Goal: Task Accomplishment & Management: Manage account settings

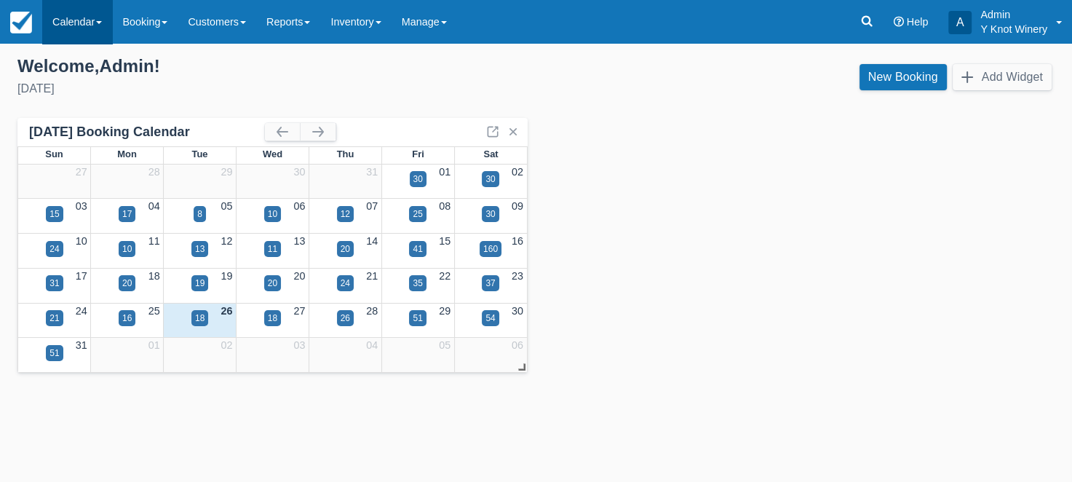
click at [95, 28] on link "Calendar" at bounding box center [77, 22] width 70 height 44
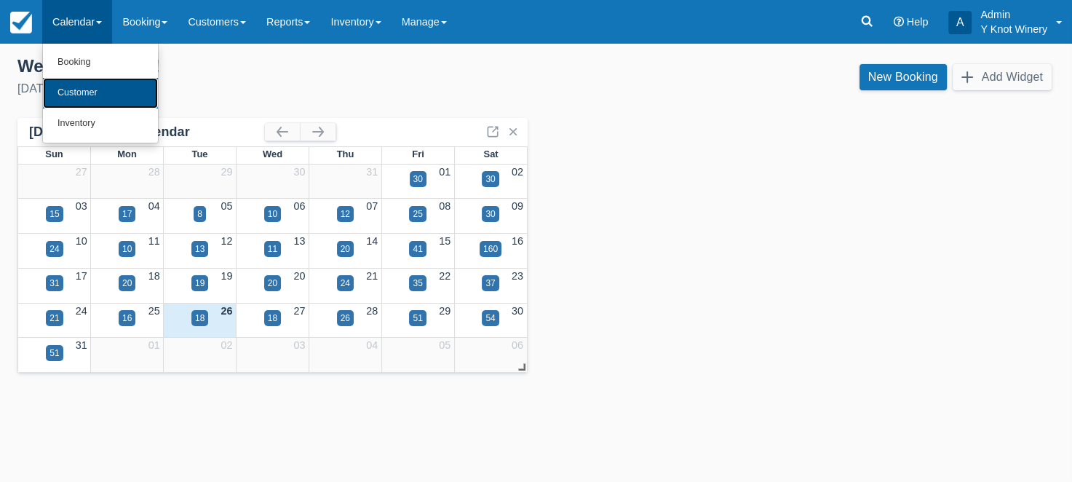
click at [86, 91] on link "Customer" at bounding box center [100, 93] width 115 height 31
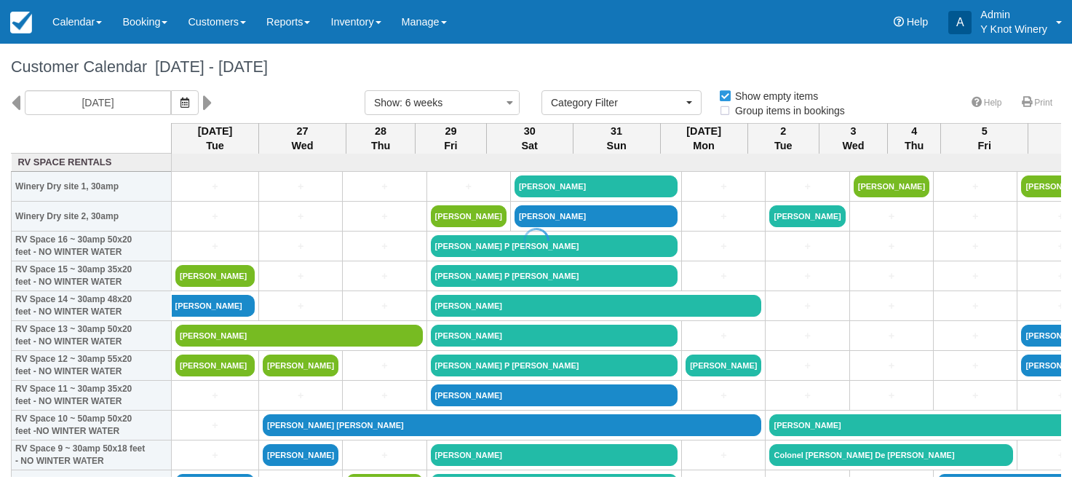
select select
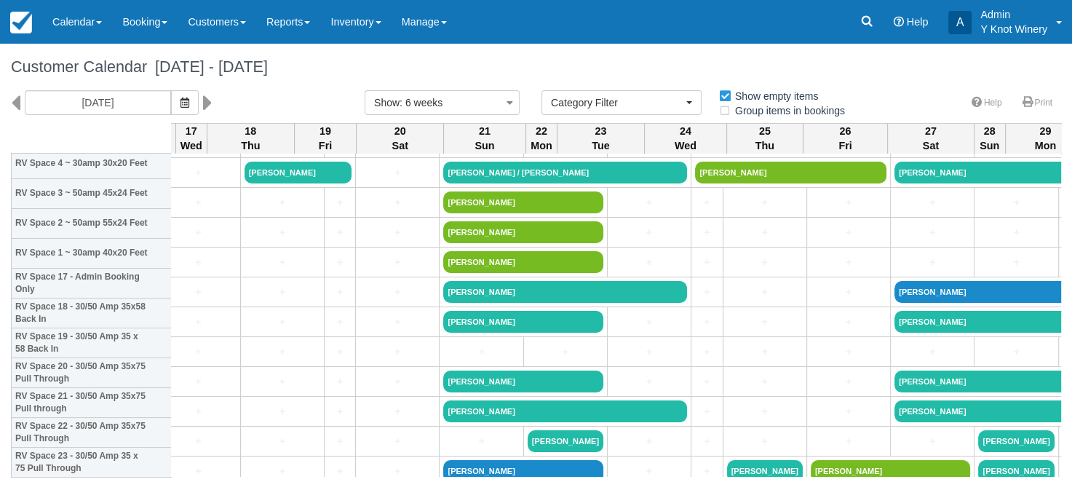
scroll to position [459, 1616]
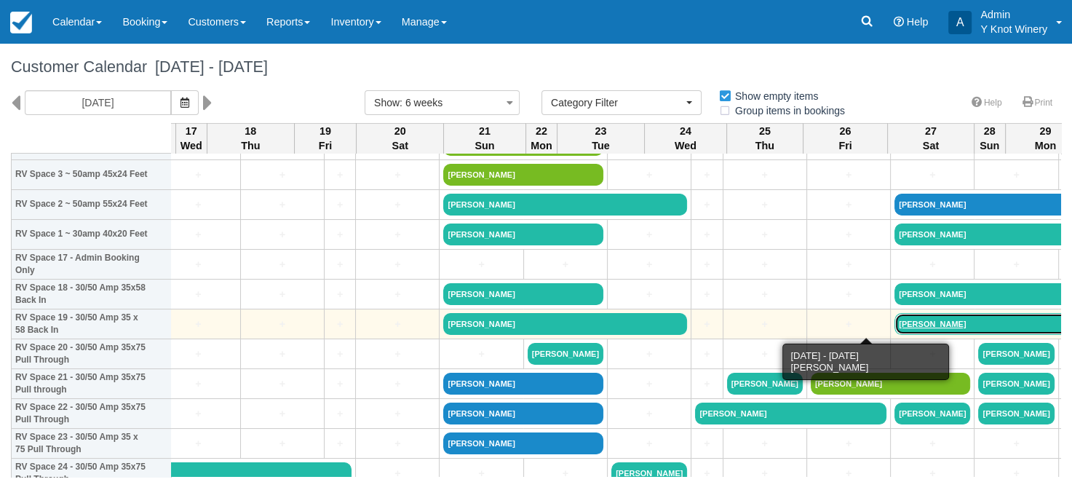
click at [894, 325] on link "Kathy Polkinghorne" at bounding box center [1031, 324] width 275 height 22
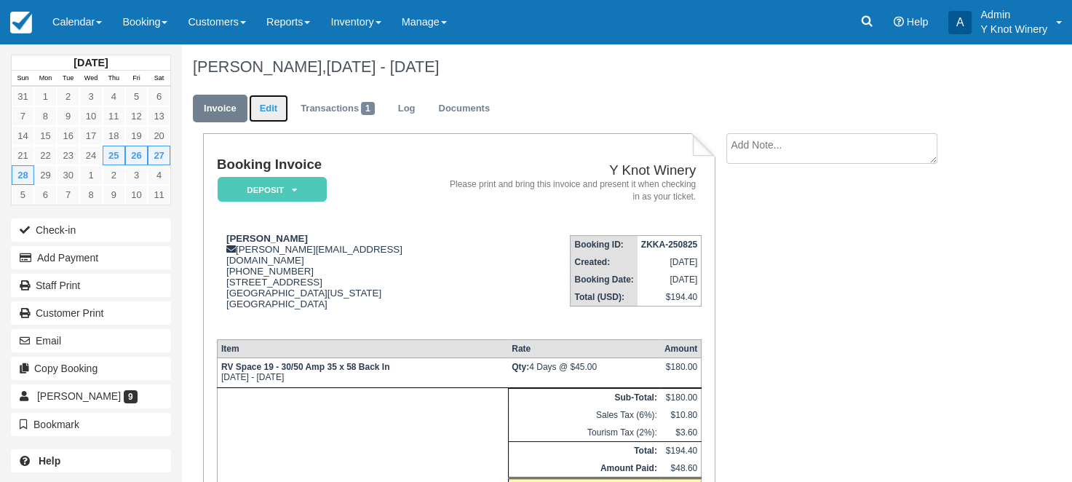
click at [266, 103] on link "Edit" at bounding box center [268, 109] width 39 height 28
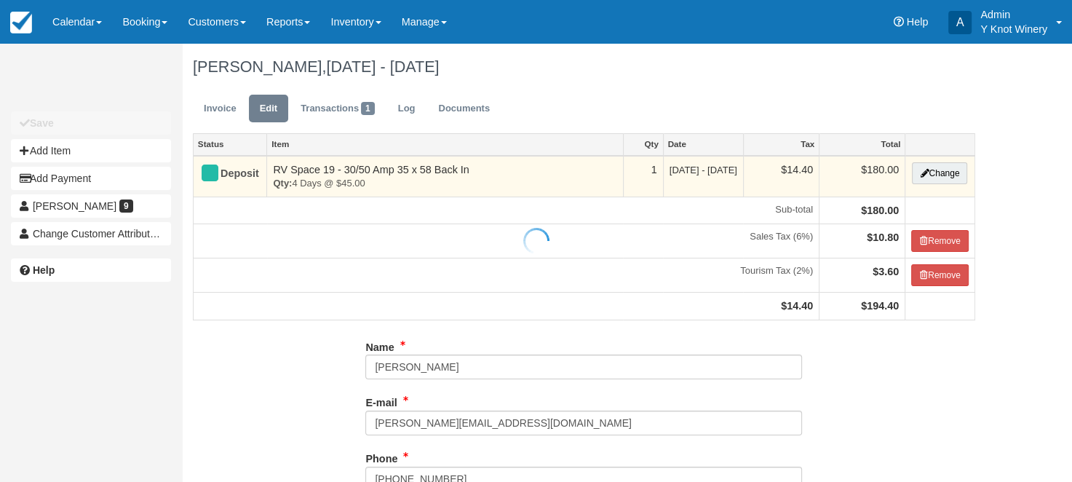
type input "+17757533282"
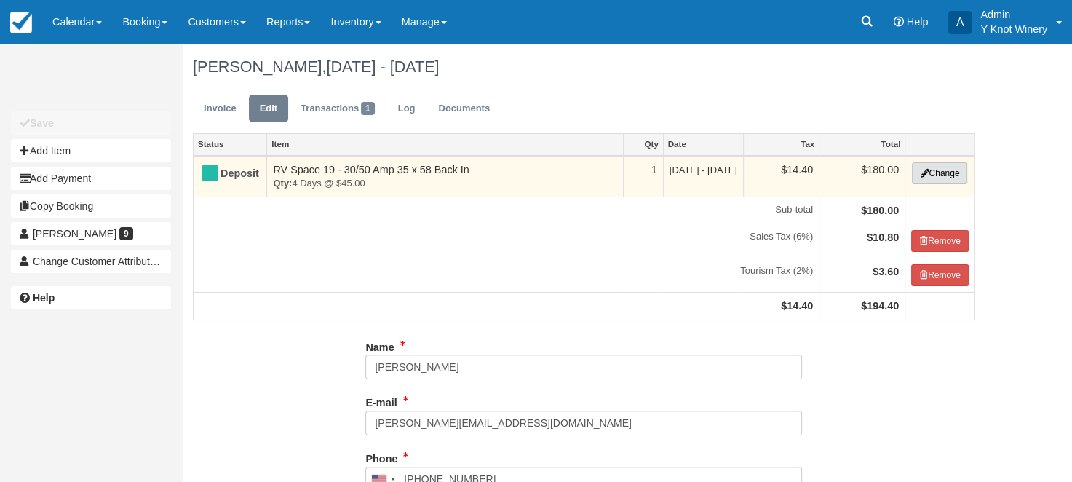
type input "(775) 753-3282"
click at [944, 172] on button "Change" at bounding box center [939, 173] width 55 height 22
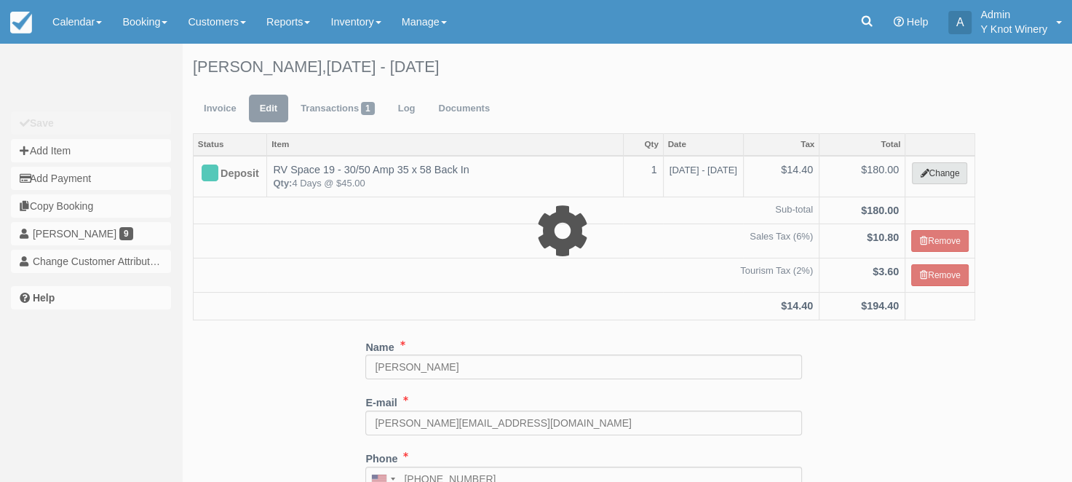
type input "180.00"
select select "3"
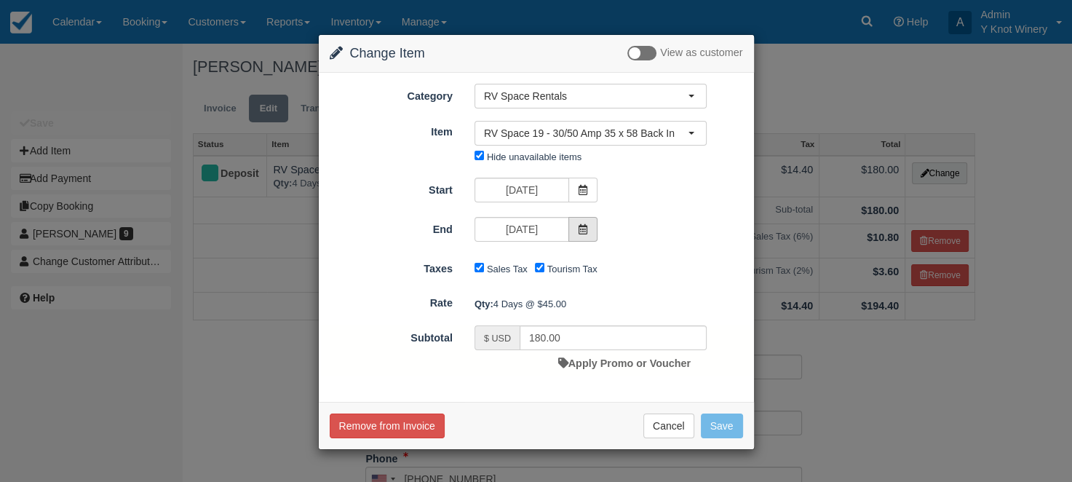
click at [586, 229] on icon at bounding box center [583, 229] width 10 height 10
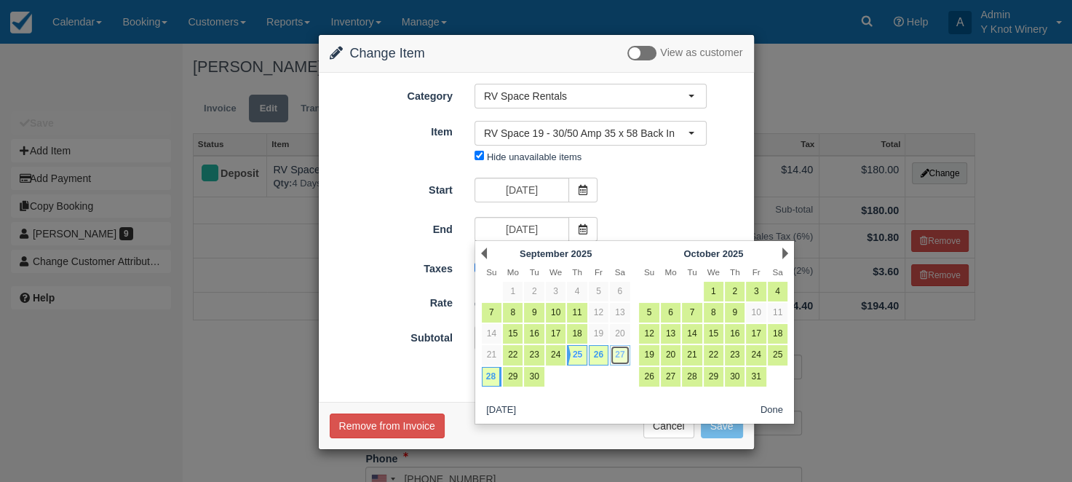
click at [620, 352] on link "27" at bounding box center [620, 355] width 20 height 20
type input "09/27/25"
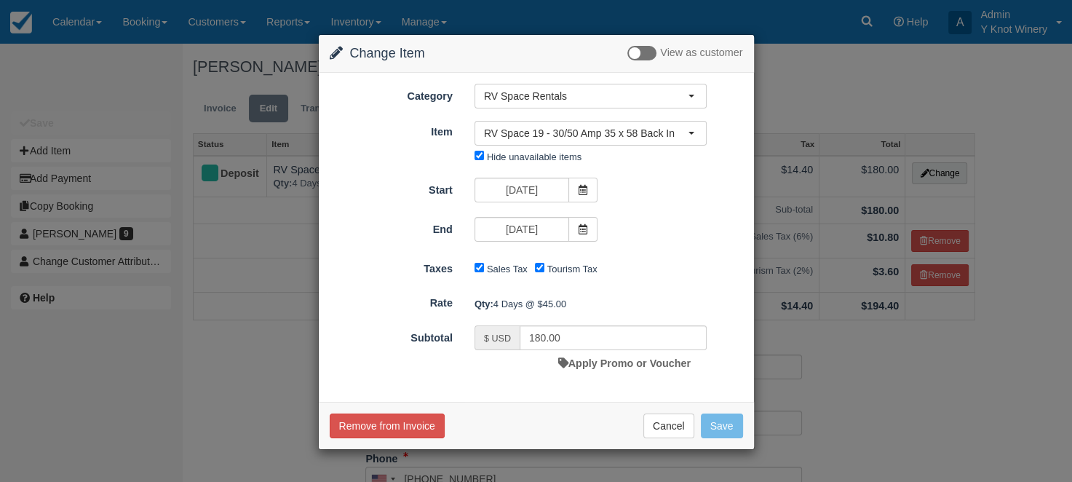
type input "135.00"
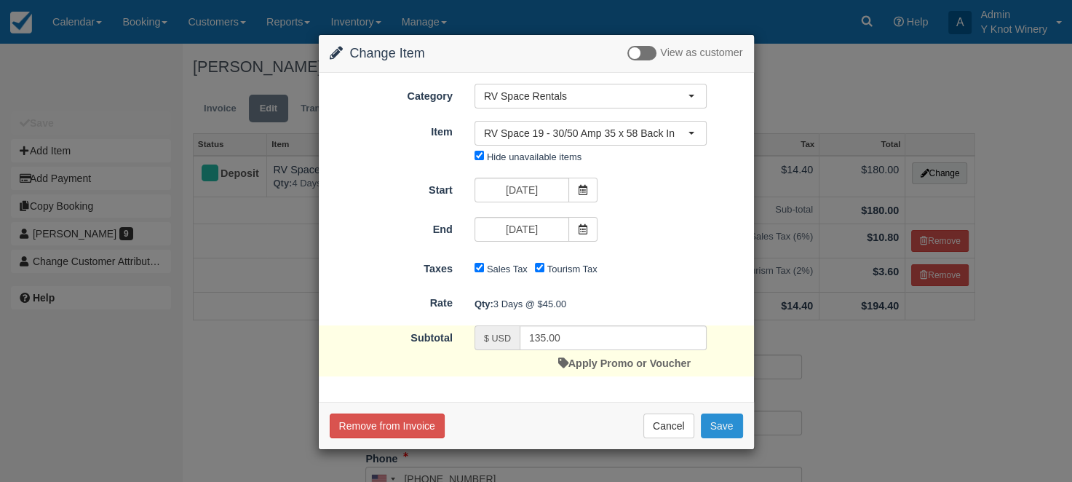
click at [723, 427] on button "Save" at bounding box center [722, 425] width 42 height 25
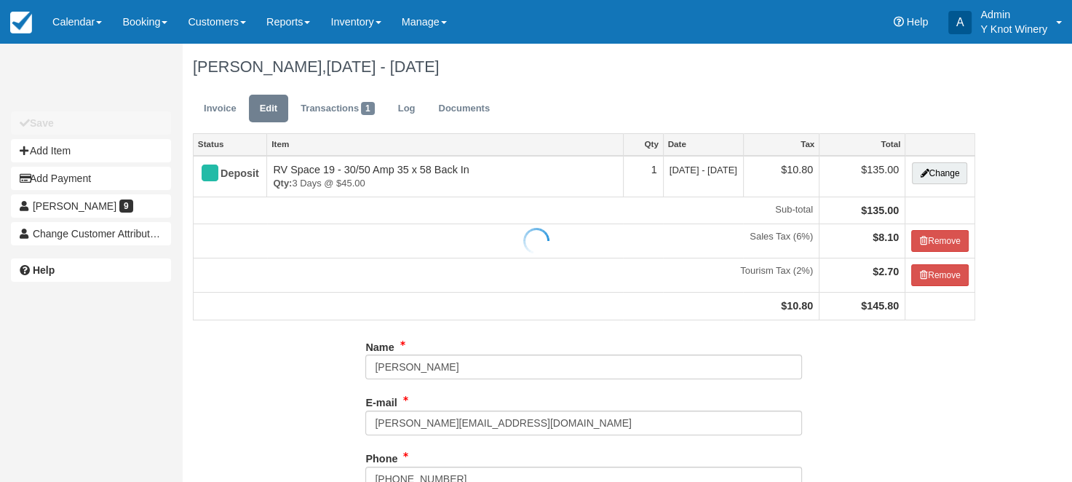
type input "(775) 753-3282"
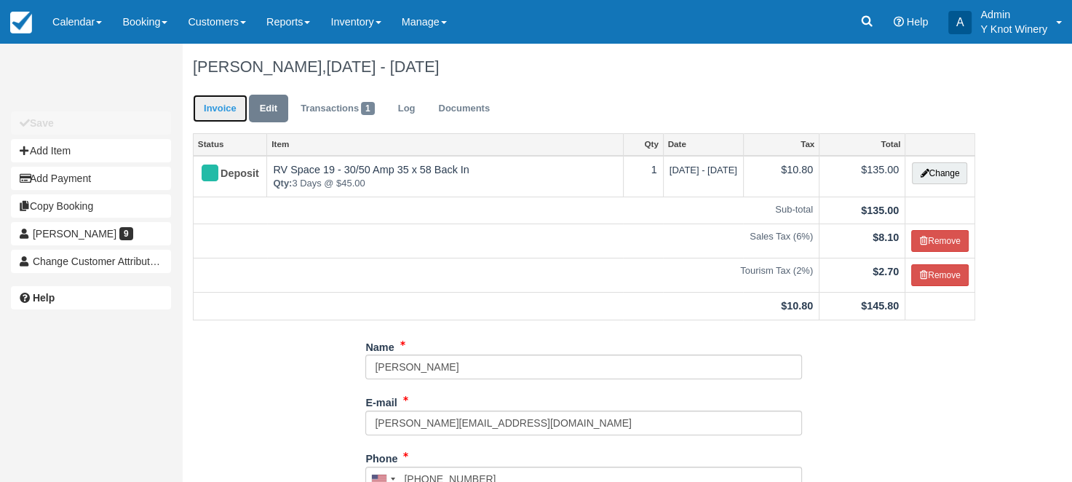
click at [213, 104] on link "Invoice" at bounding box center [220, 109] width 55 height 28
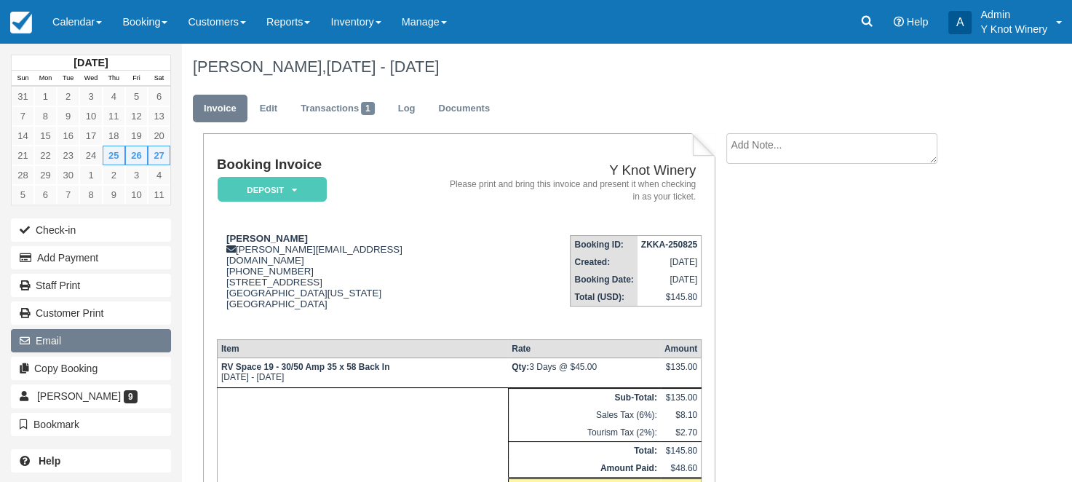
click at [97, 339] on button "Email" at bounding box center [91, 340] width 160 height 23
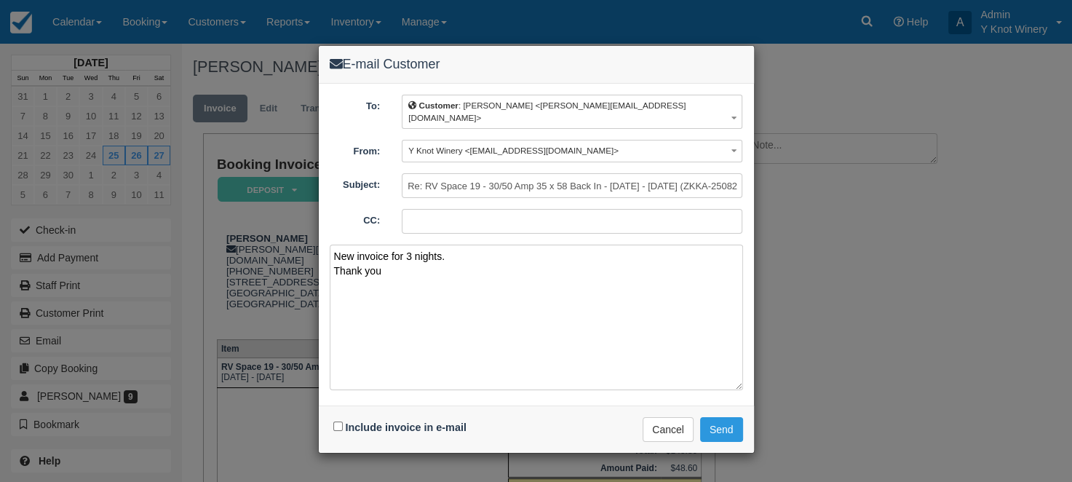
type textarea "New invoice for 3 nights. Thank you"
click at [338, 421] on input "Include invoice in e-mail" at bounding box center [337, 425] width 9 height 9
checkbox input "true"
click at [723, 417] on button "Send" at bounding box center [721, 429] width 43 height 25
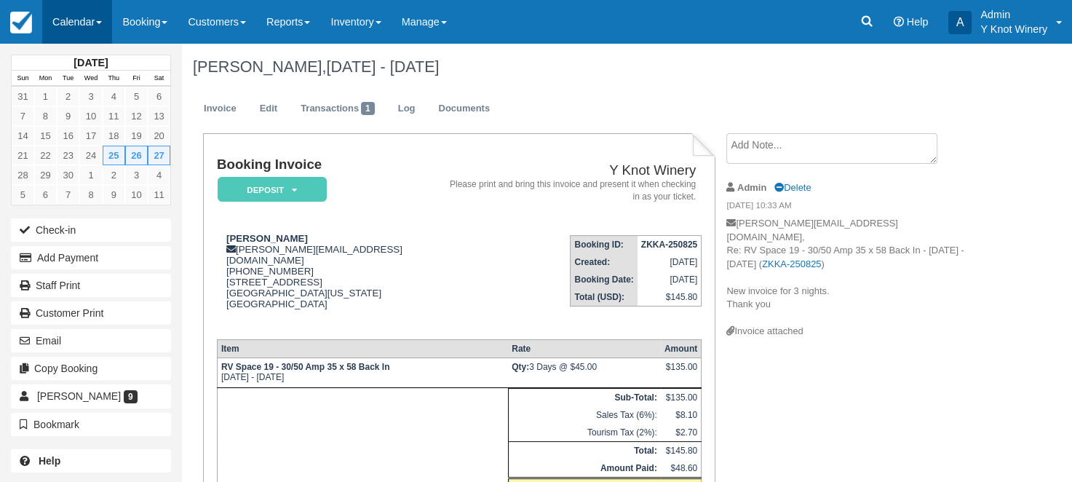
click at [108, 26] on link "Calendar" at bounding box center [77, 22] width 70 height 44
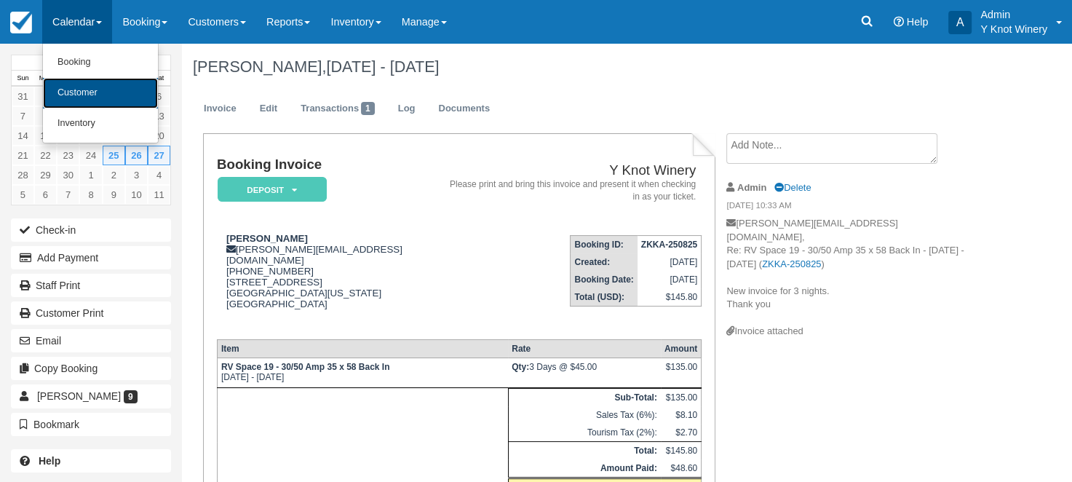
click at [100, 103] on link "Customer" at bounding box center [100, 93] width 115 height 31
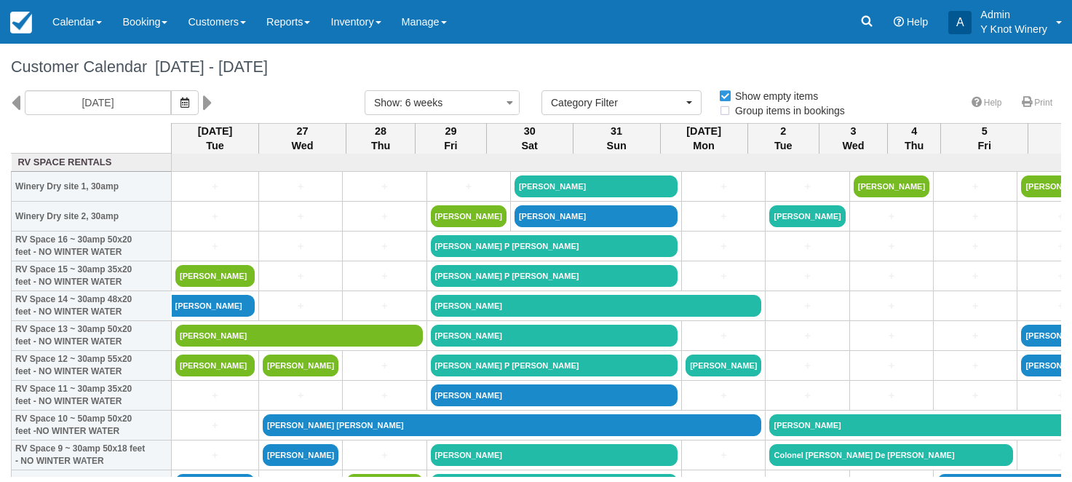
select select
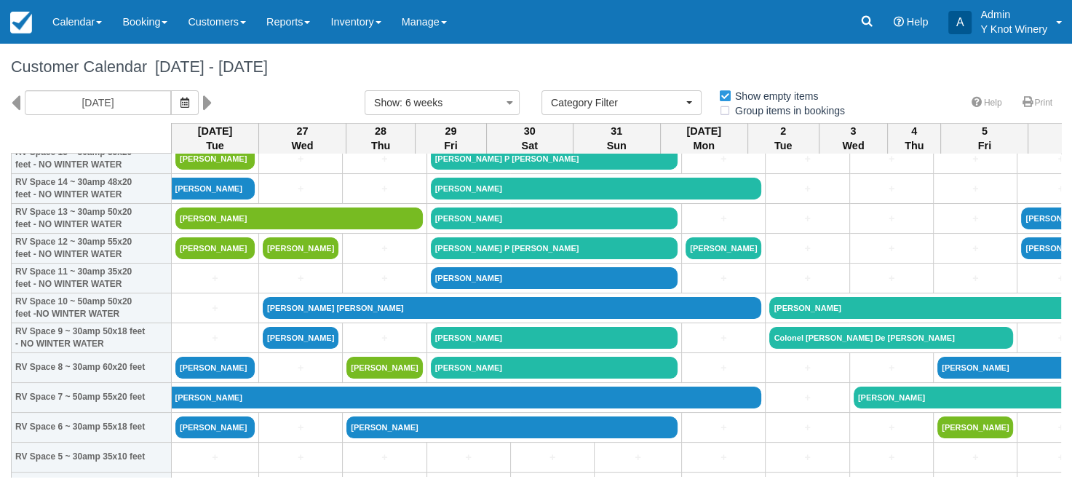
scroll to position [124, 0]
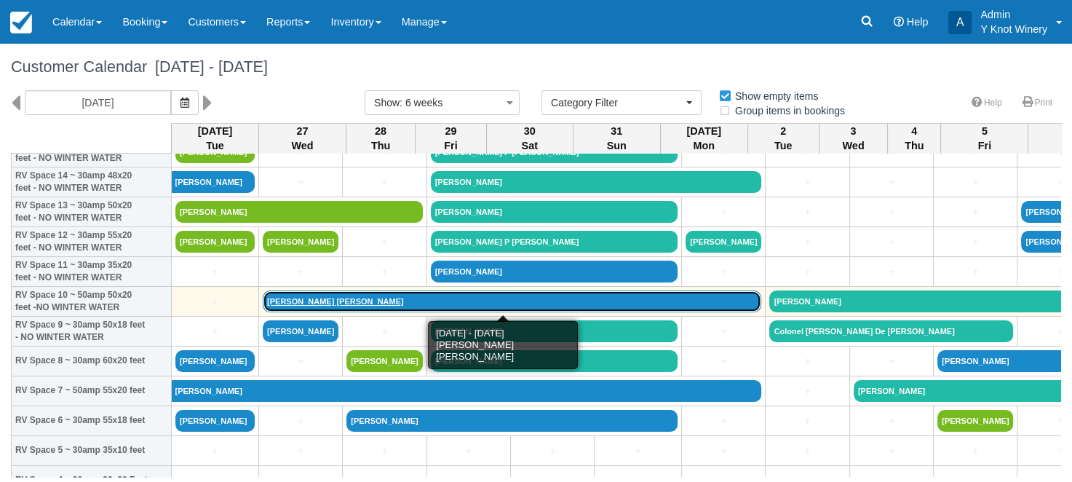
click at [325, 303] on link "[PERSON_NAME] [PERSON_NAME]" at bounding box center [512, 301] width 499 height 22
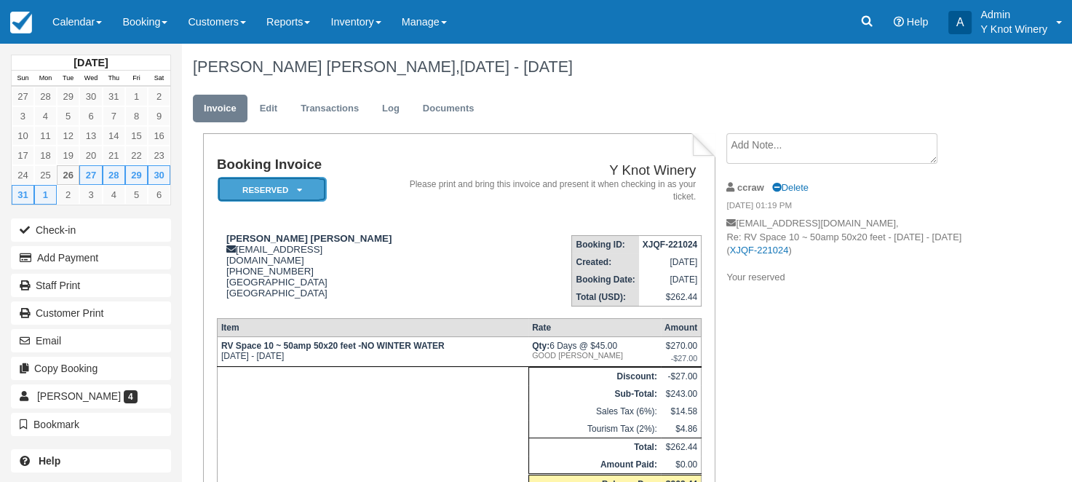
click at [299, 193] on icon at bounding box center [299, 190] width 5 height 9
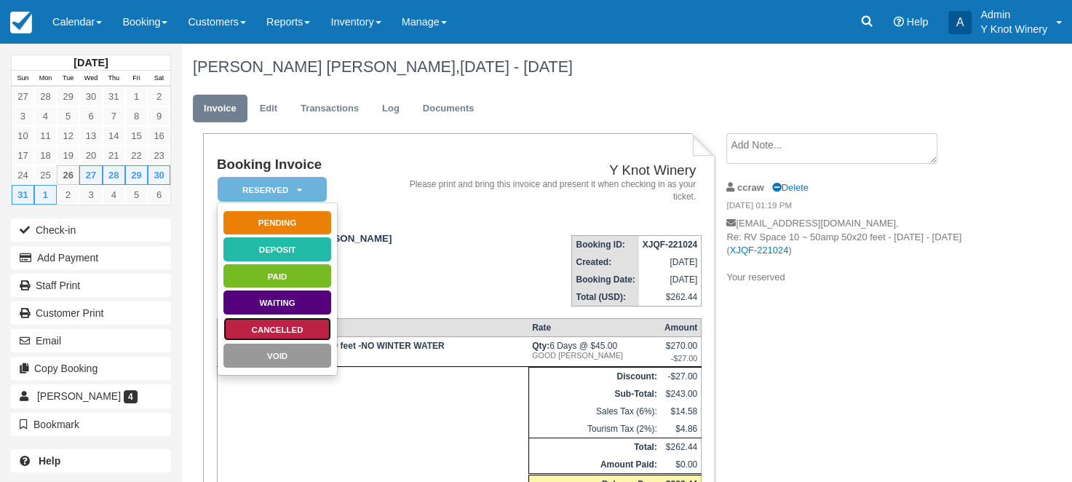
click at [292, 330] on link "Cancelled" at bounding box center [277, 329] width 109 height 25
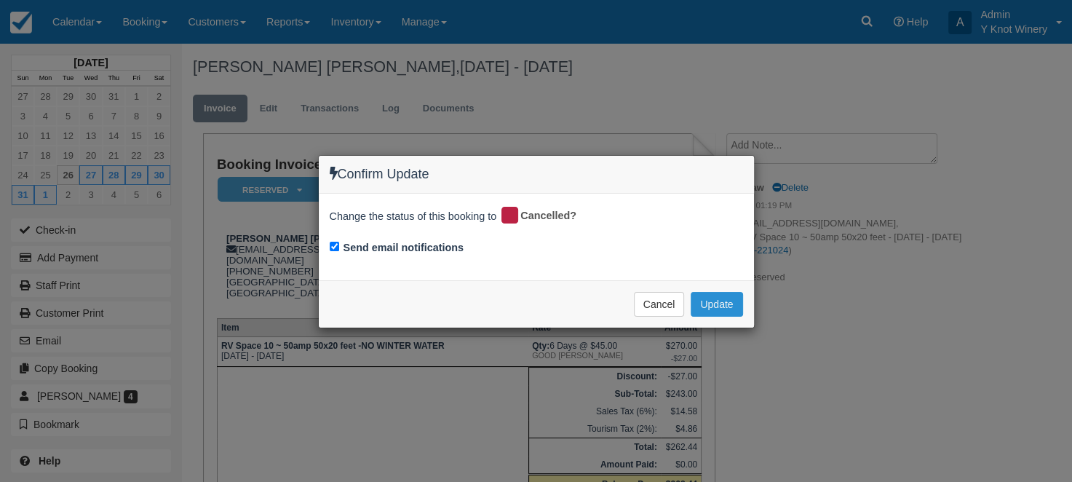
click at [717, 307] on button "Update" at bounding box center [717, 304] width 52 height 25
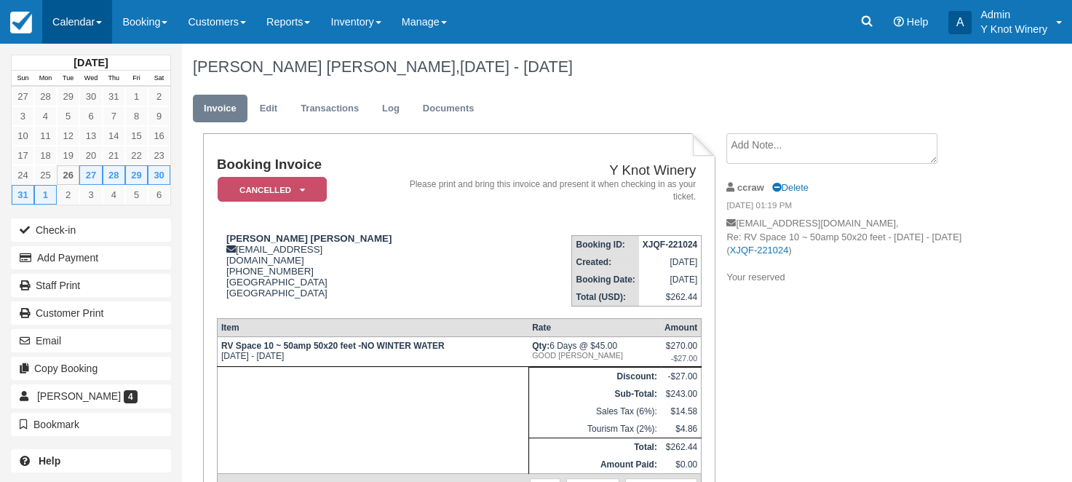
click at [103, 20] on link "Calendar" at bounding box center [77, 22] width 70 height 44
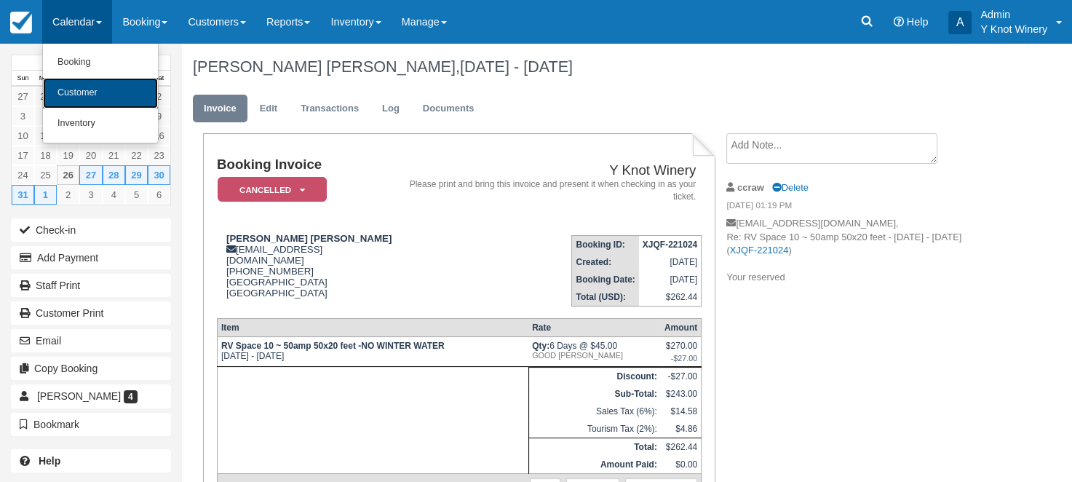
click at [95, 89] on link "Customer" at bounding box center [100, 93] width 115 height 31
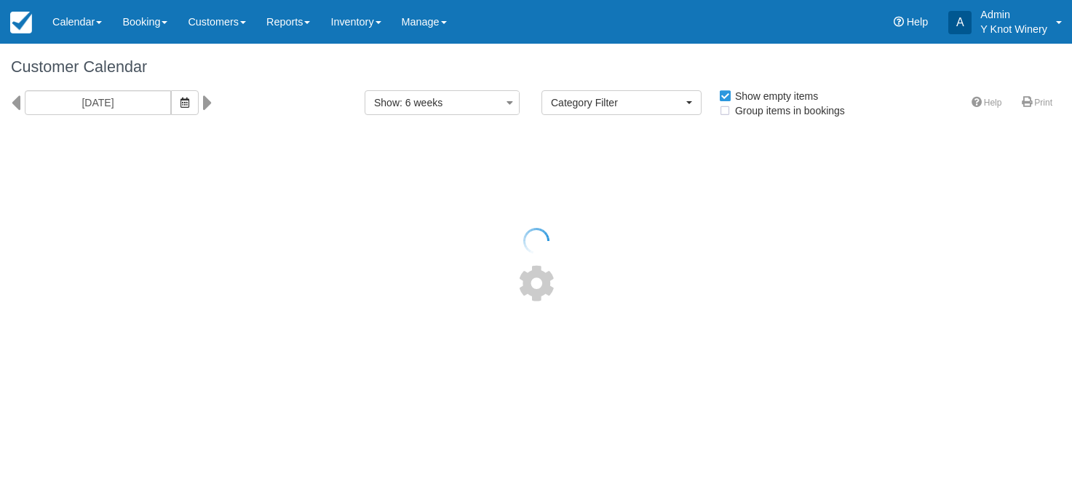
select select
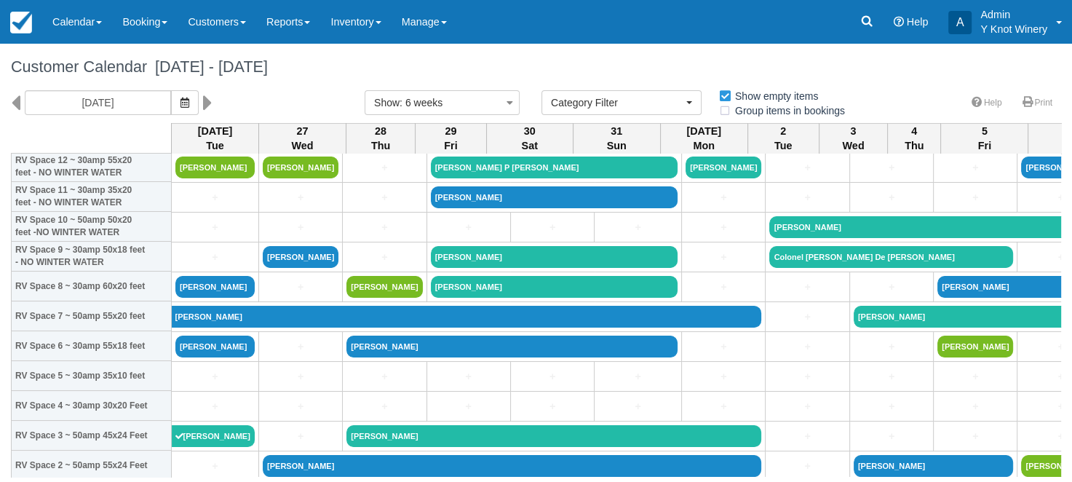
scroll to position [217, 0]
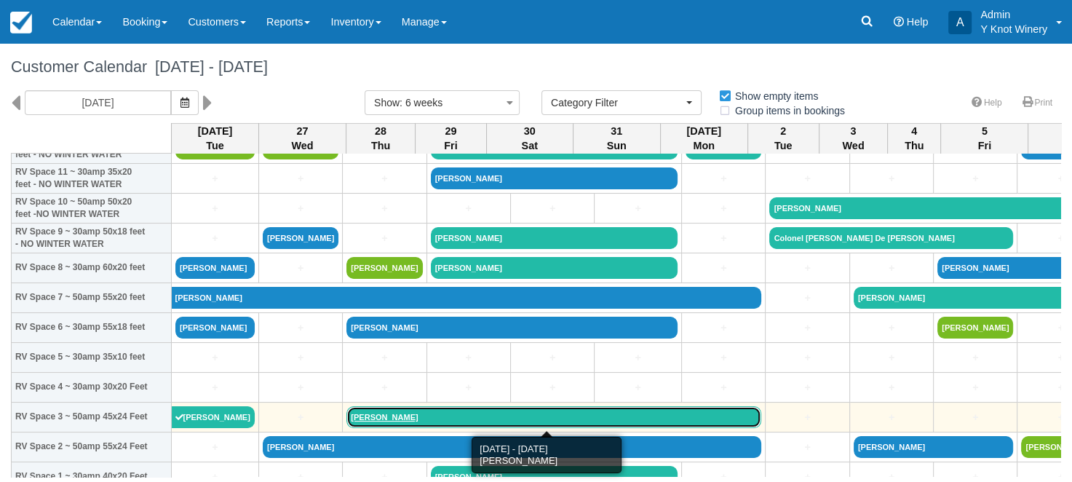
click at [427, 415] on link "Peggy R Williamson" at bounding box center [553, 417] width 415 height 22
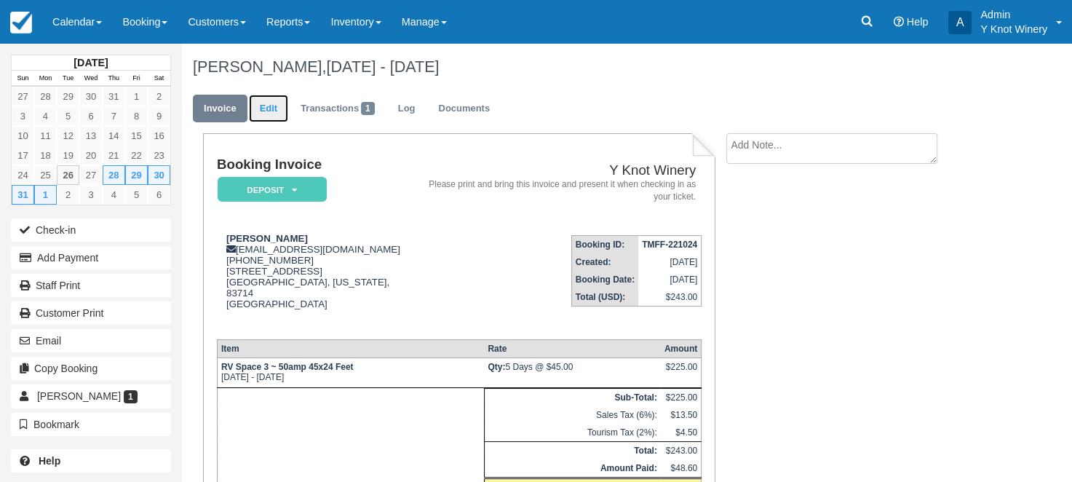
click at [273, 110] on link "Edit" at bounding box center [268, 109] width 39 height 28
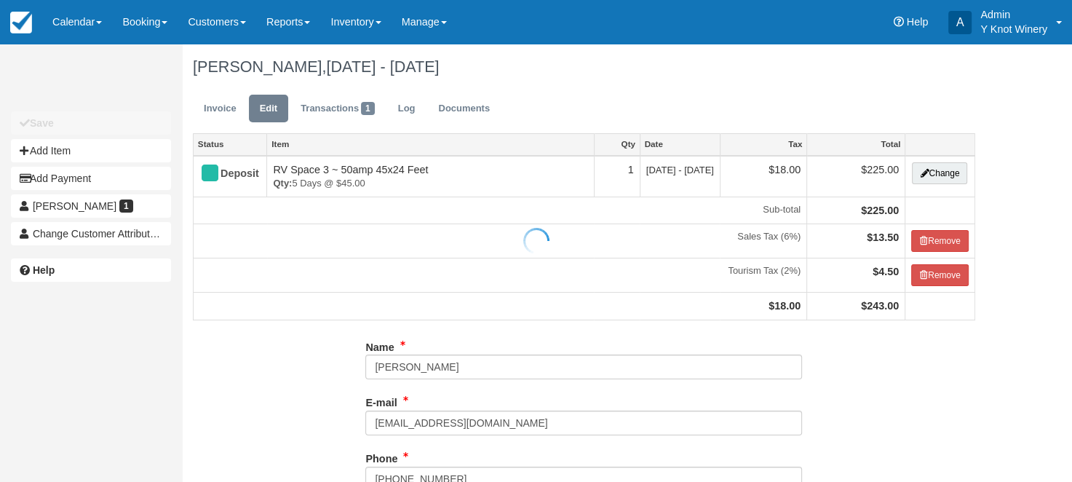
type input "[PHONE_NUMBER]"
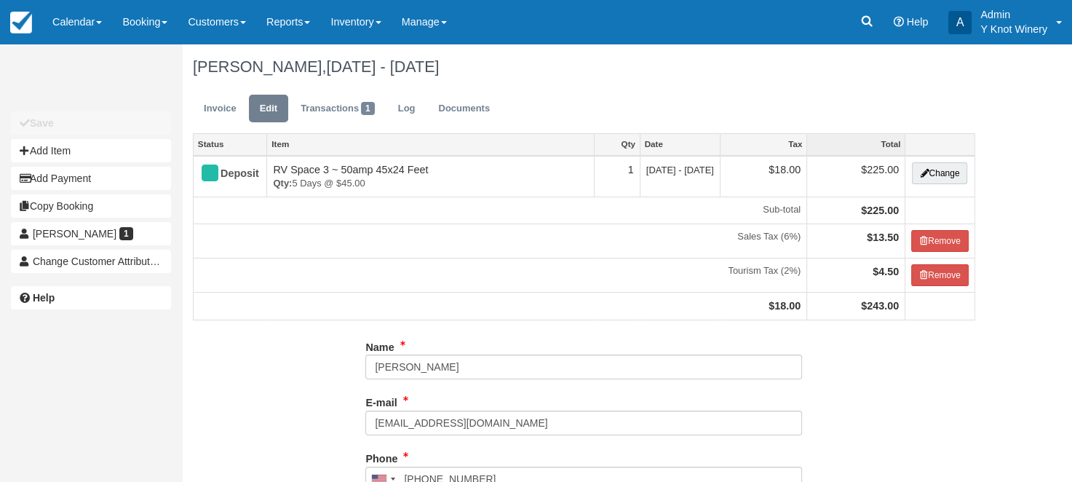
type input "[PHONE_NUMBER]"
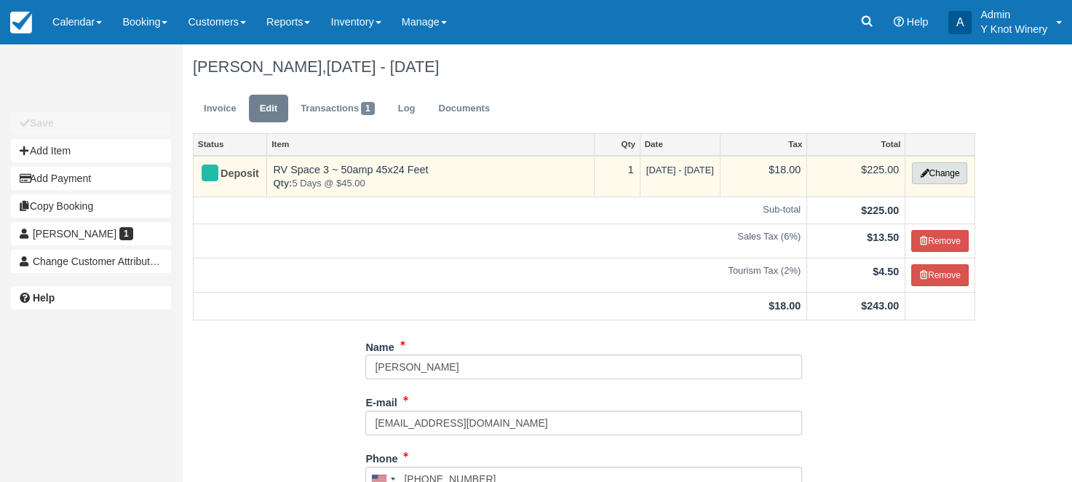
click at [934, 170] on button "Change" at bounding box center [939, 173] width 55 height 22
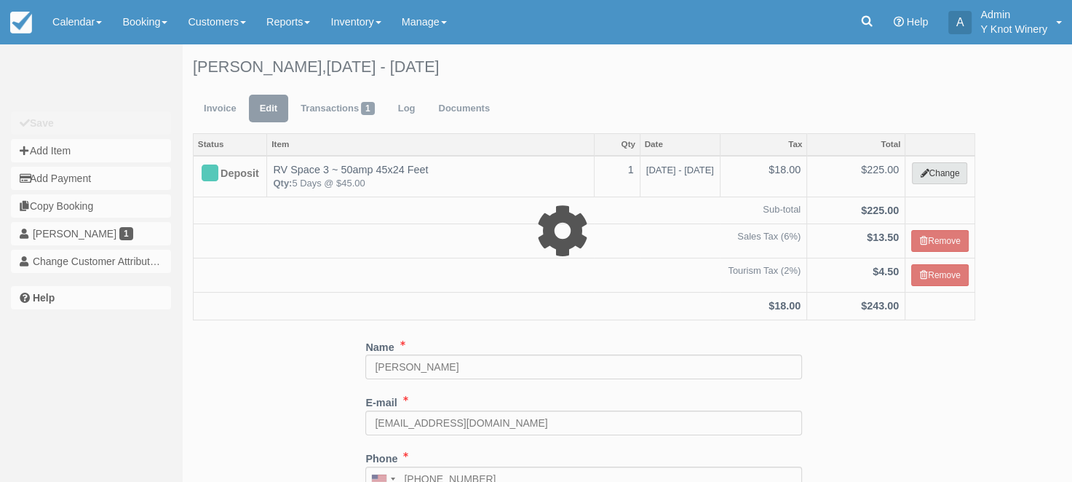
type input "225.00"
select select "3"
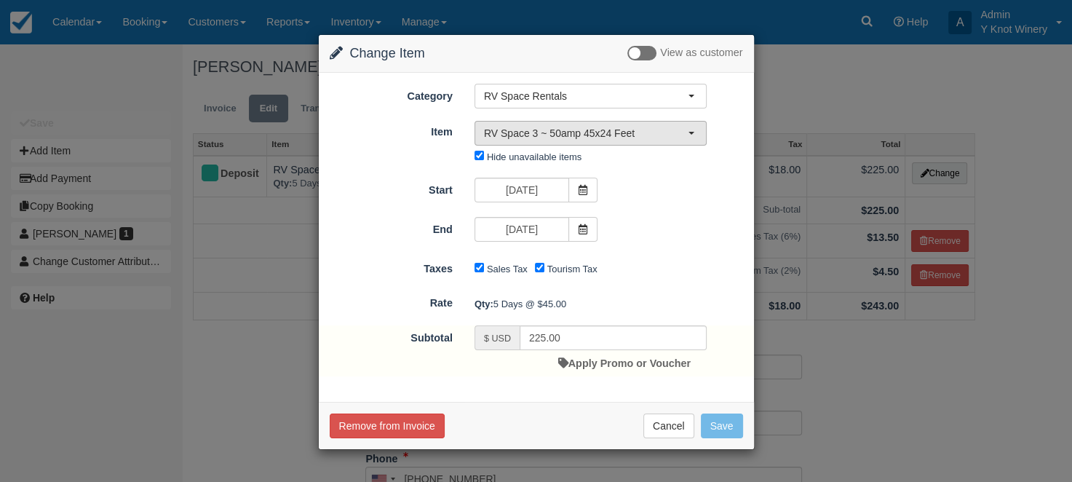
click at [694, 132] on span "button" at bounding box center [692, 133] width 6 height 3
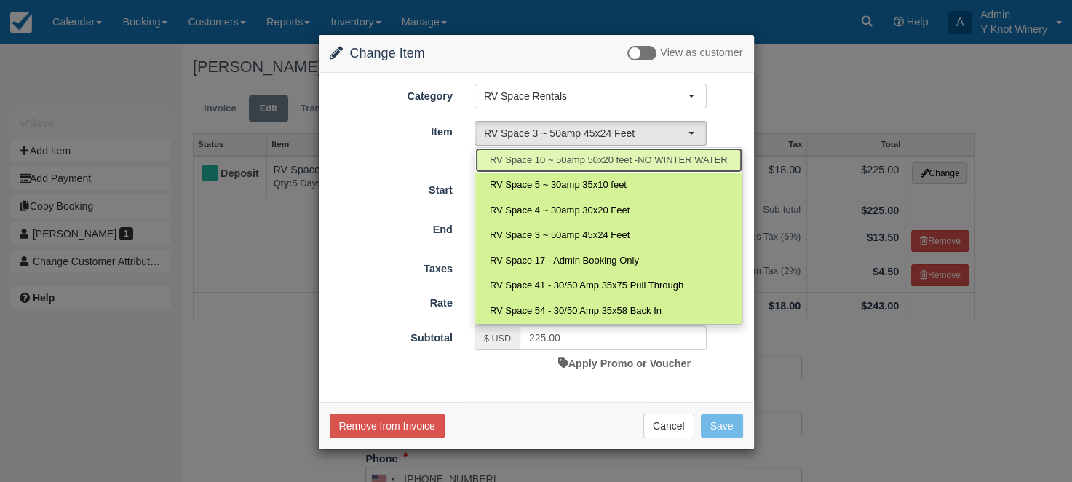
click at [660, 155] on span "RV Space 10 ~ 50amp 50x20 feet -NO WINTER WATER" at bounding box center [609, 161] width 238 height 14
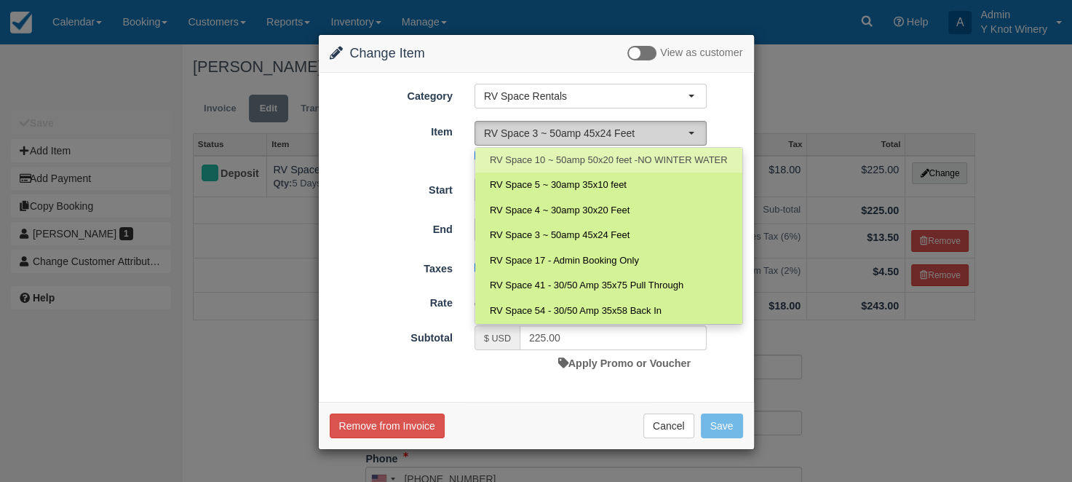
select select "22"
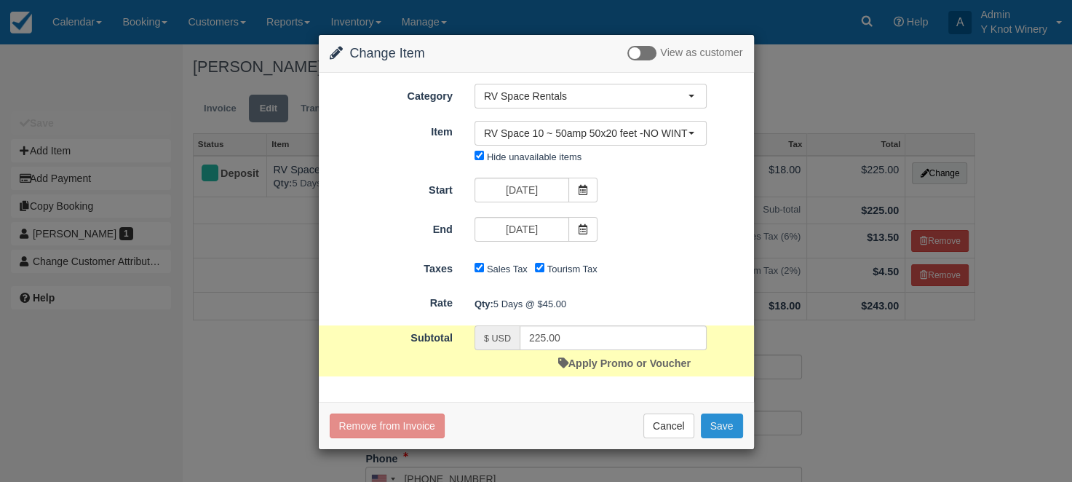
click at [723, 422] on button "Save" at bounding box center [722, 425] width 42 height 25
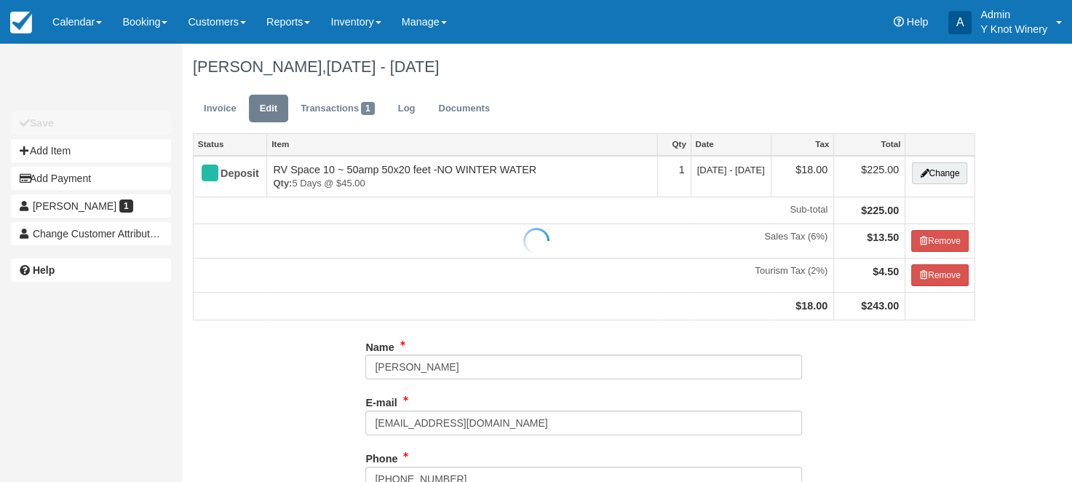
type input "[PHONE_NUMBER]"
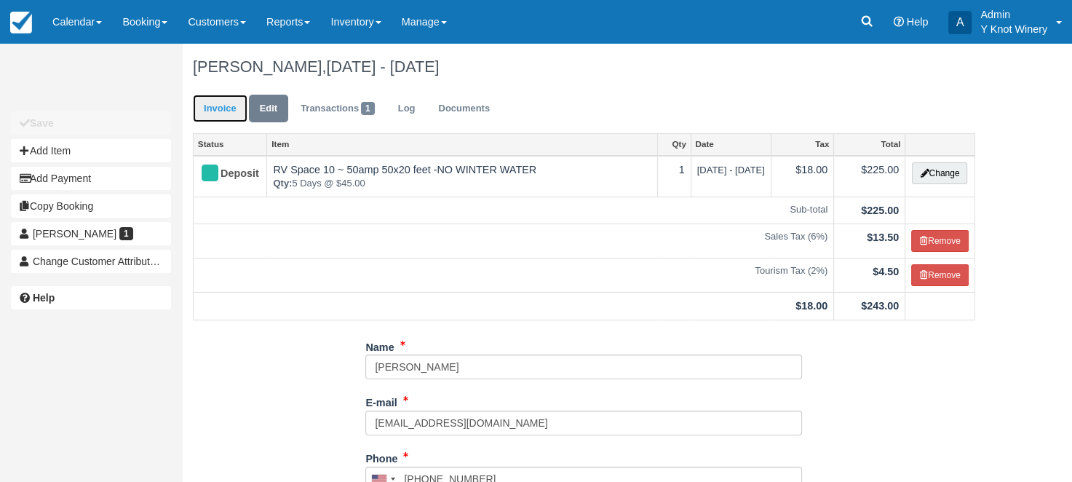
click at [217, 106] on link "Invoice" at bounding box center [220, 109] width 55 height 28
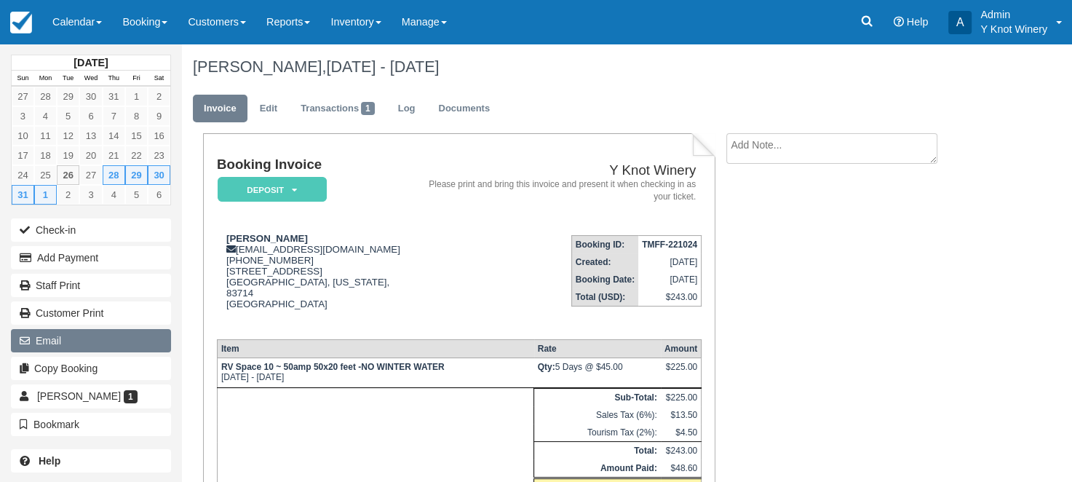
click at [79, 342] on button "Email" at bounding box center [91, 340] width 160 height 23
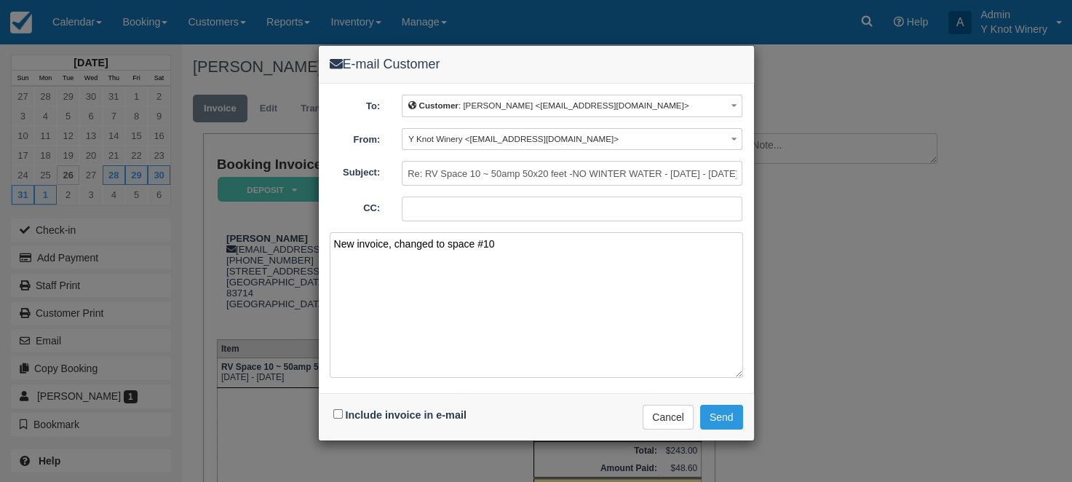
type textarea "New invoice, changed to space #10"
click at [337, 411] on input "Include invoice in e-mail" at bounding box center [337, 413] width 9 height 9
checkbox input "true"
click at [722, 415] on button "Send" at bounding box center [721, 417] width 43 height 25
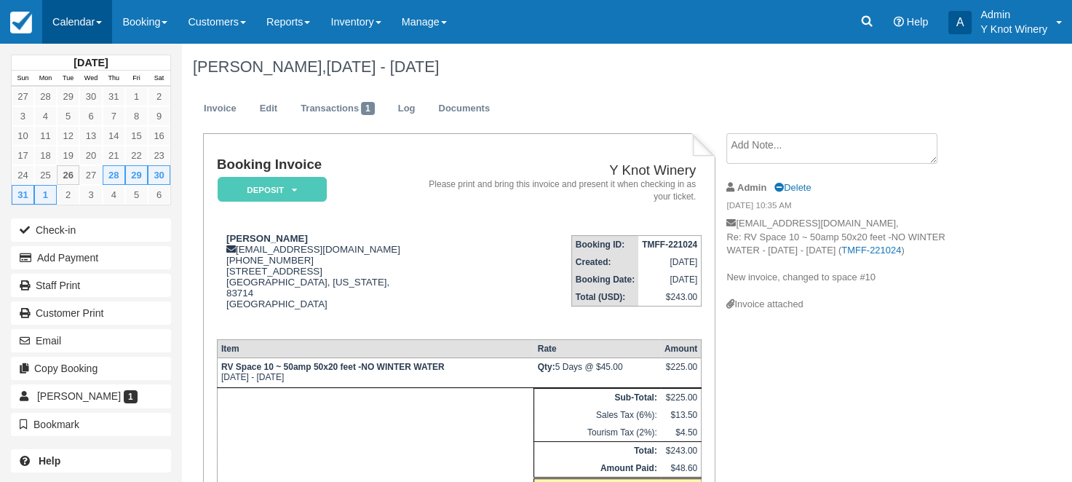
click at [95, 22] on link "Calendar" at bounding box center [77, 22] width 70 height 44
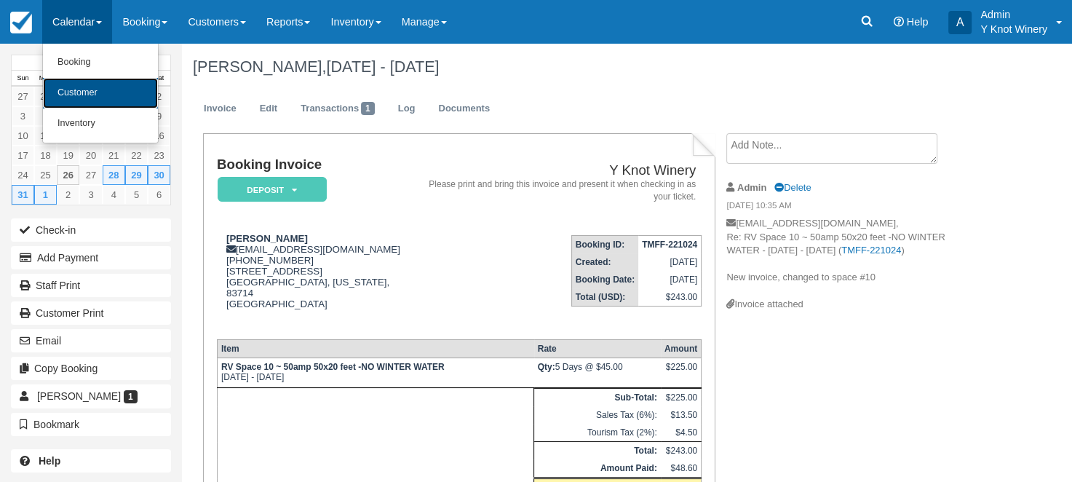
click at [100, 98] on link "Customer" at bounding box center [100, 93] width 115 height 31
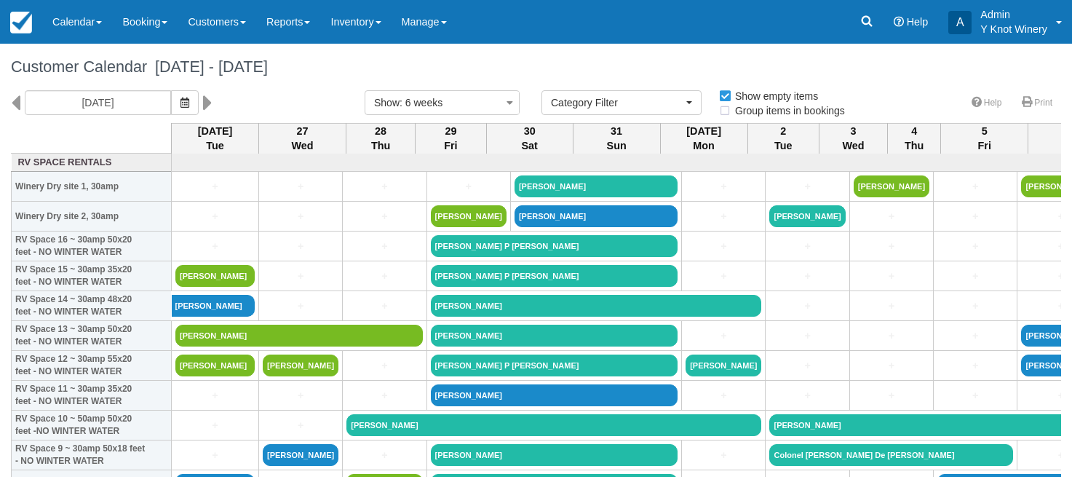
select select
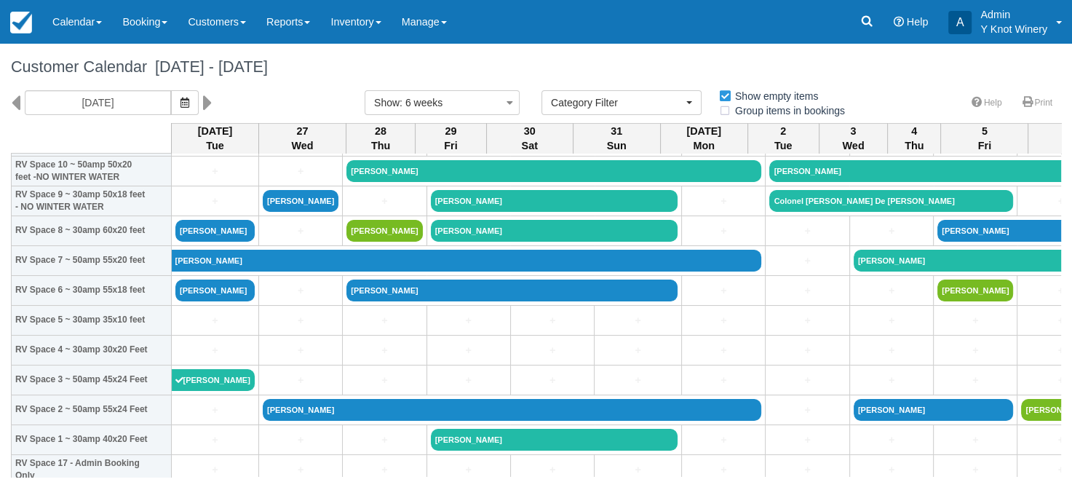
scroll to position [291, 0]
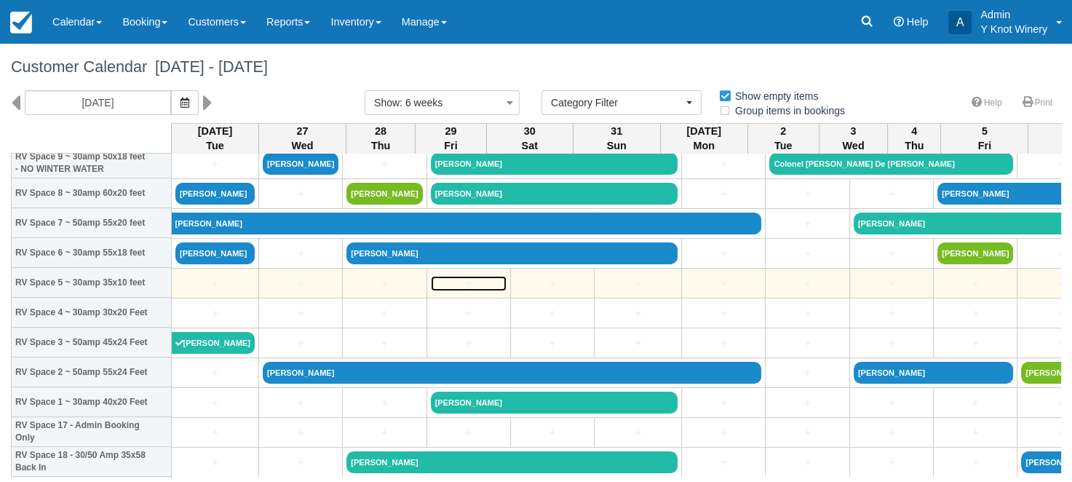
click at [431, 285] on link "+" at bounding box center [469, 283] width 76 height 15
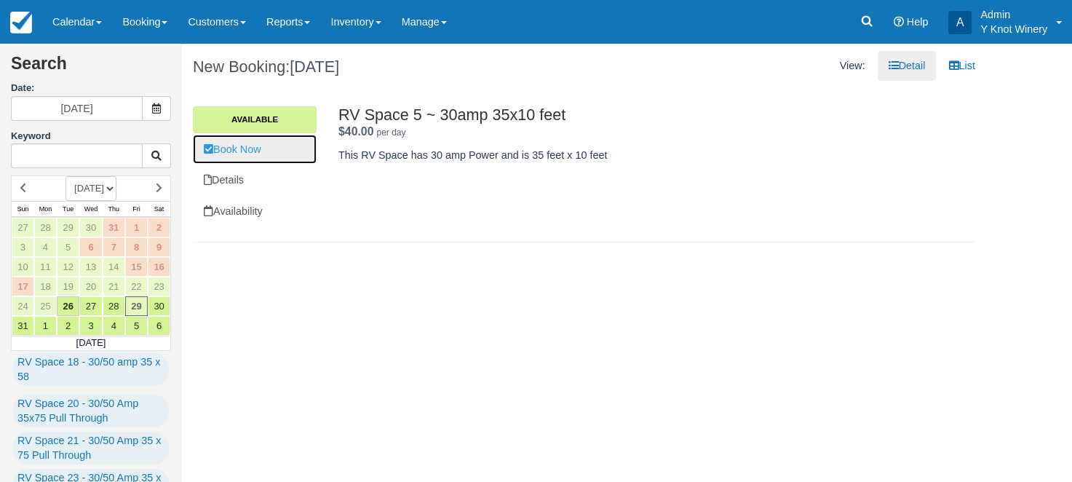
click at [259, 151] on link "Book Now" at bounding box center [255, 150] width 124 height 30
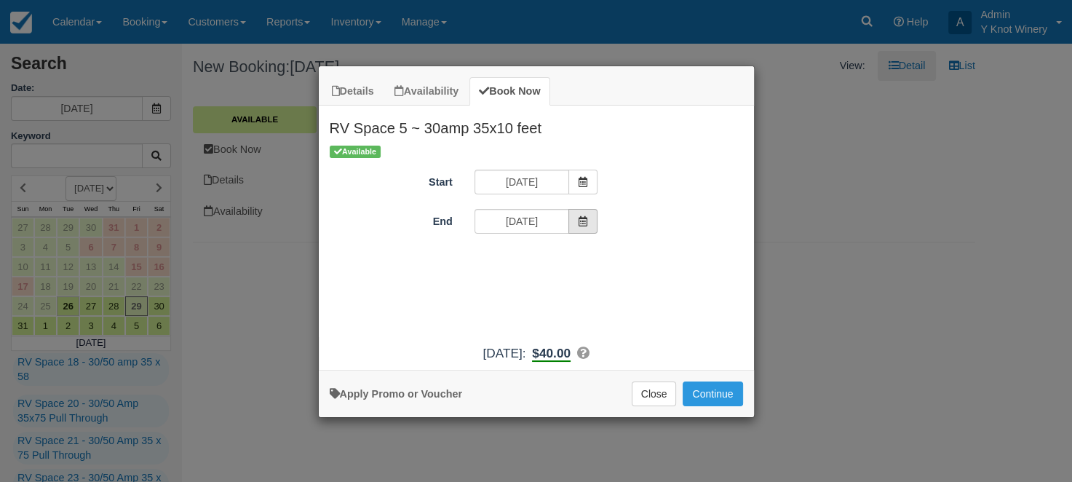
click at [589, 223] on span "Item Modal" at bounding box center [582, 221] width 29 height 25
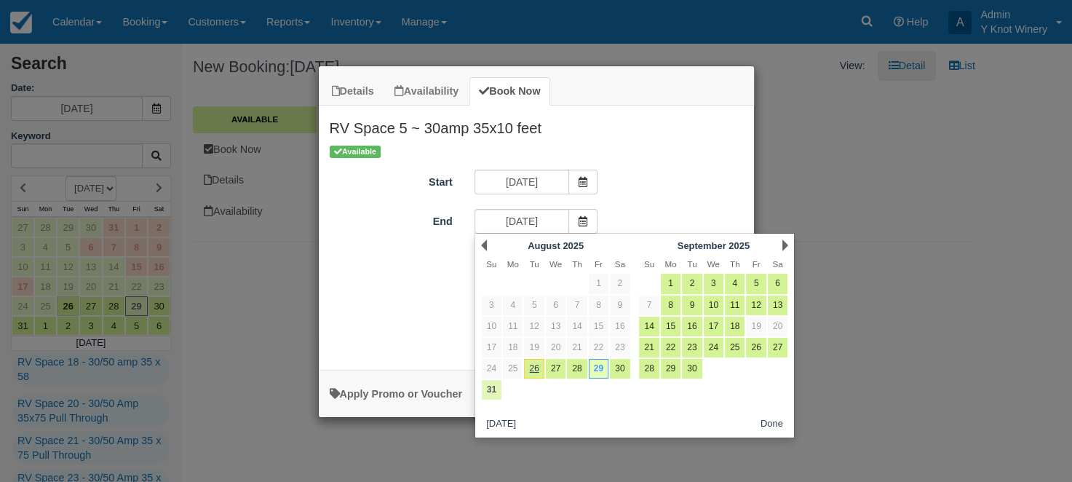
click at [488, 390] on link "31" at bounding box center [492, 390] width 20 height 20
type input "[DATE]"
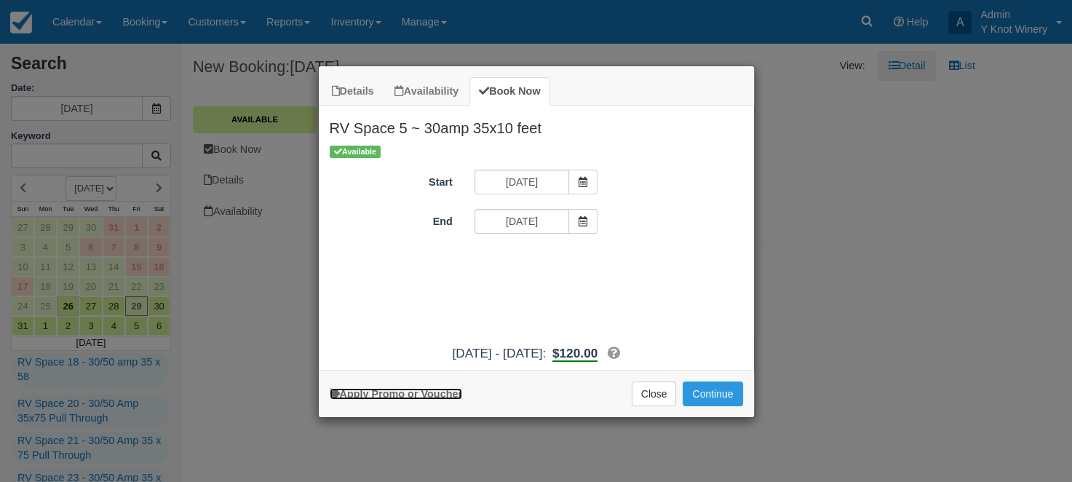
click at [387, 394] on link "Apply Promo or Voucher" at bounding box center [396, 394] width 132 height 12
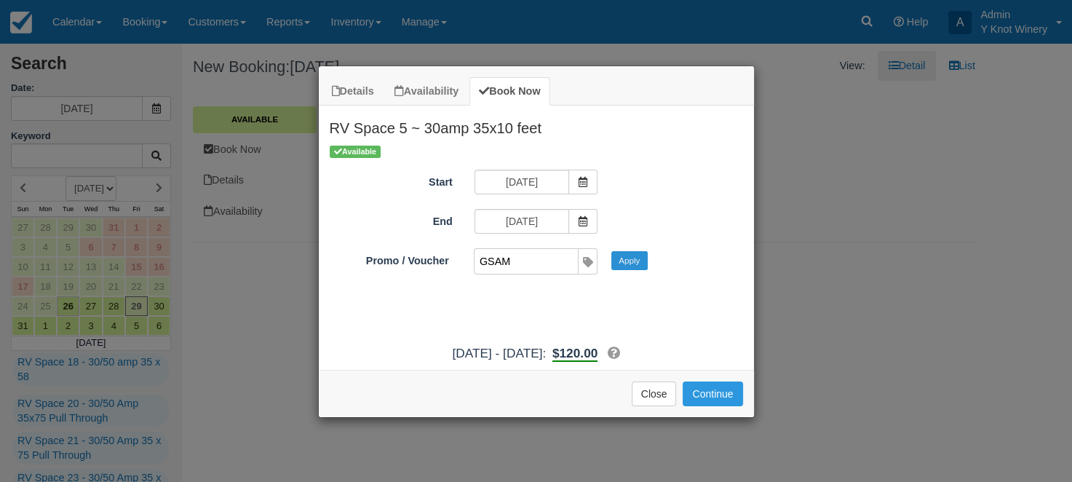
type input "GSAM"
click at [625, 259] on button "Apply" at bounding box center [629, 260] width 36 height 19
click at [713, 396] on button "Continue" at bounding box center [713, 393] width 60 height 25
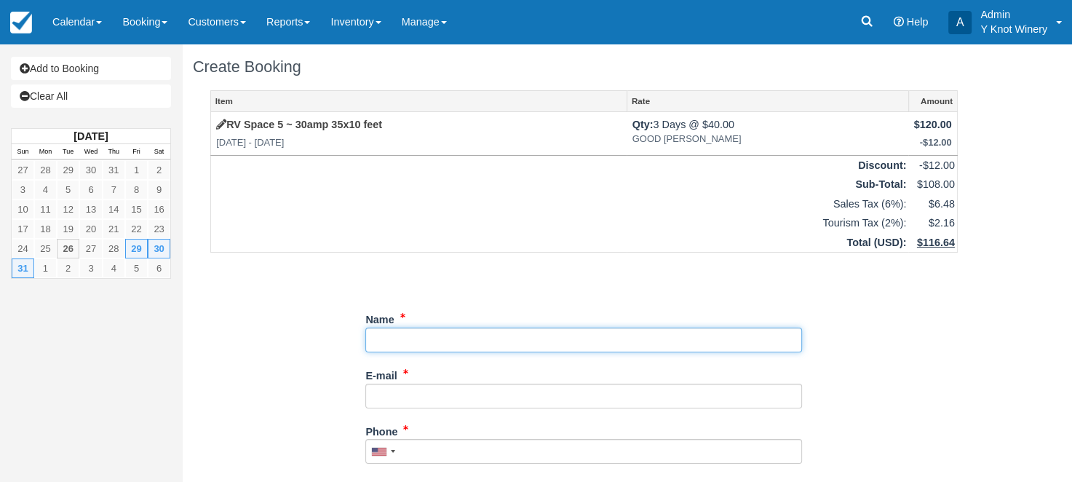
click at [386, 339] on input "Name" at bounding box center [583, 340] width 437 height 25
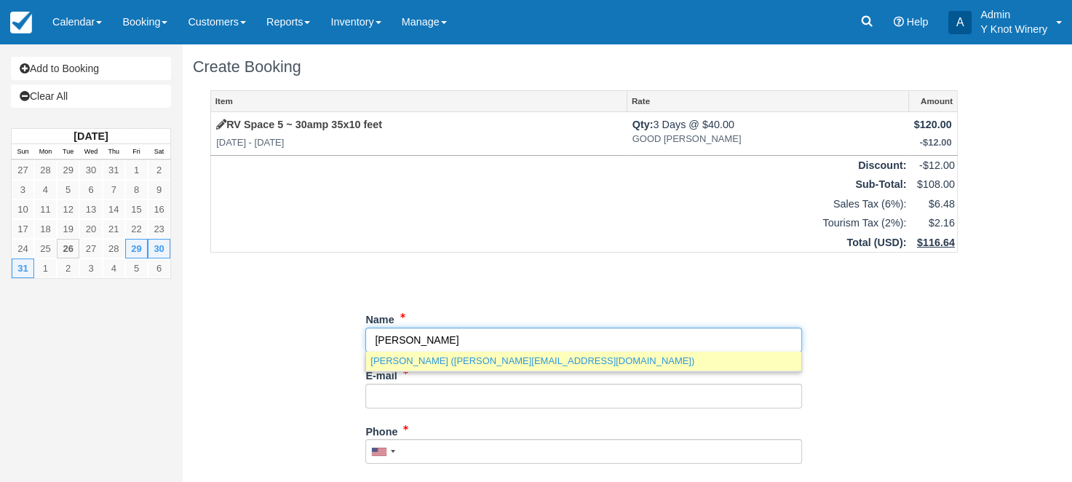
click at [447, 361] on link "[PERSON_NAME] ([PERSON_NAME][EMAIL_ADDRESS][DOMAIN_NAME])" at bounding box center [583, 361] width 435 height 18
type input "[PERSON_NAME]"
type input "[PERSON_NAME][EMAIL_ADDRESS][DOMAIN_NAME]"
type input "[PHONE_NUMBER]"
type input "[STREET_ADDRESS][PERSON_NAME]"
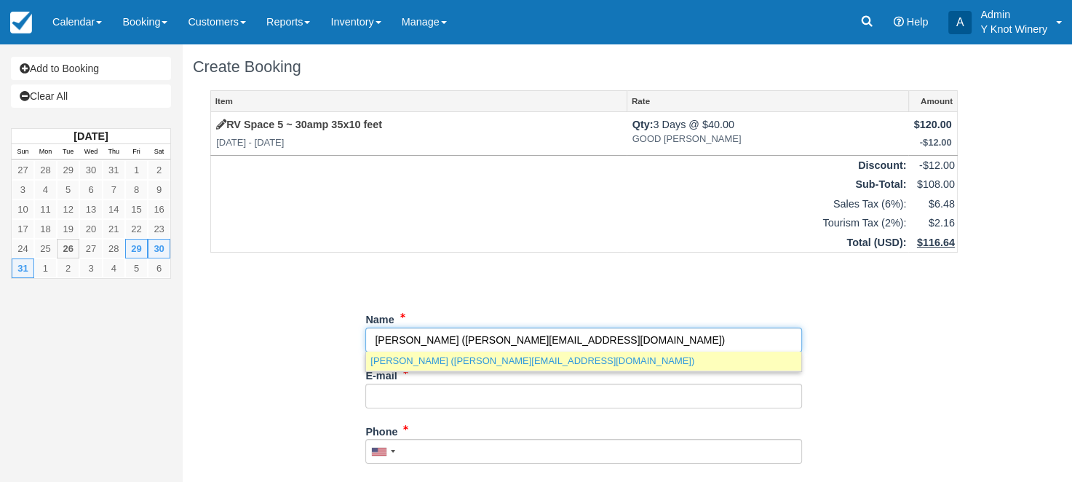
type input "[GEOGRAPHIC_DATA]"
select select "US"
select select
type input "83714"
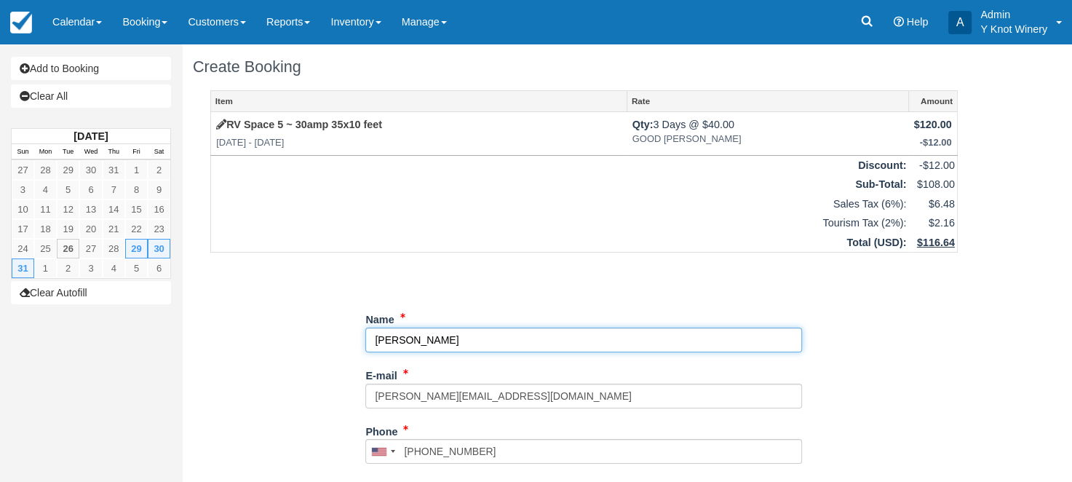
select select "ID"
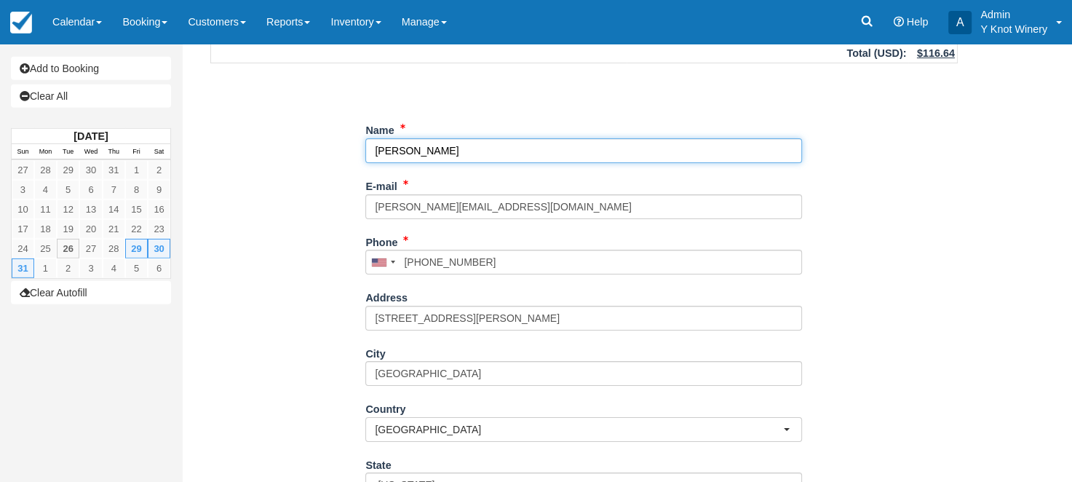
scroll to position [381, 0]
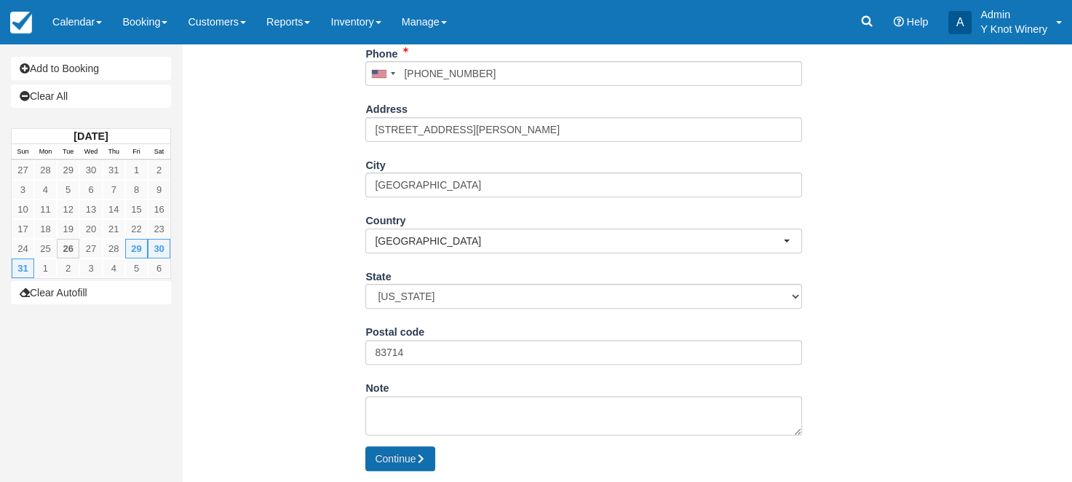
type input "[PERSON_NAME]"
click at [401, 459] on button "Continue" at bounding box center [400, 458] width 70 height 25
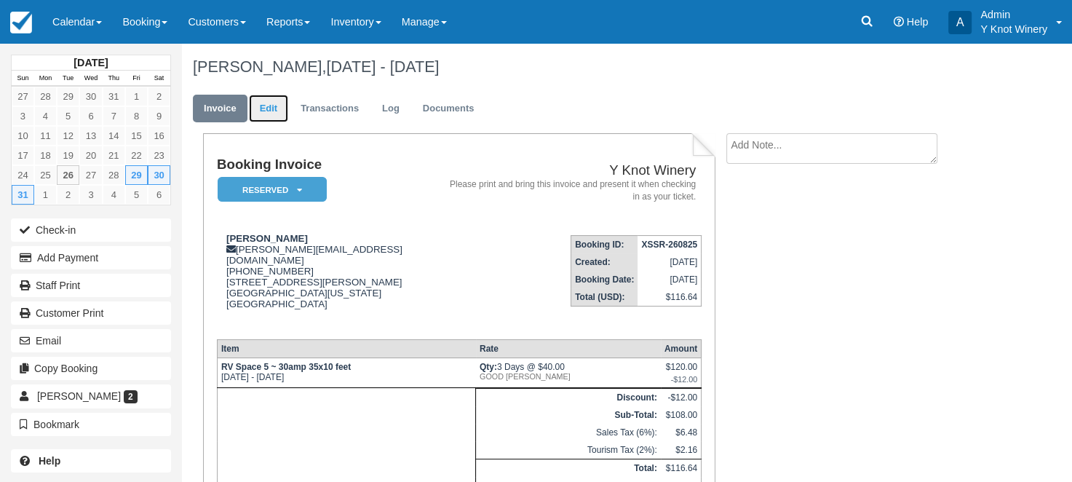
click at [277, 107] on link "Edit" at bounding box center [268, 109] width 39 height 28
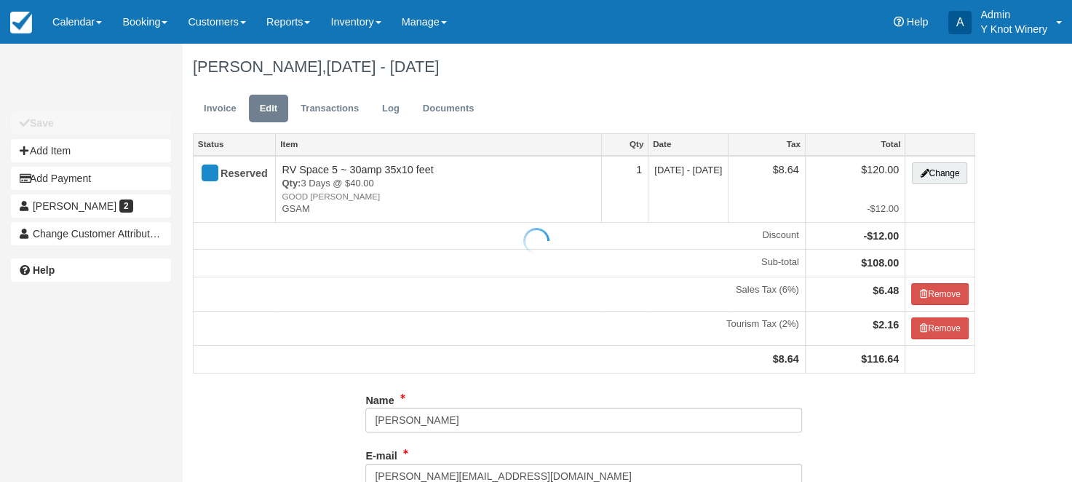
type input "(208) 369-8617"
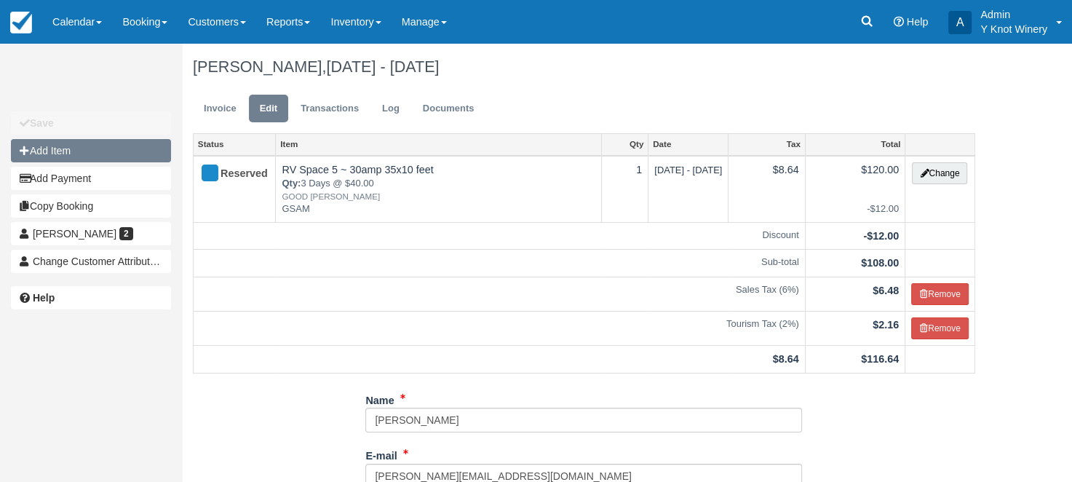
drag, startPoint x: 124, startPoint y: 151, endPoint x: 144, endPoint y: 152, distance: 20.4
click at [127, 152] on button "Add Item" at bounding box center [91, 150] width 160 height 23
type input "0.00"
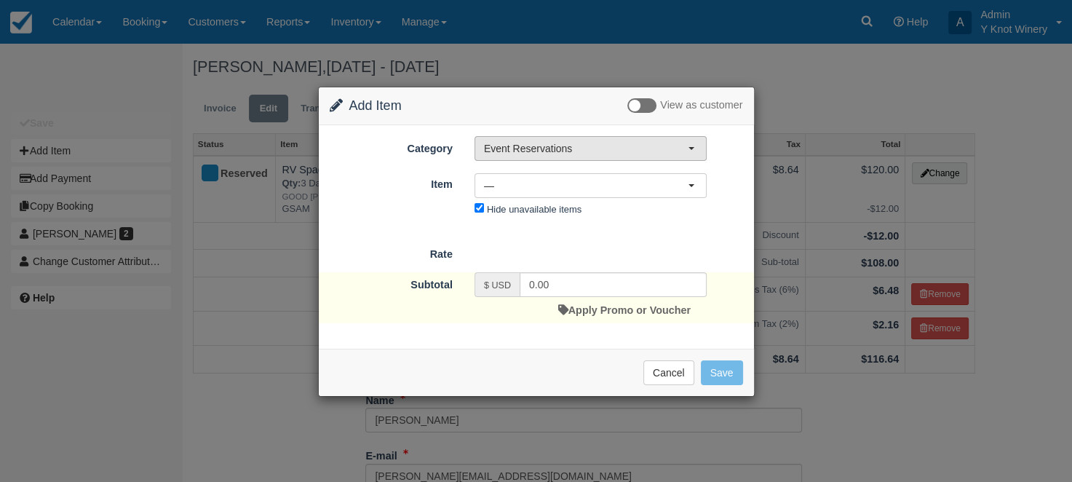
click at [697, 149] on button "Event Reservations" at bounding box center [591, 148] width 232 height 25
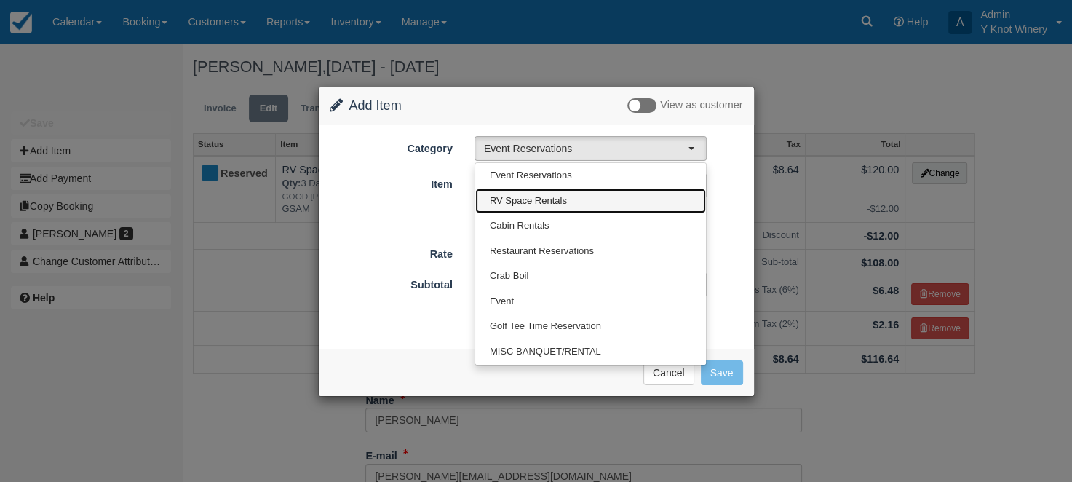
click at [608, 197] on link "RV Space Rentals" at bounding box center [590, 201] width 231 height 25
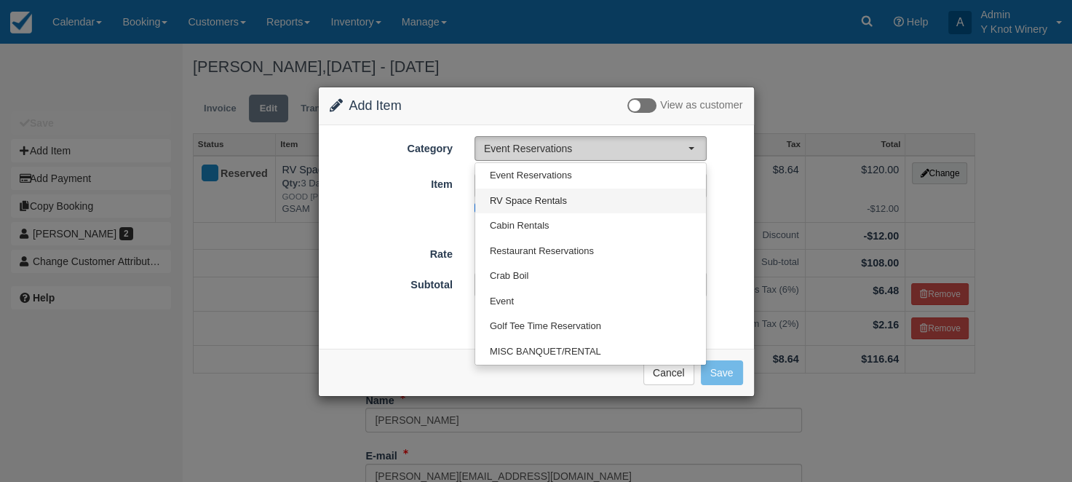
select select "3"
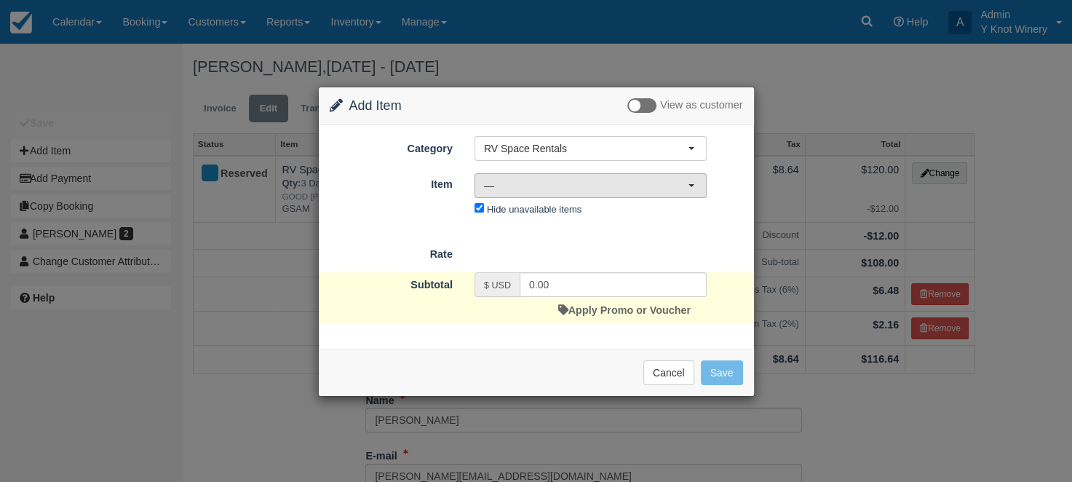
click at [694, 187] on button "—" at bounding box center [591, 185] width 232 height 25
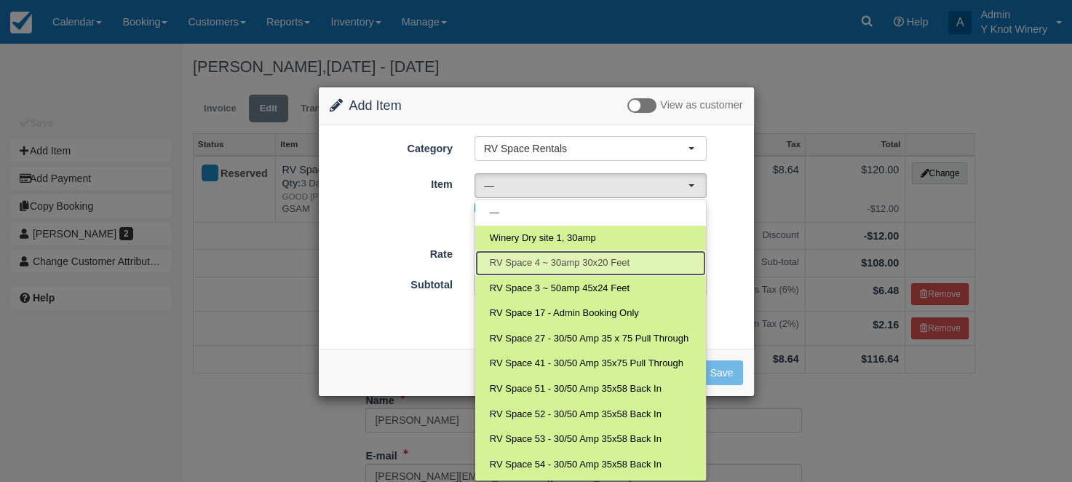
click at [609, 262] on span "RV Space 4 ~ 30amp 30x20 Feet" at bounding box center [560, 263] width 140 height 14
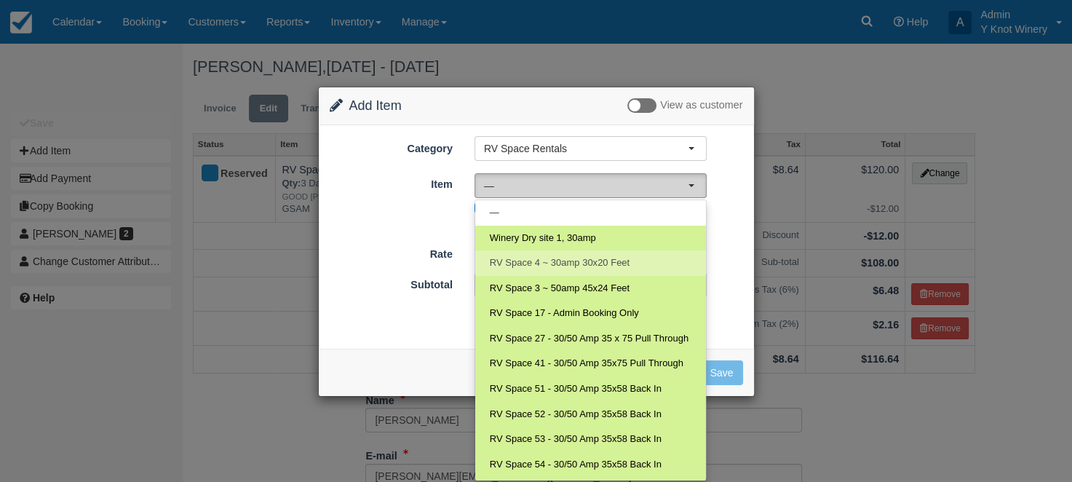
select select "14"
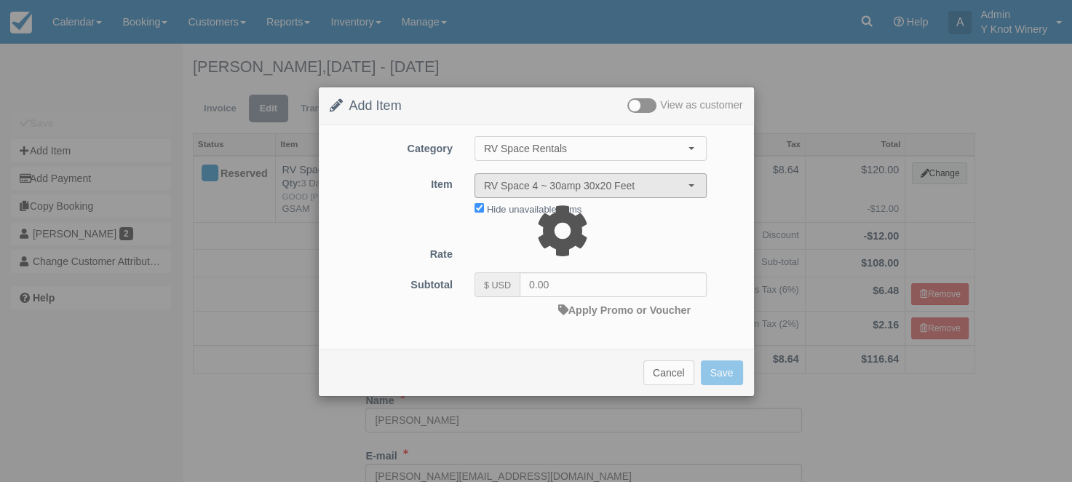
type input "40.00"
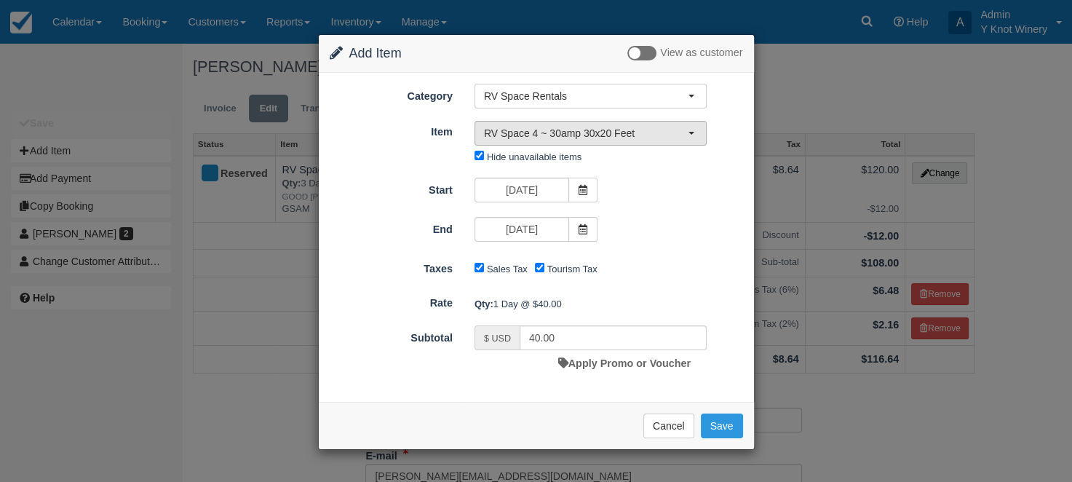
click at [699, 135] on button "RV Space 4 ~ 30amp 30x20 Feet" at bounding box center [591, 133] width 232 height 25
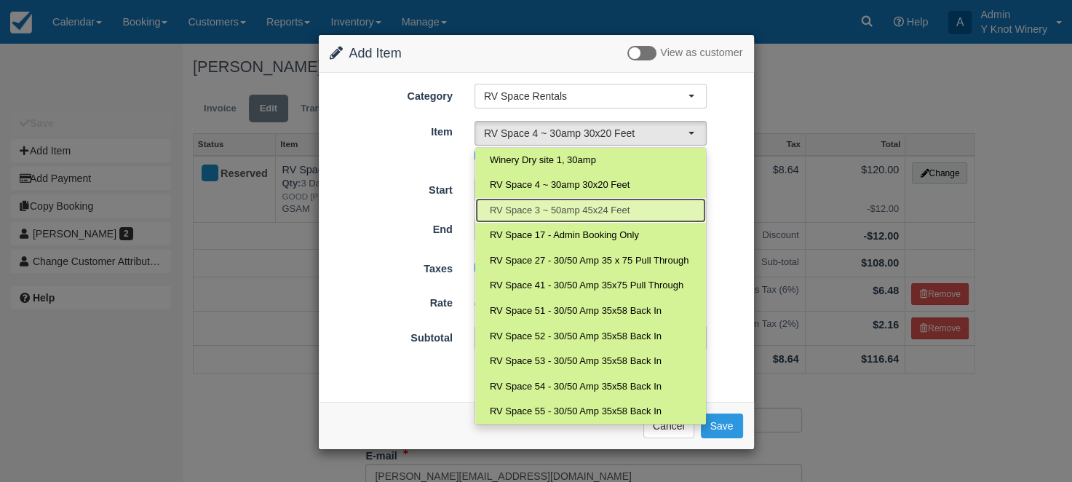
drag, startPoint x: 632, startPoint y: 208, endPoint x: 555, endPoint y: 205, distance: 77.2
click at [555, 205] on link "RV Space 3 ~ 50amp 45x24 Feet" at bounding box center [590, 210] width 231 height 25
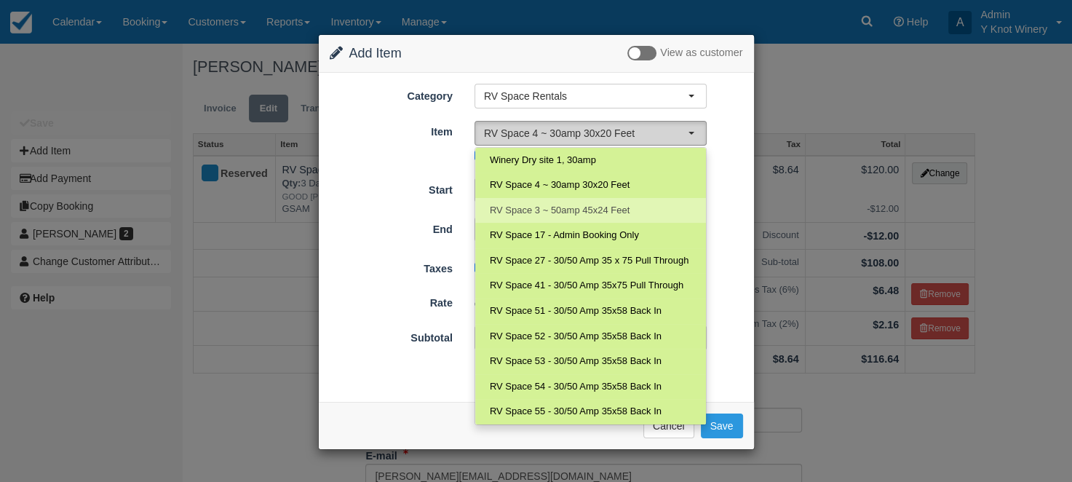
select select "13"
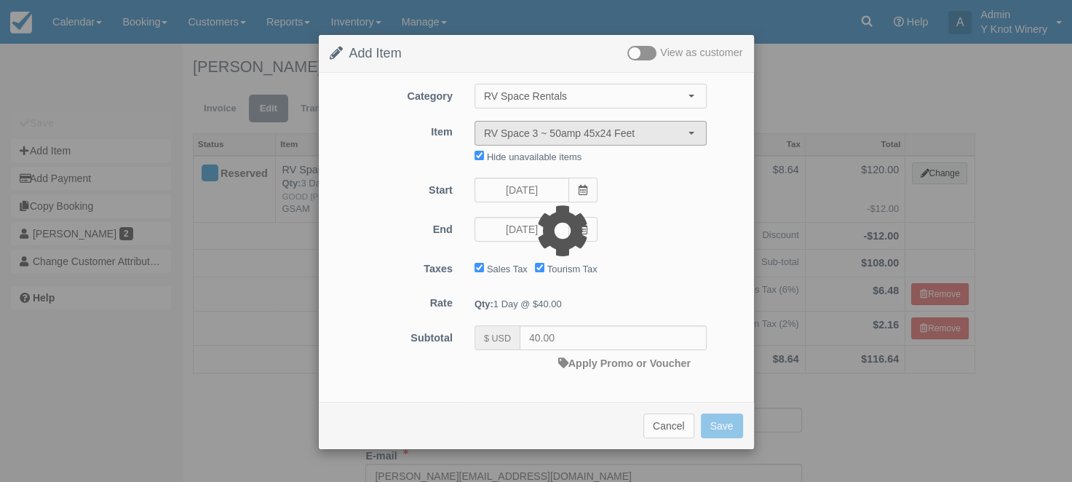
type input "45.00"
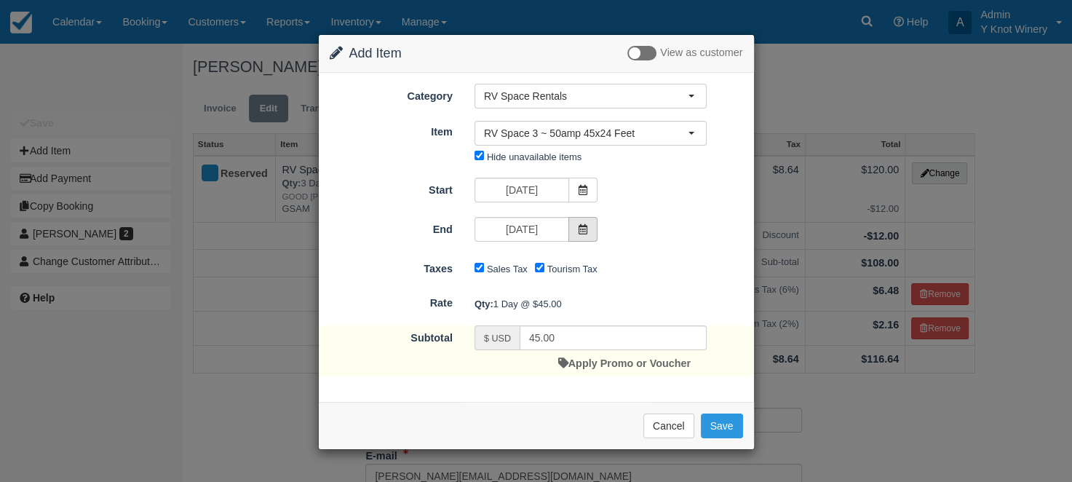
click at [583, 227] on icon at bounding box center [583, 229] width 10 height 10
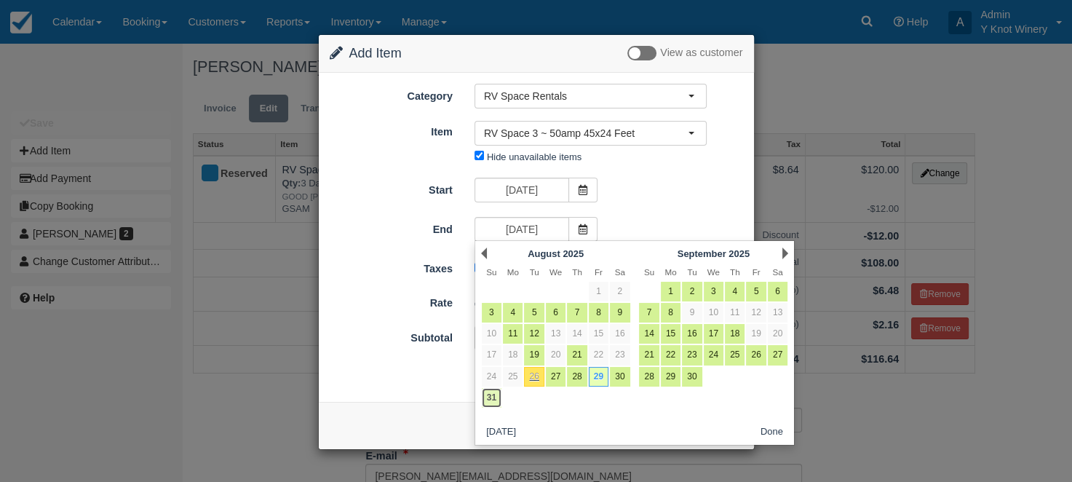
click at [493, 394] on link "31" at bounding box center [492, 398] width 20 height 20
type input "08/31/25"
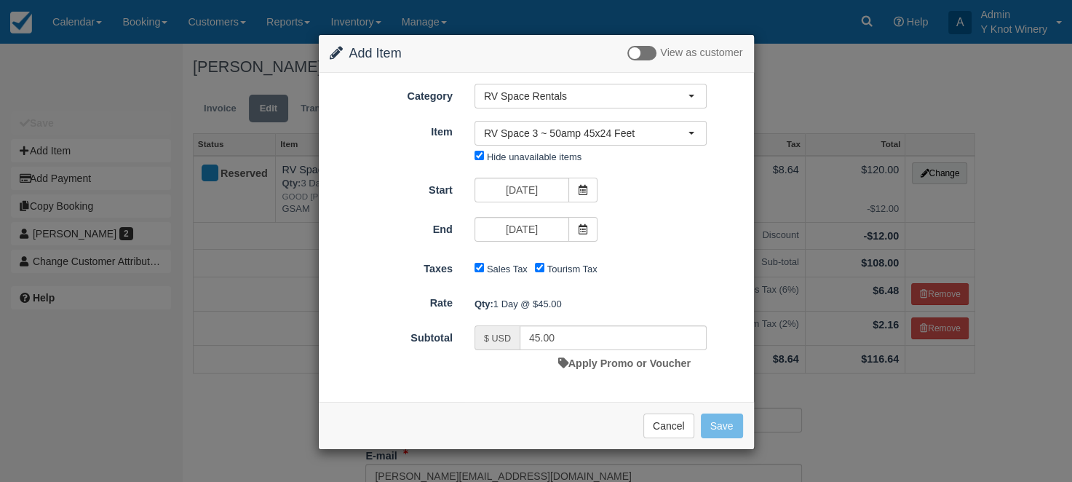
type input "135.00"
click at [628, 365] on link "Apply Promo or Voucher" at bounding box center [624, 363] width 132 height 12
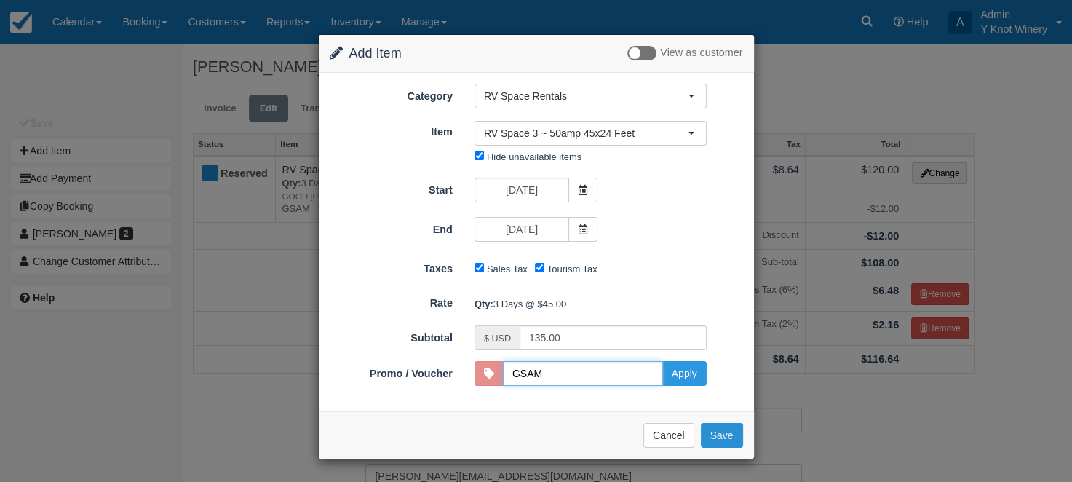
type input "GSAM"
click at [735, 434] on button "Save" at bounding box center [722, 435] width 42 height 25
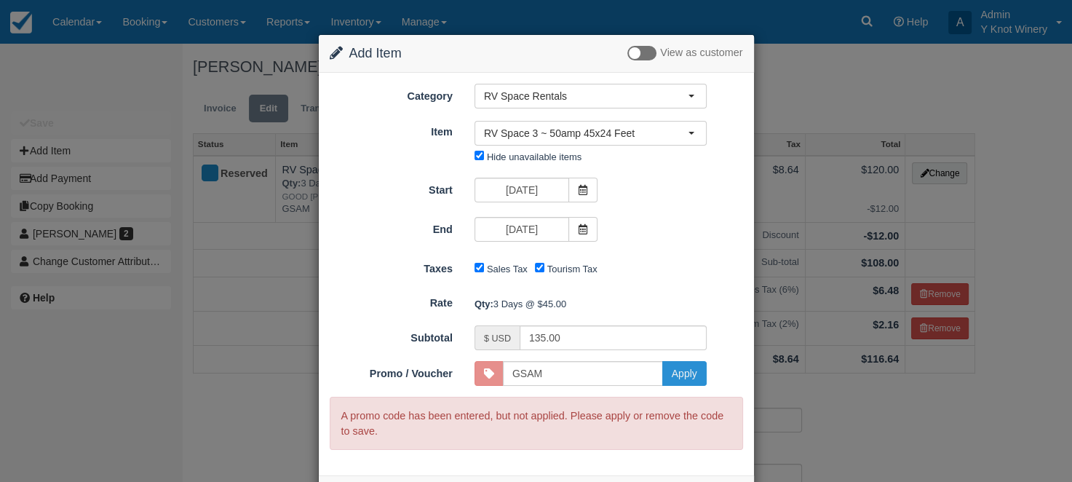
click at [679, 368] on button "Apply" at bounding box center [684, 373] width 44 height 25
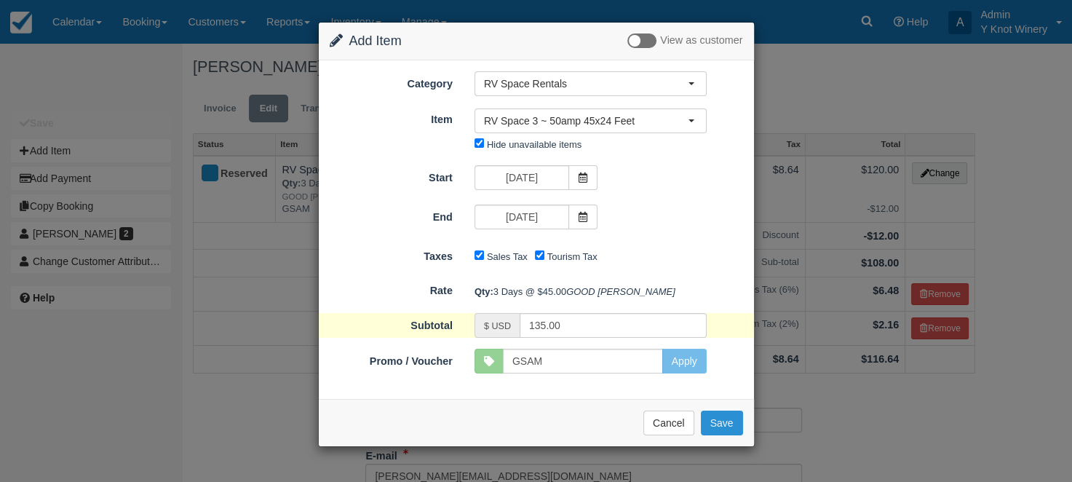
click at [723, 435] on button "Save" at bounding box center [722, 422] width 42 height 25
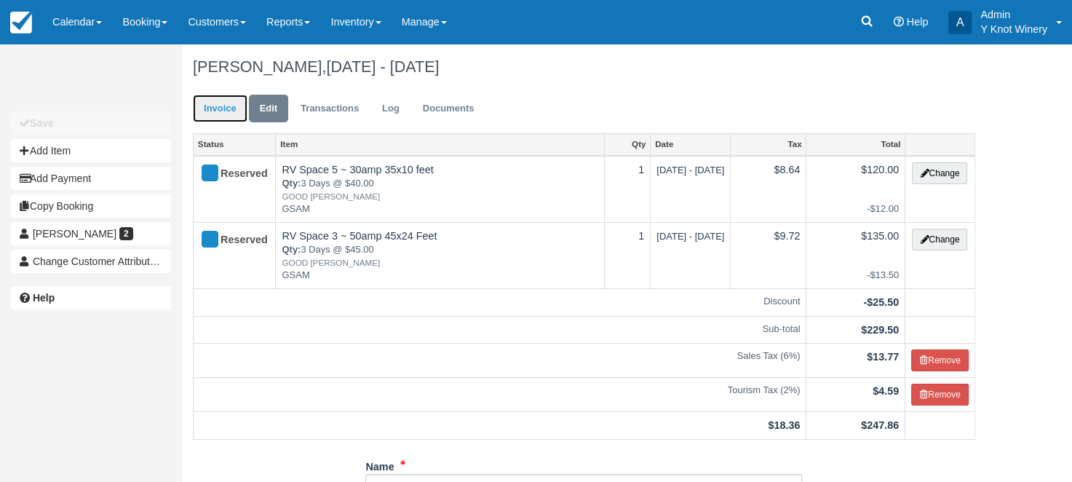
click at [227, 103] on link "Invoice" at bounding box center [220, 109] width 55 height 28
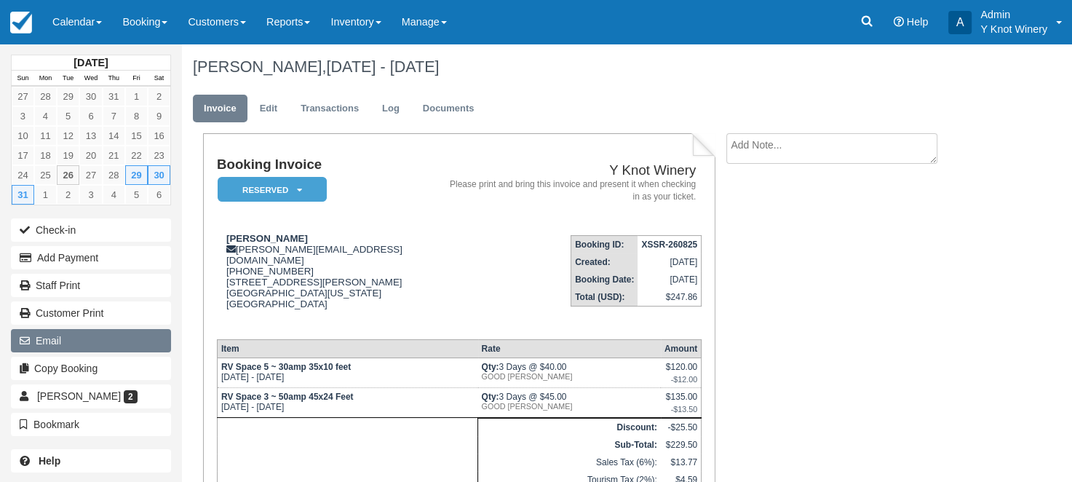
click at [112, 344] on button "Email" at bounding box center [91, 340] width 160 height 23
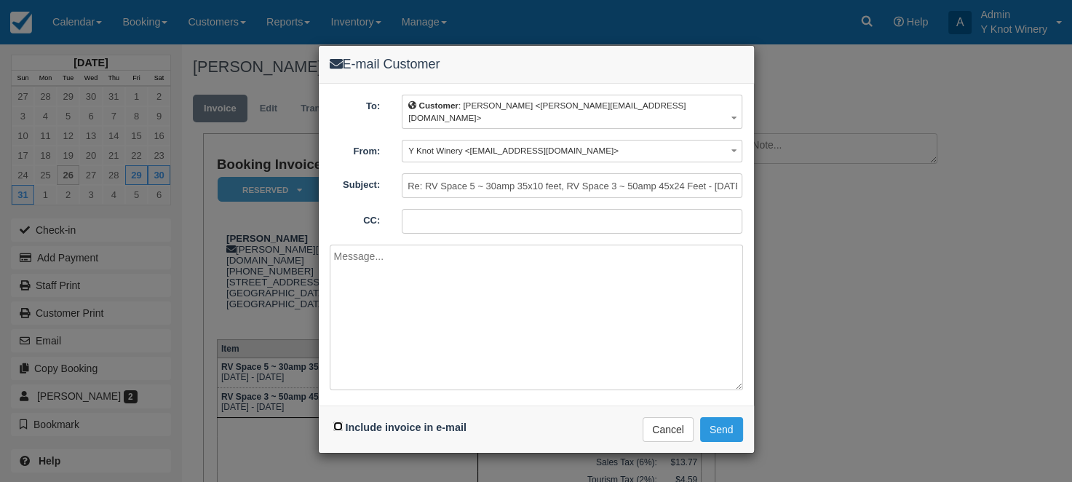
click at [337, 421] on input "Include invoice in e-mail" at bounding box center [337, 425] width 9 height 9
checkbox input "true"
click at [718, 417] on button "Send" at bounding box center [721, 429] width 43 height 25
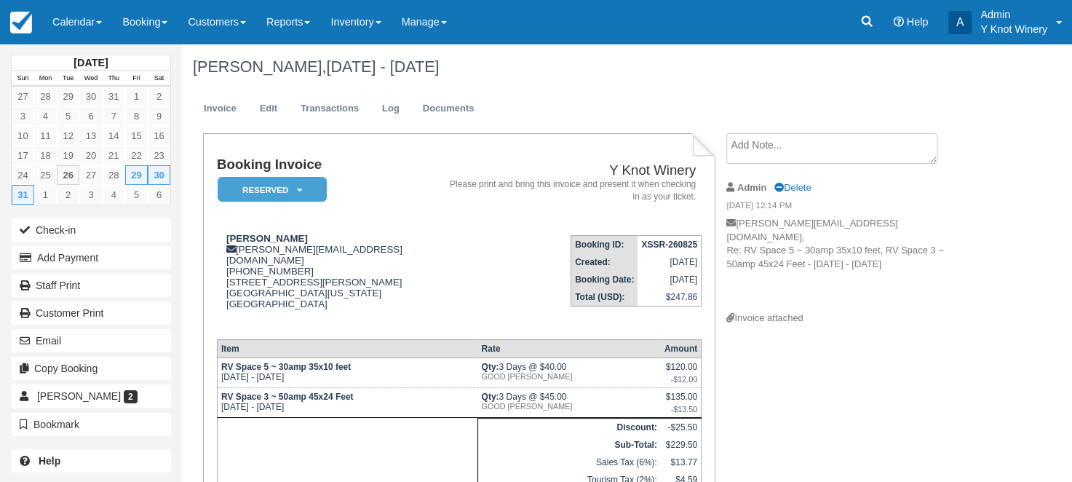
scroll to position [138, 0]
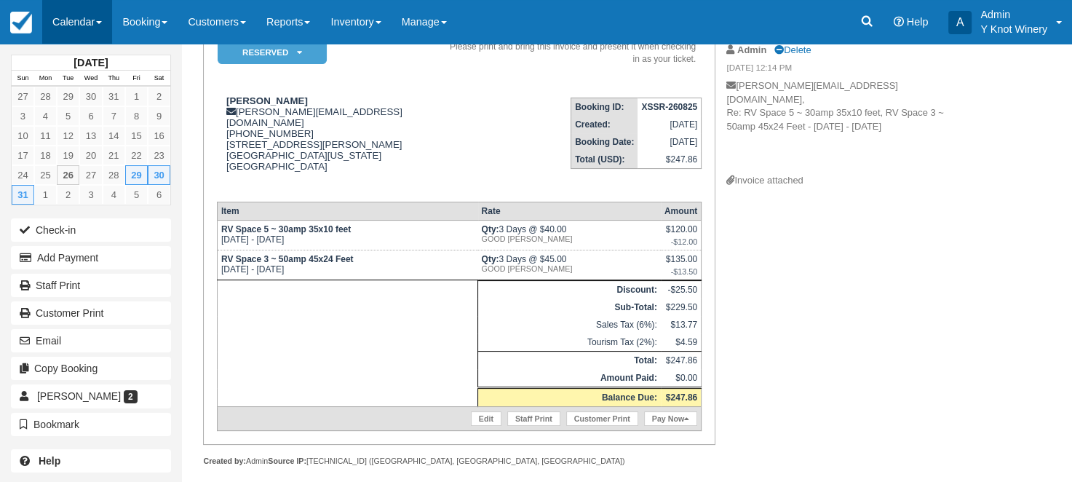
click at [109, 22] on link "Calendar" at bounding box center [77, 22] width 70 height 44
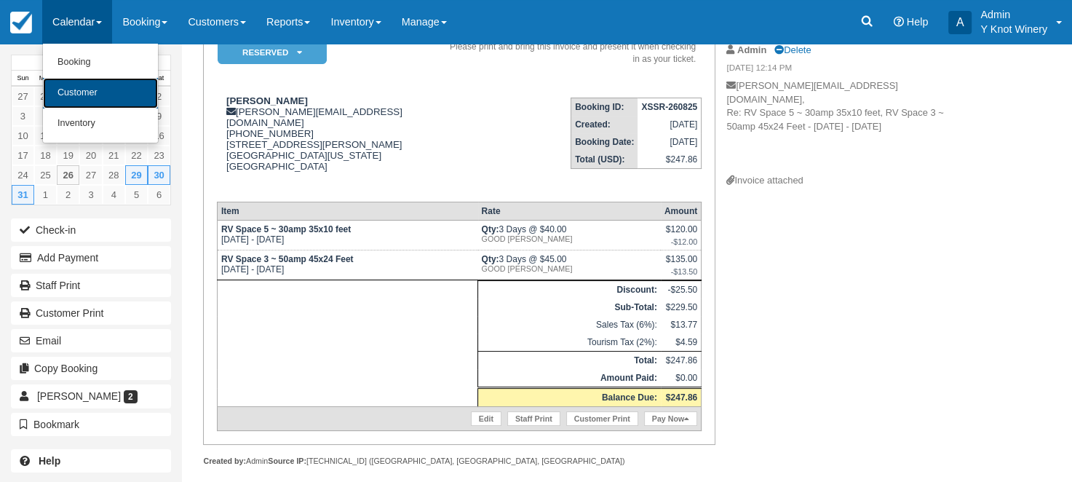
click at [98, 94] on link "Customer" at bounding box center [100, 93] width 115 height 31
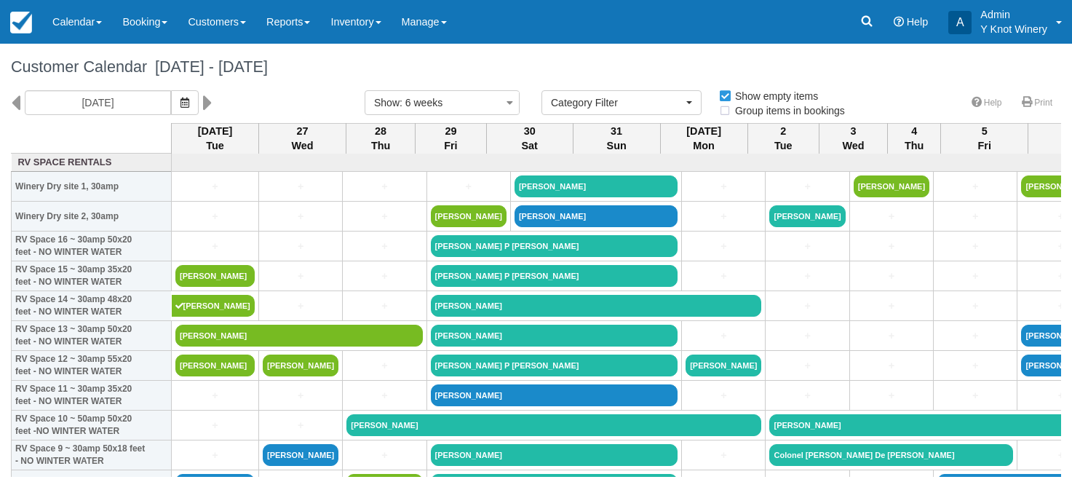
select select
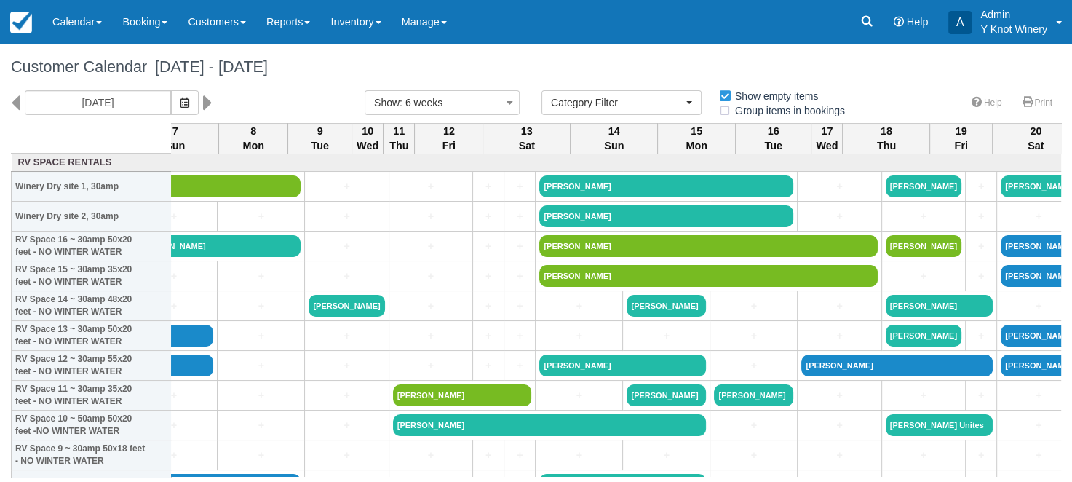
scroll to position [0, 964]
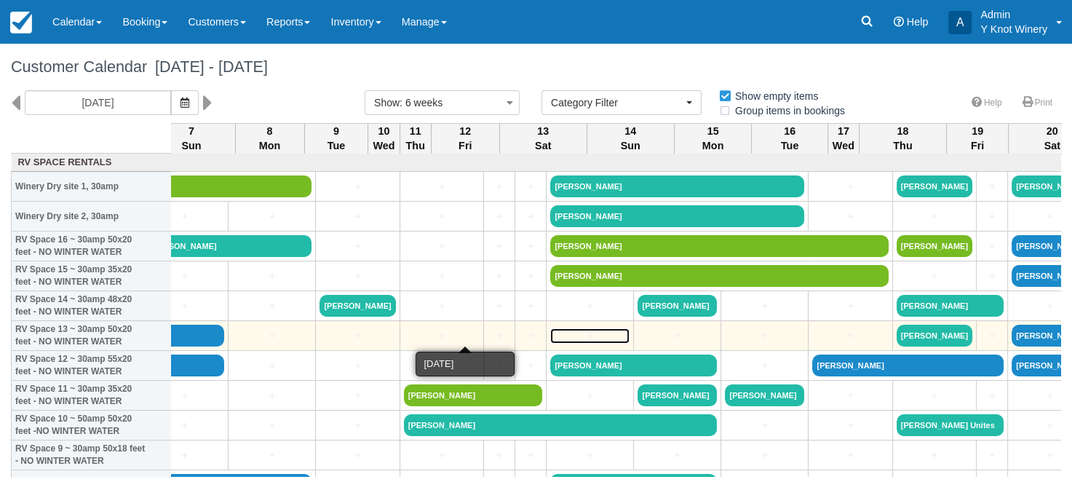
click at [550, 334] on link "+" at bounding box center [589, 335] width 79 height 15
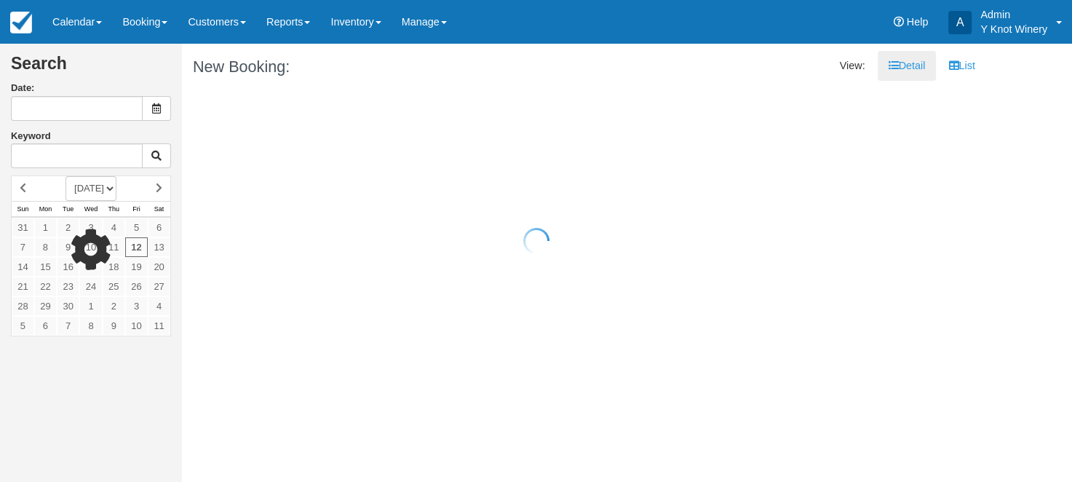
type input "[DATE]"
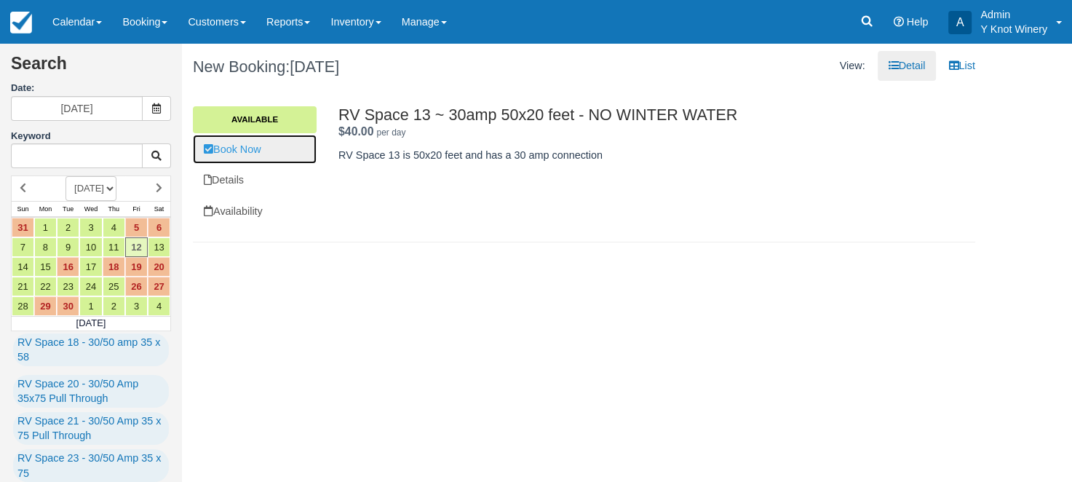
click at [251, 146] on link "Book Now" at bounding box center [255, 150] width 124 height 30
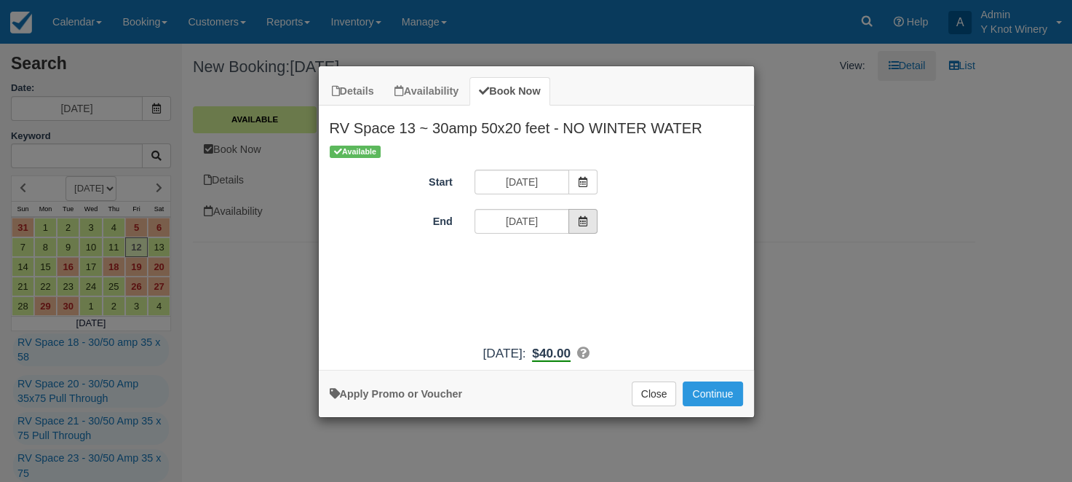
click at [584, 220] on icon "Item Modal" at bounding box center [583, 221] width 10 height 10
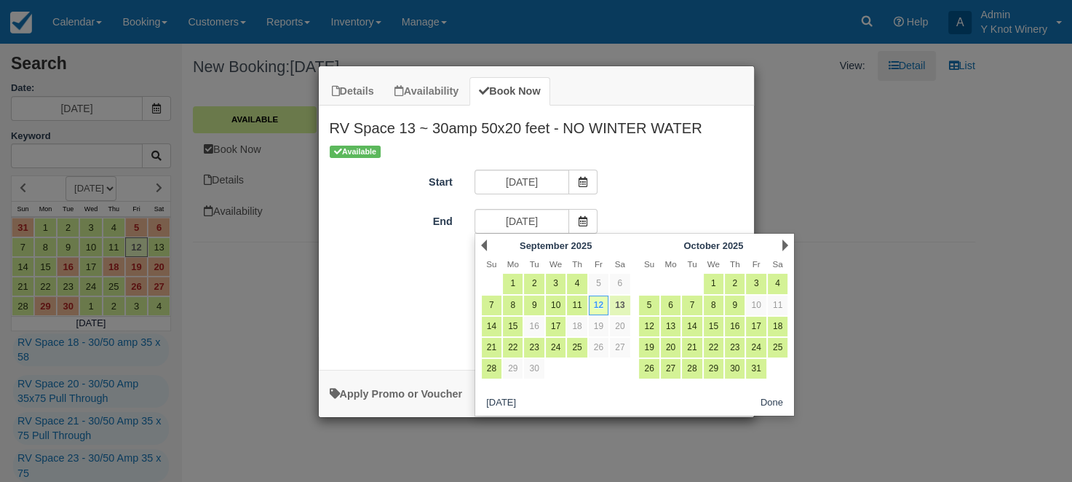
click at [619, 309] on link "13" at bounding box center [620, 305] width 20 height 20
type input "[DATE]"
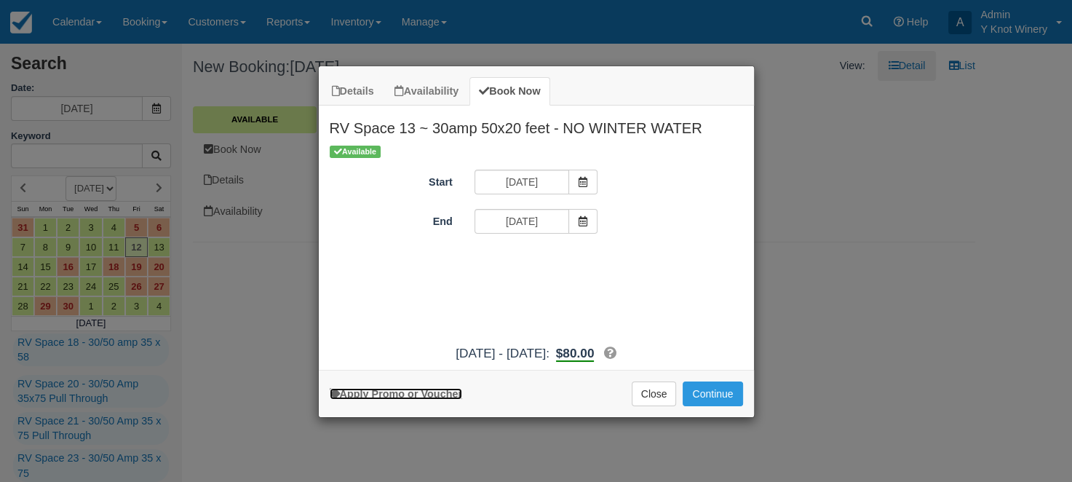
click at [427, 391] on link "Apply Promo or Voucher" at bounding box center [396, 394] width 132 height 12
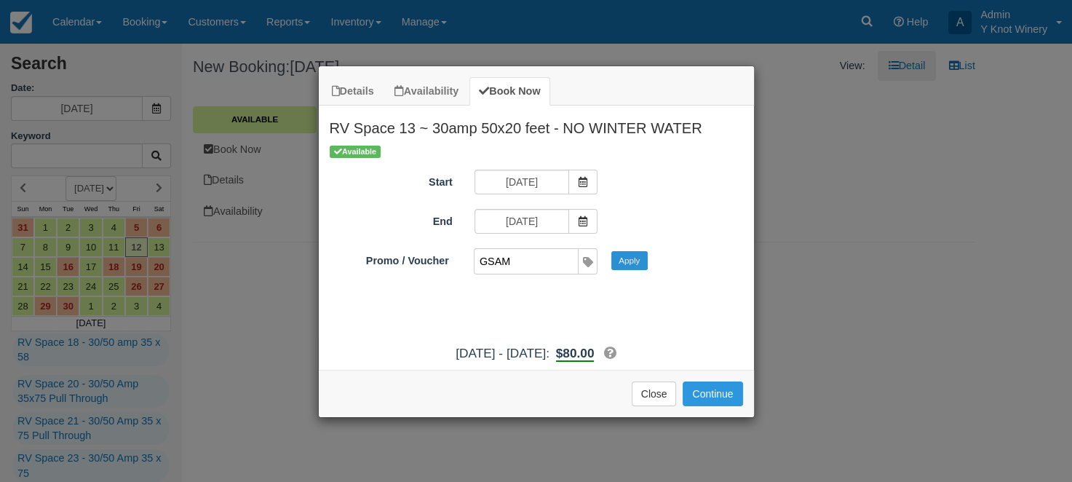
type input "GSAM"
click at [630, 266] on button "Apply" at bounding box center [629, 260] width 36 height 19
click at [707, 391] on button "Continue" at bounding box center [713, 393] width 60 height 25
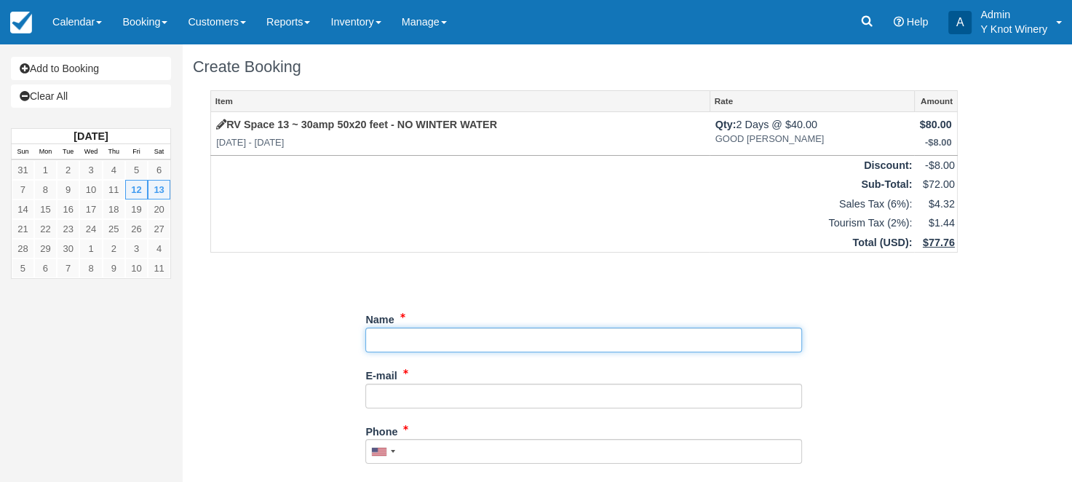
click at [406, 338] on input "Name" at bounding box center [583, 340] width 437 height 25
type input "[PERSON_NAME]"
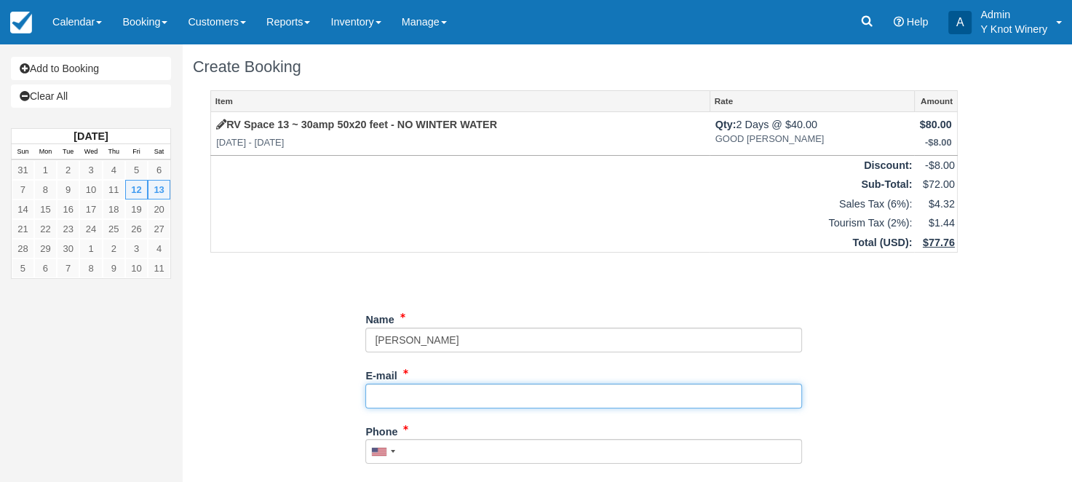
click at [418, 398] on input "E-mail" at bounding box center [583, 396] width 437 height 25
type input "[EMAIL_ADDRESS][DOMAIN_NAME]"
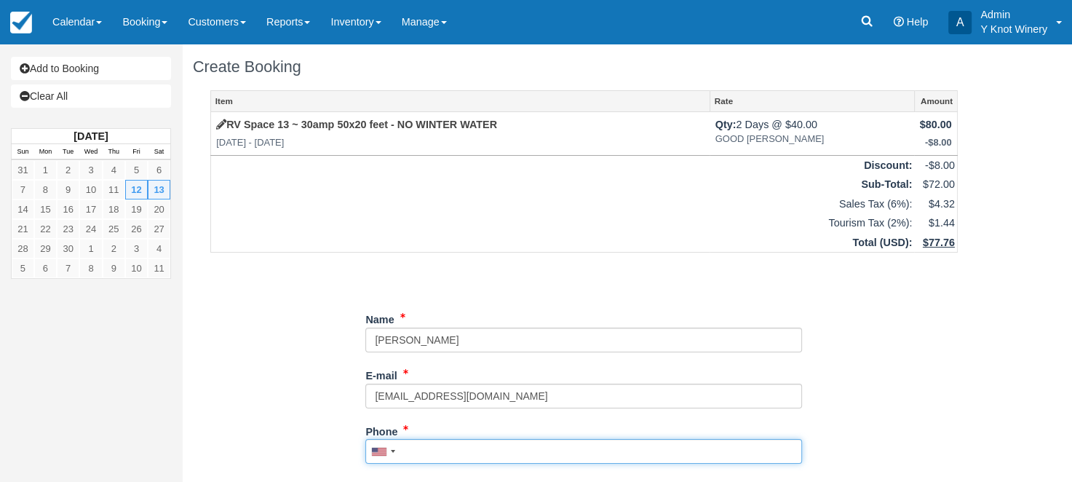
click at [445, 451] on input "Phone" at bounding box center [583, 451] width 437 height 25
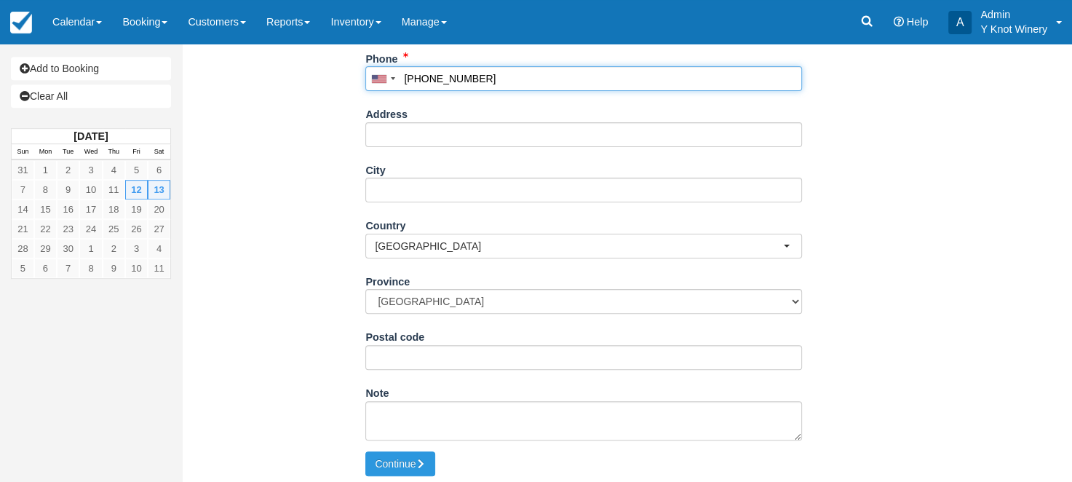
scroll to position [381, 0]
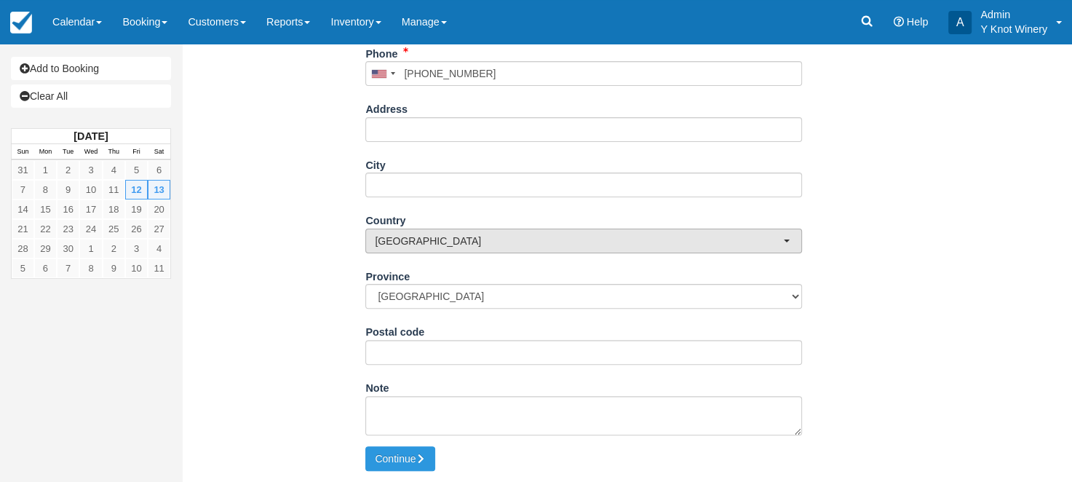
type input "[PHONE_NUMBER]"
click at [785, 234] on button "[GEOGRAPHIC_DATA]" at bounding box center [583, 241] width 437 height 25
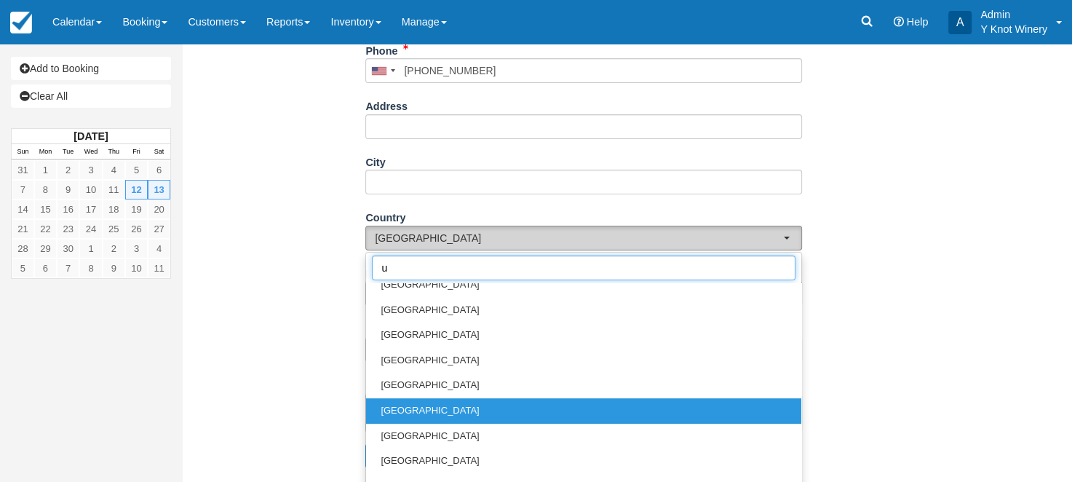
scroll to position [0, 0]
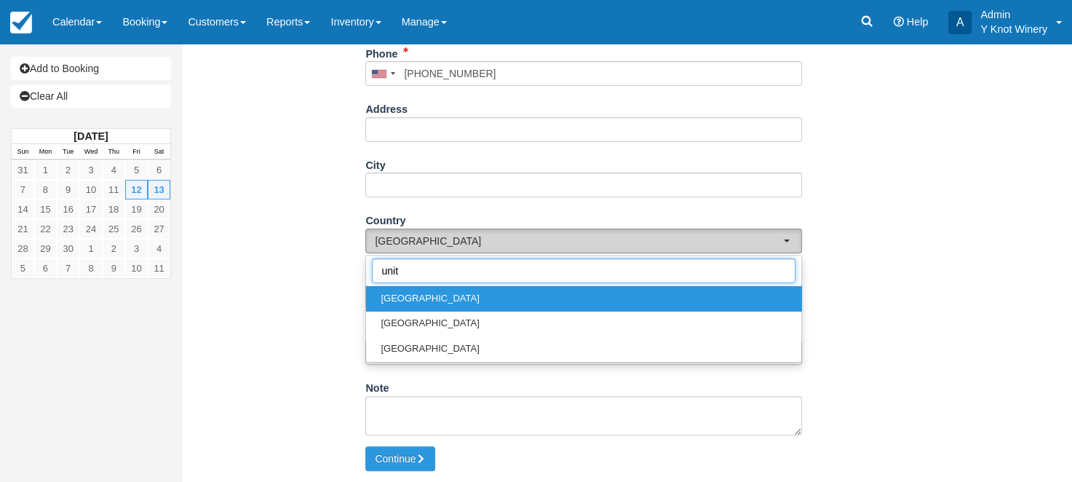
type input "unite"
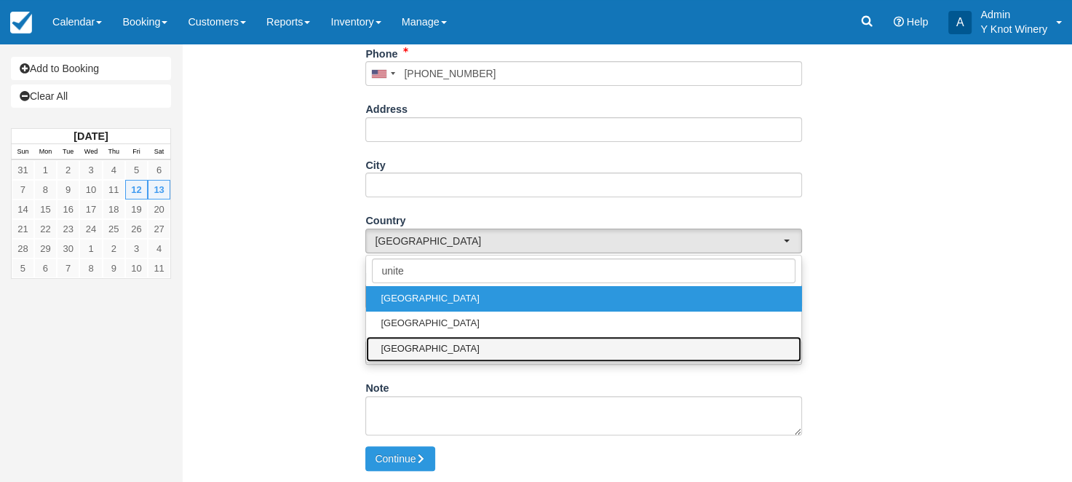
click at [558, 349] on link "[GEOGRAPHIC_DATA]" at bounding box center [583, 348] width 435 height 25
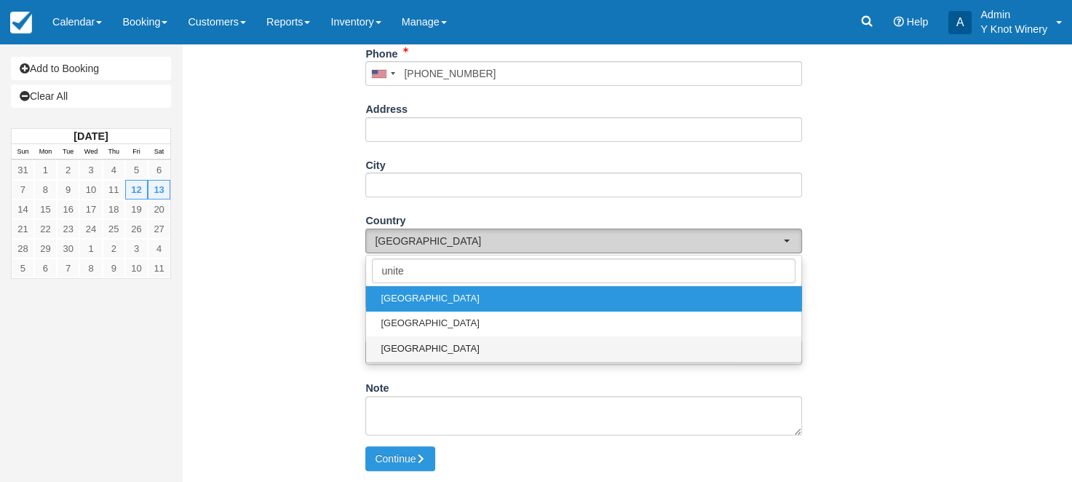
select select "US"
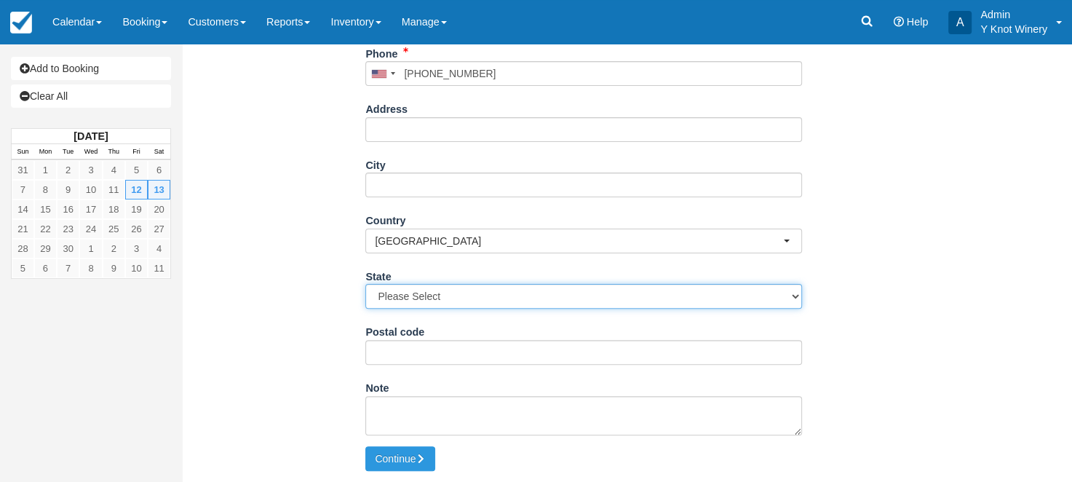
click at [365, 284] on select "Please Select Alabama Alaska Arizona Arkansas California Colorado Connecticut D…" at bounding box center [583, 296] width 437 height 25
select select "ID"
click option "[US_STATE]" at bounding box center [0, 0] width 0 height 0
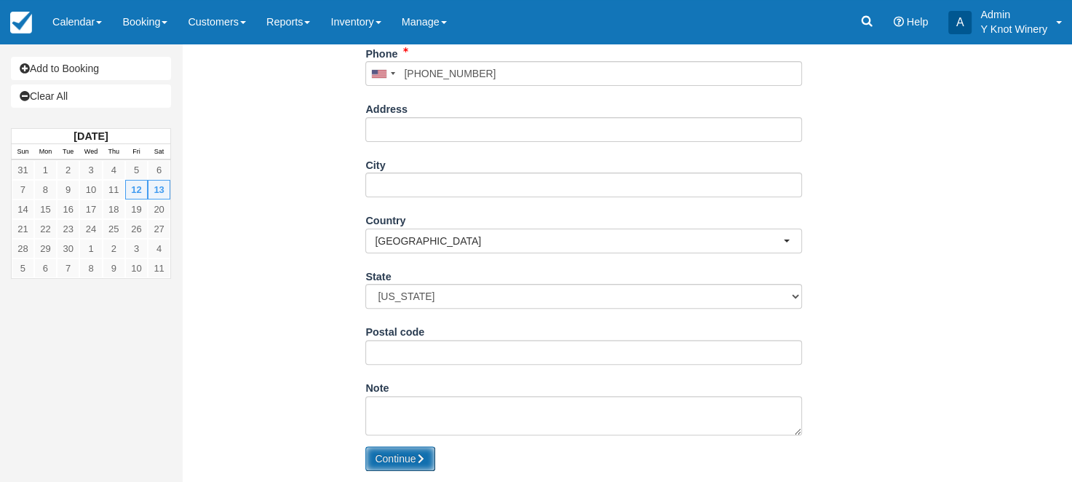
click at [383, 464] on button "Continue" at bounding box center [400, 458] width 70 height 25
type input "[PHONE_NUMBER]"
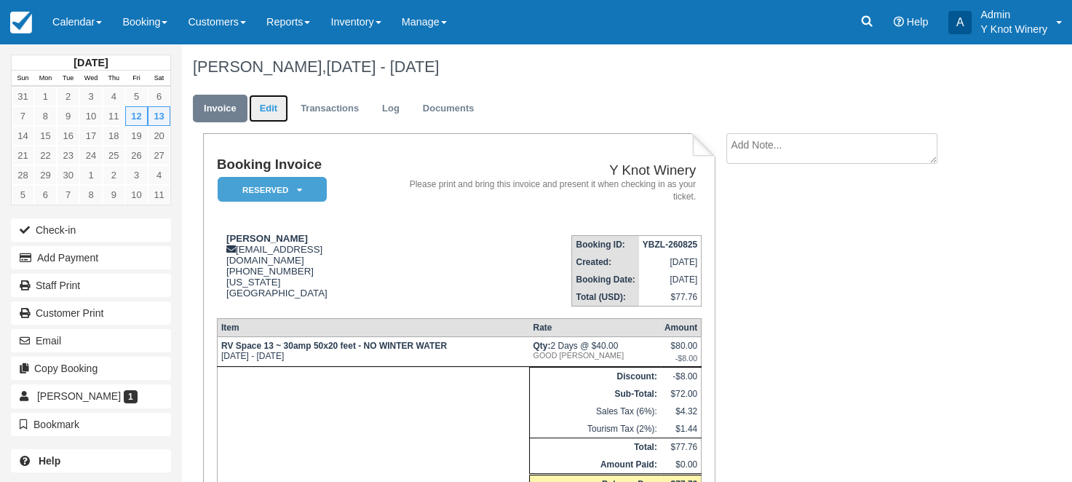
click at [268, 109] on link "Edit" at bounding box center [268, 109] width 39 height 28
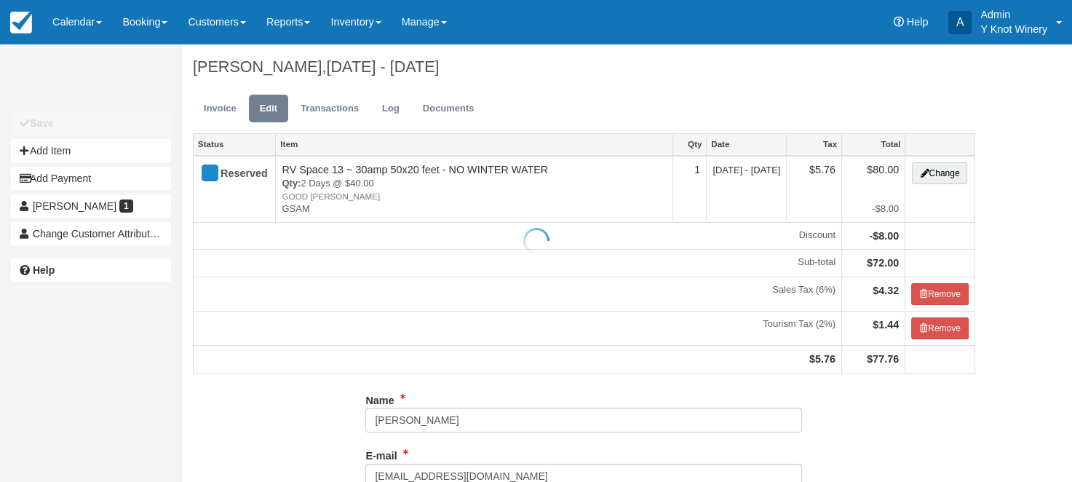
type input "[PHONE_NUMBER]"
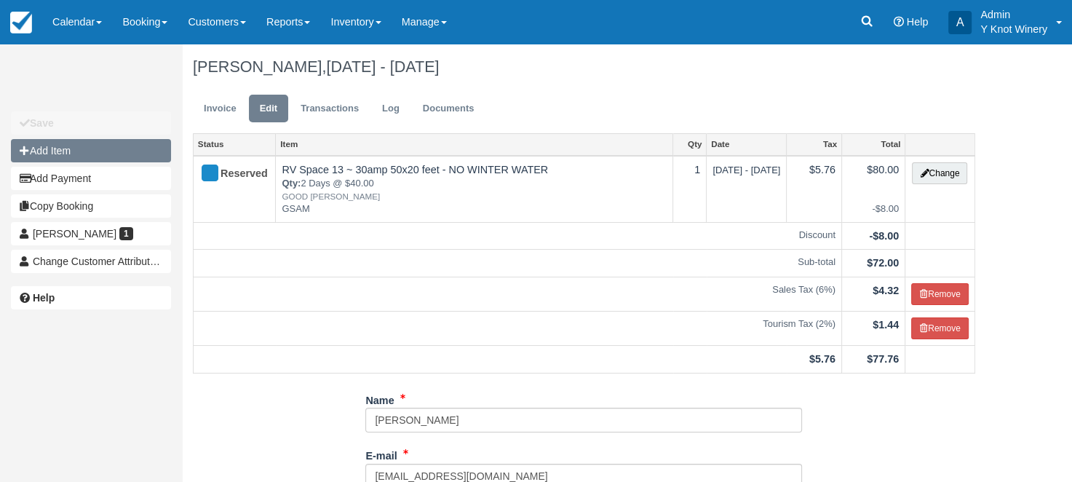
click at [116, 142] on button "Add Item" at bounding box center [91, 150] width 160 height 23
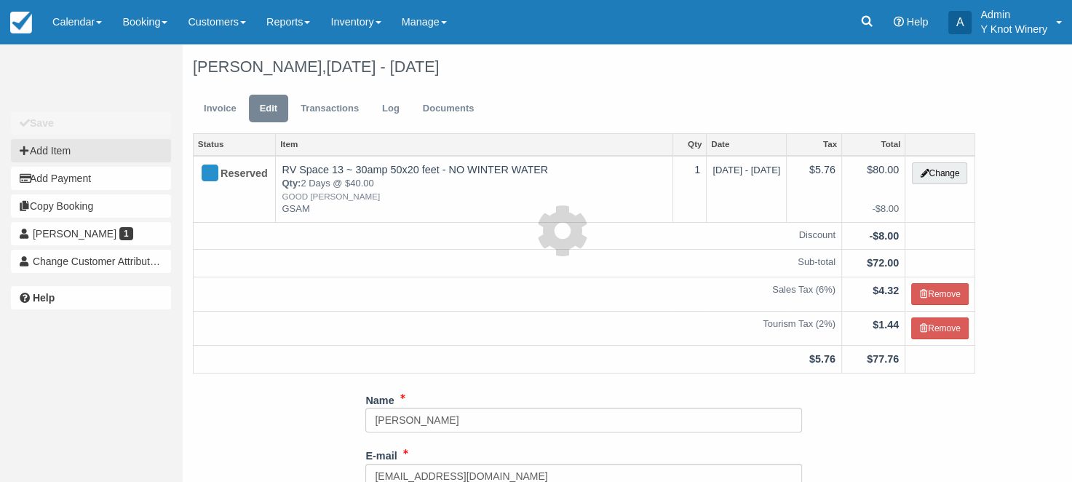
type input "0.00"
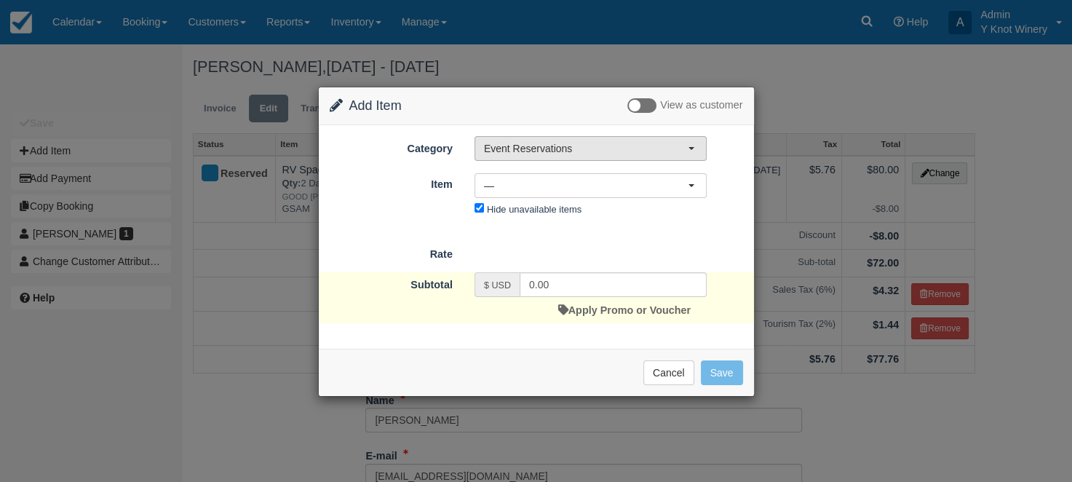
click at [689, 150] on button "Event Reservations" at bounding box center [591, 148] width 232 height 25
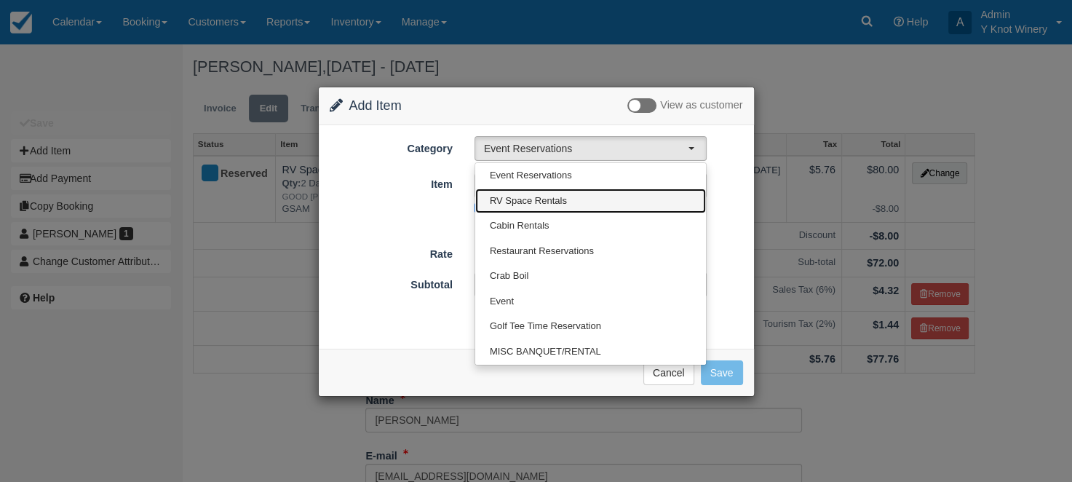
click at [648, 199] on link "RV Space Rentals" at bounding box center [590, 201] width 231 height 25
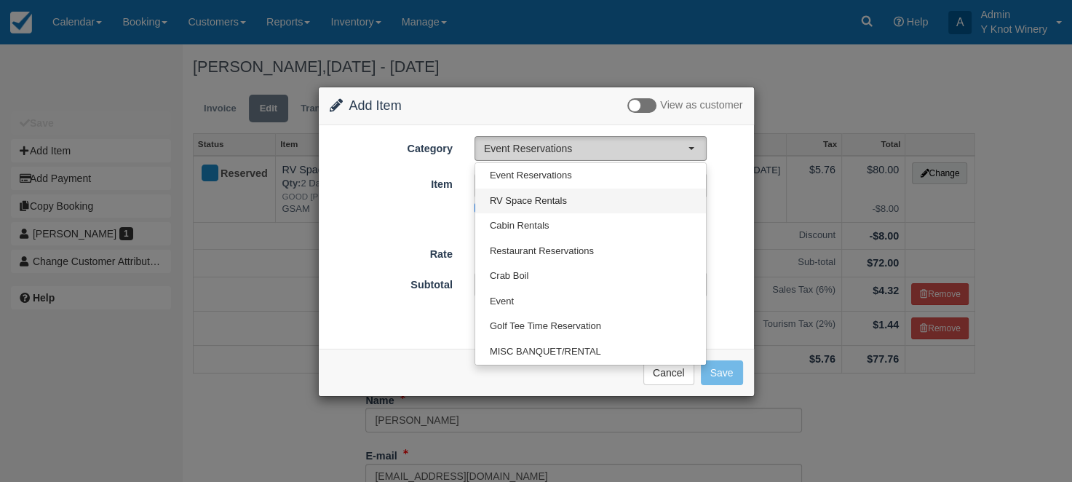
select select "3"
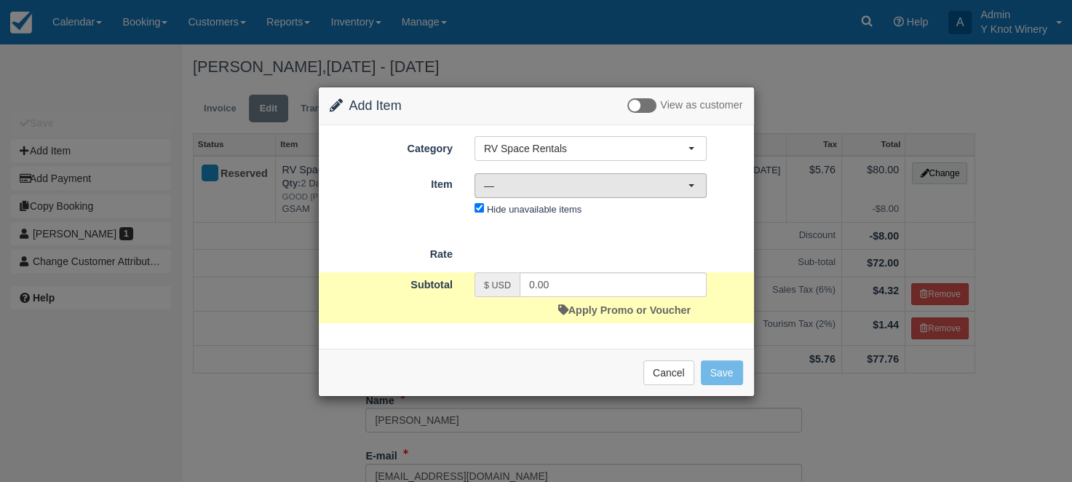
click at [691, 189] on button "—" at bounding box center [591, 185] width 232 height 25
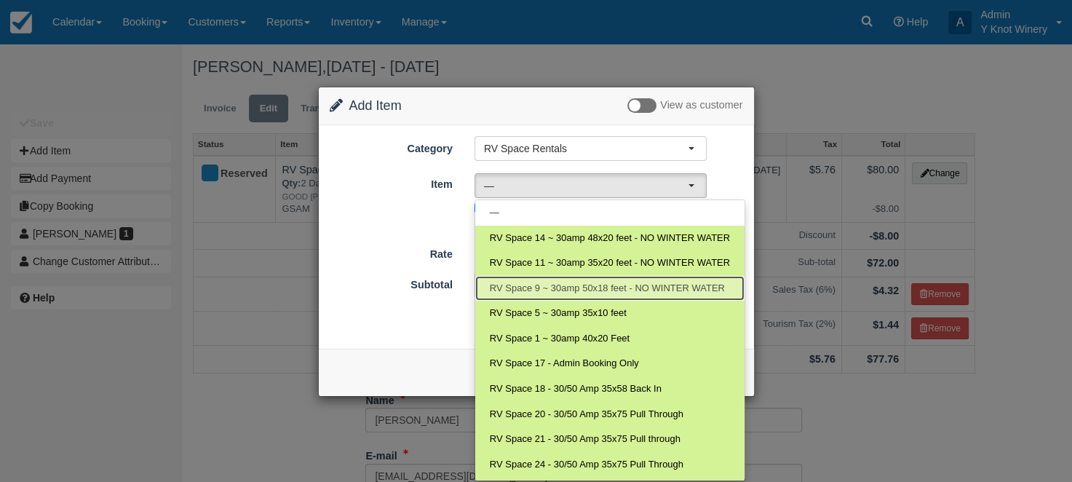
click at [686, 290] on span "RV Space 9 ~ 30amp 50x18 feet - NO WINTER WATER" at bounding box center [607, 289] width 235 height 14
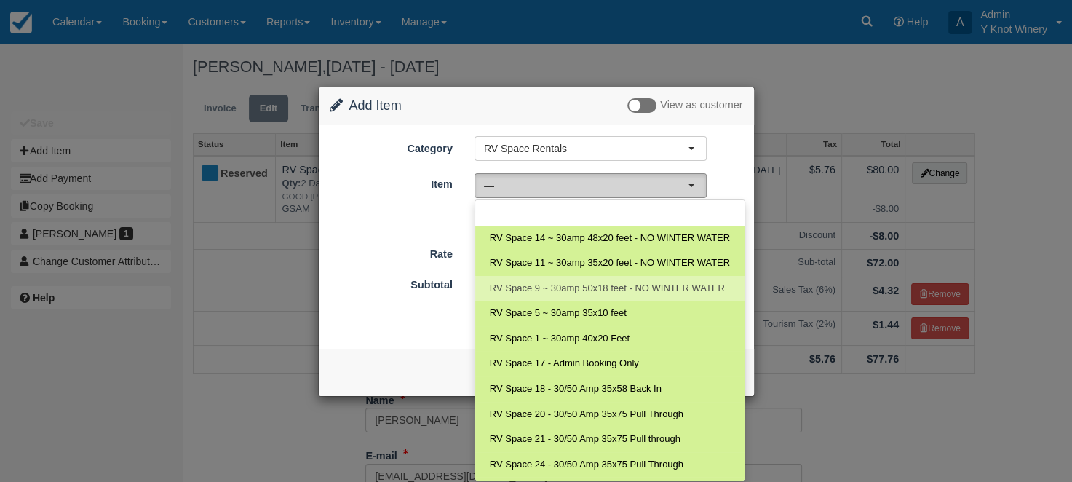
select select "21"
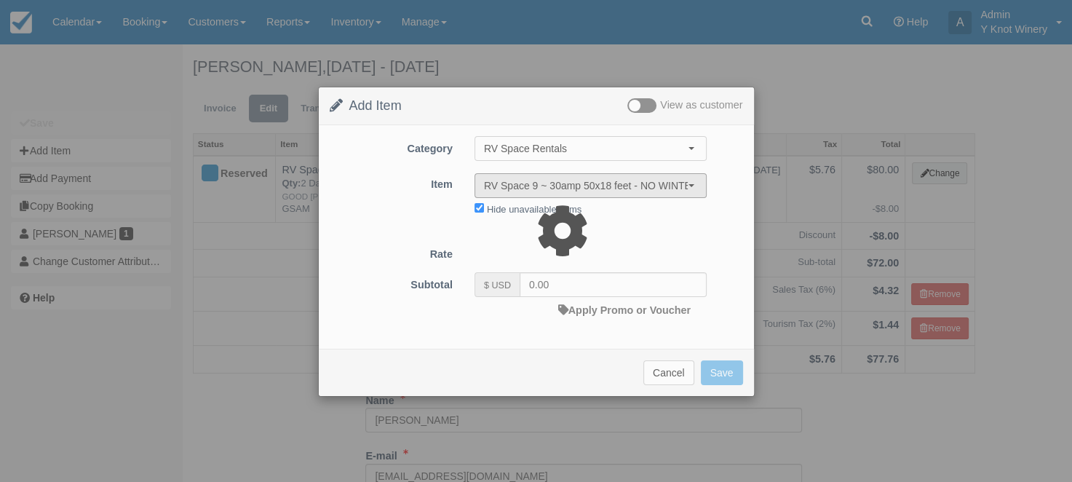
type input "40.00"
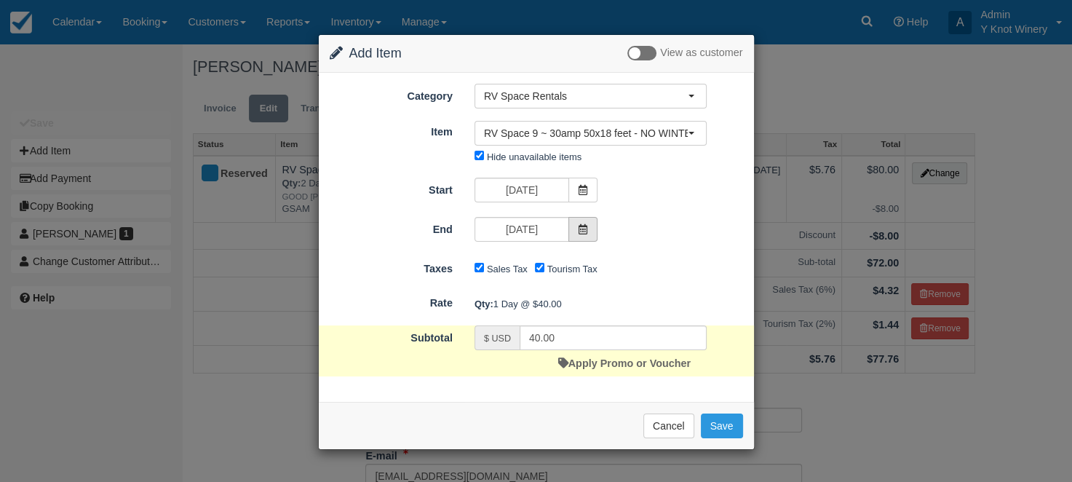
click at [584, 231] on icon at bounding box center [583, 229] width 10 height 10
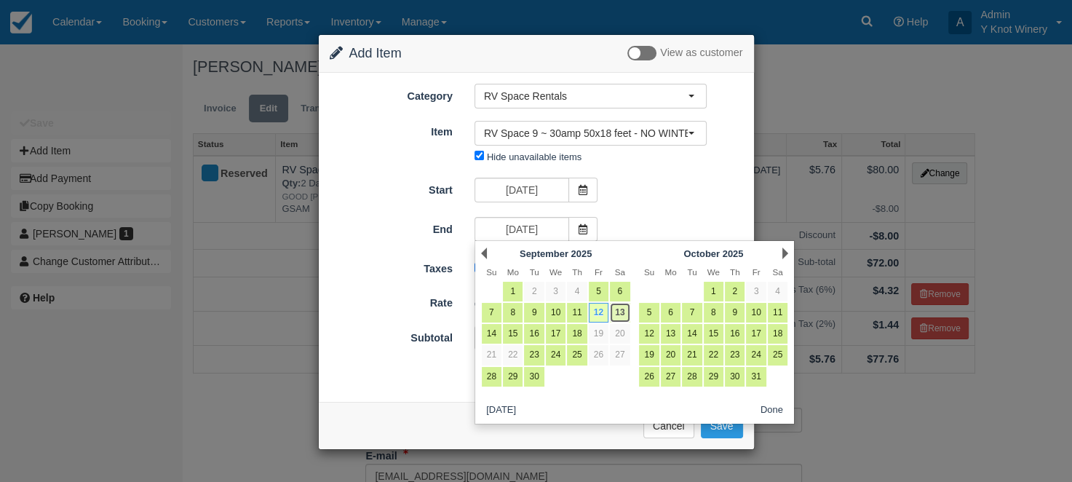
click at [622, 316] on link "13" at bounding box center [620, 313] width 20 height 20
type input "09/13/25"
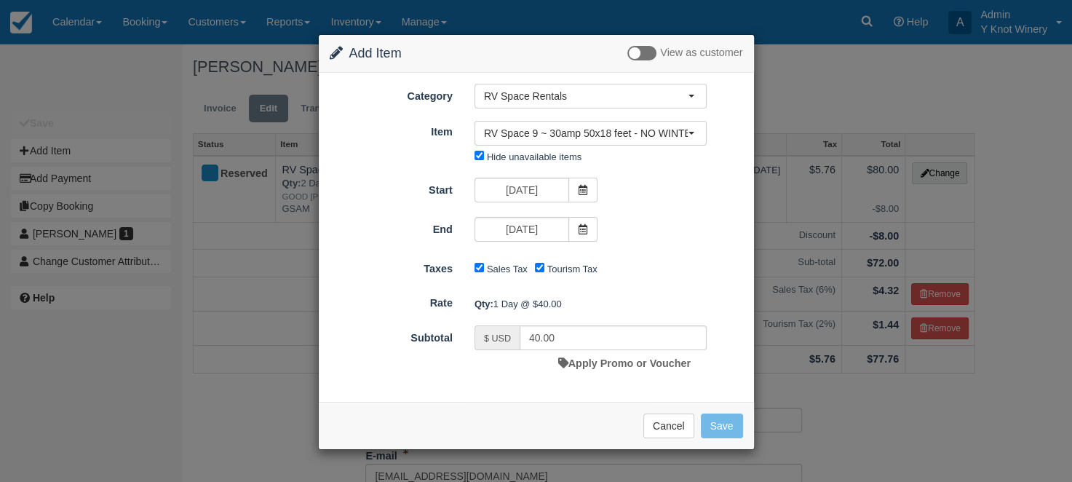
type input "80.00"
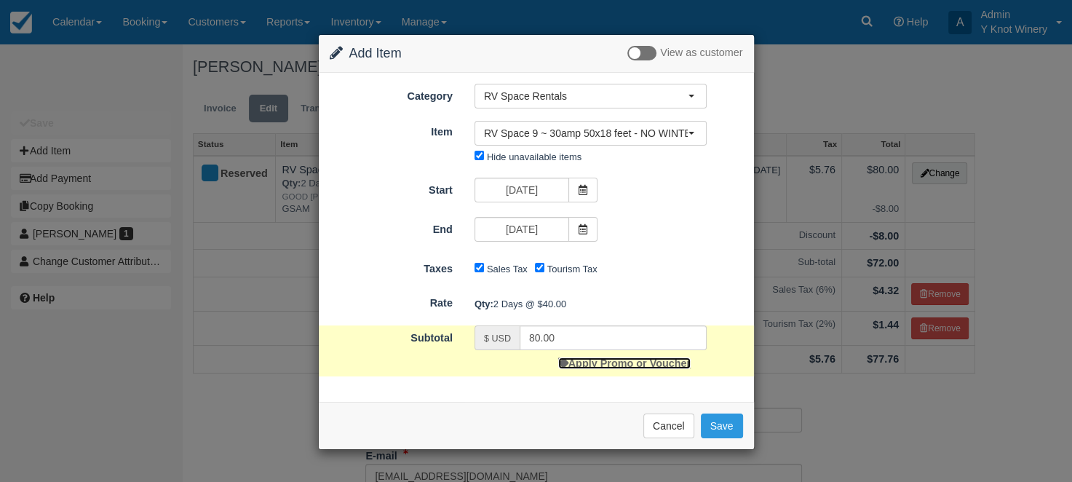
click at [625, 362] on link "Apply Promo or Voucher" at bounding box center [624, 363] width 132 height 12
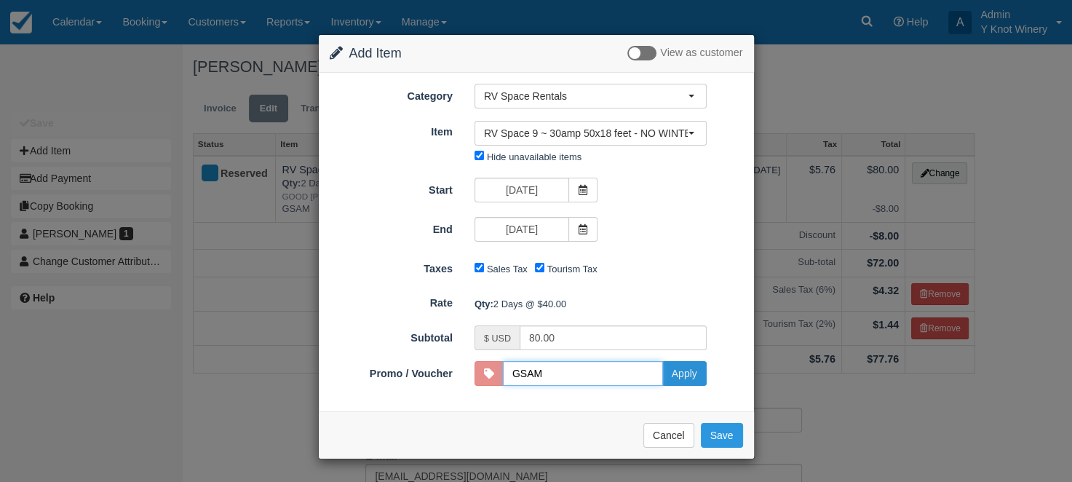
type input "GSAM"
click at [694, 378] on button "Apply" at bounding box center [684, 373] width 44 height 25
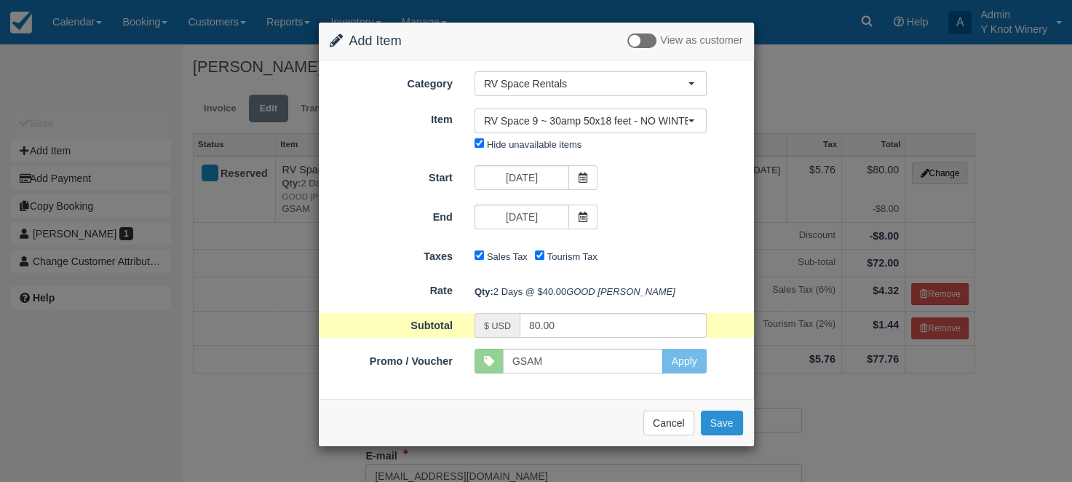
click at [713, 435] on button "Save" at bounding box center [722, 422] width 42 height 25
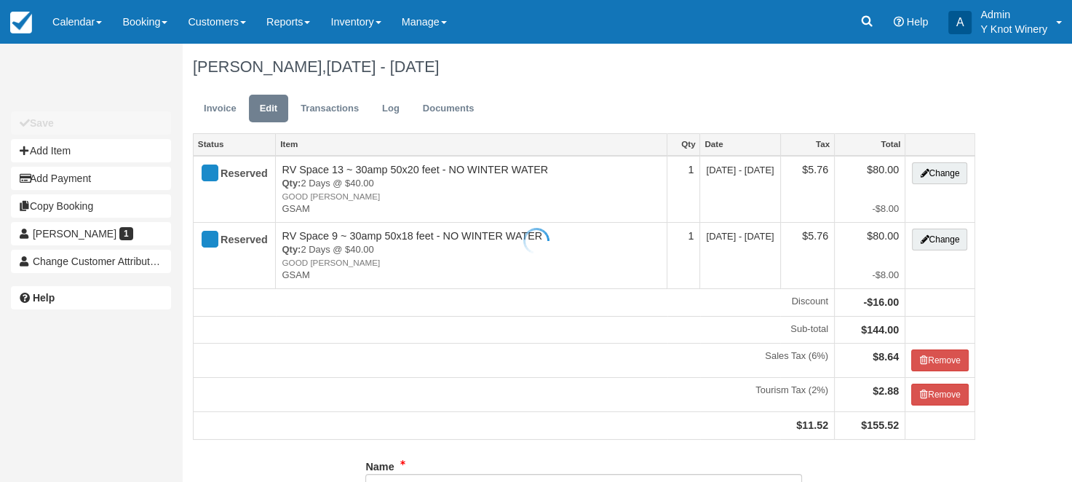
type input "[PHONE_NUMBER]"
click at [568, 84] on div "[PERSON_NAME], [DATE] - [DATE]" at bounding box center [584, 67] width 804 height 47
click at [219, 99] on link "Invoice" at bounding box center [220, 109] width 55 height 28
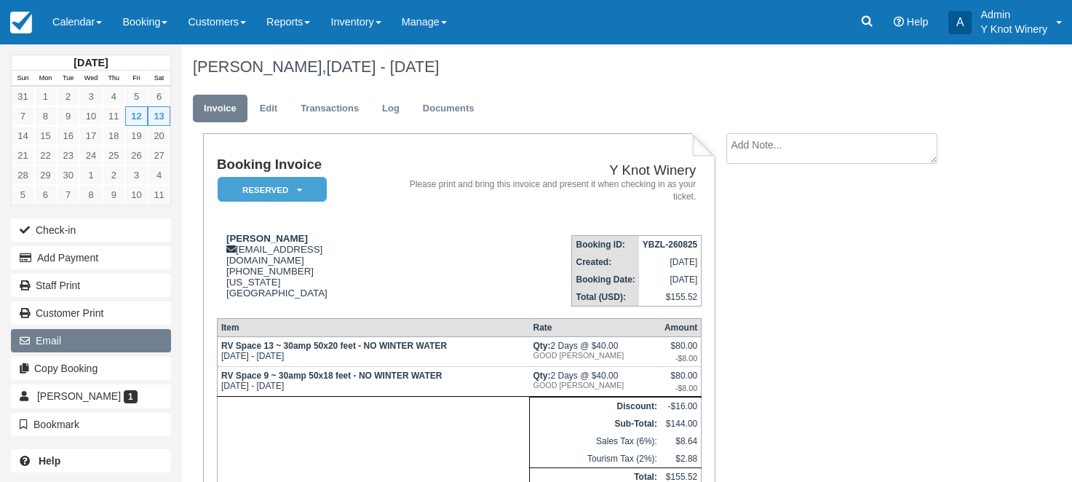
drag, startPoint x: 115, startPoint y: 339, endPoint x: 133, endPoint y: 339, distance: 18.2
click at [116, 339] on button "Email" at bounding box center [91, 340] width 160 height 23
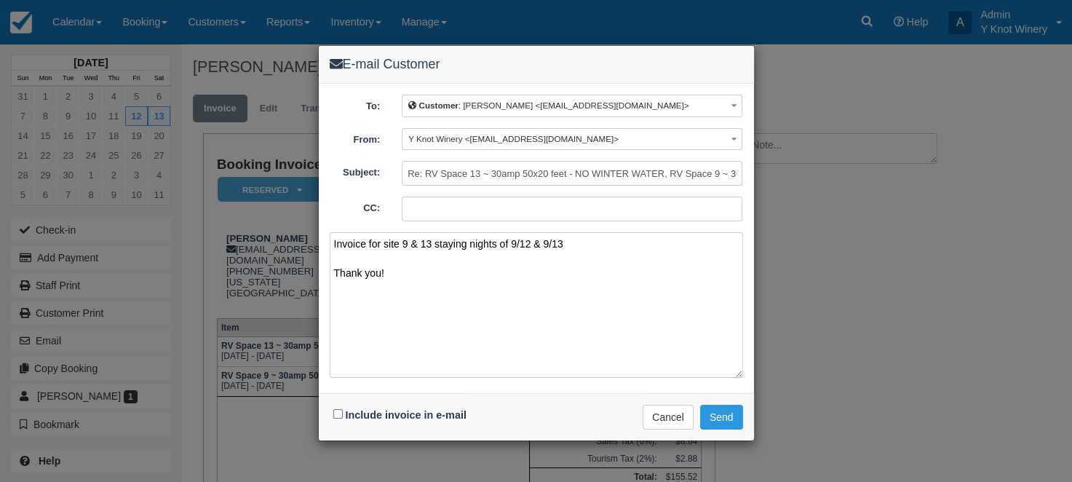
type textarea "Invoice for site 9 & 13 staying nights of 9/12 & 9/13 Thank you!"
click at [337, 412] on input "Include invoice in e-mail" at bounding box center [337, 413] width 9 height 9
checkbox input "true"
drag, startPoint x: 732, startPoint y: 414, endPoint x: 906, endPoint y: 339, distance: 189.4
click at [871, 415] on div "E-mail Customer To: Customer : Patricia Shaffer <boisegram@gmail.com> Customer …" at bounding box center [536, 241] width 1072 height 482
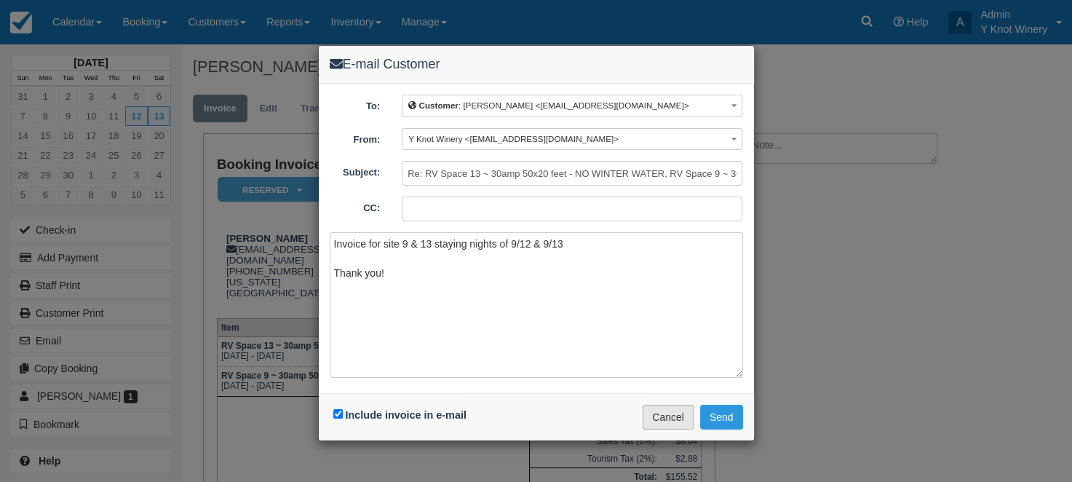
click at [677, 418] on button "Cancel" at bounding box center [668, 417] width 51 height 25
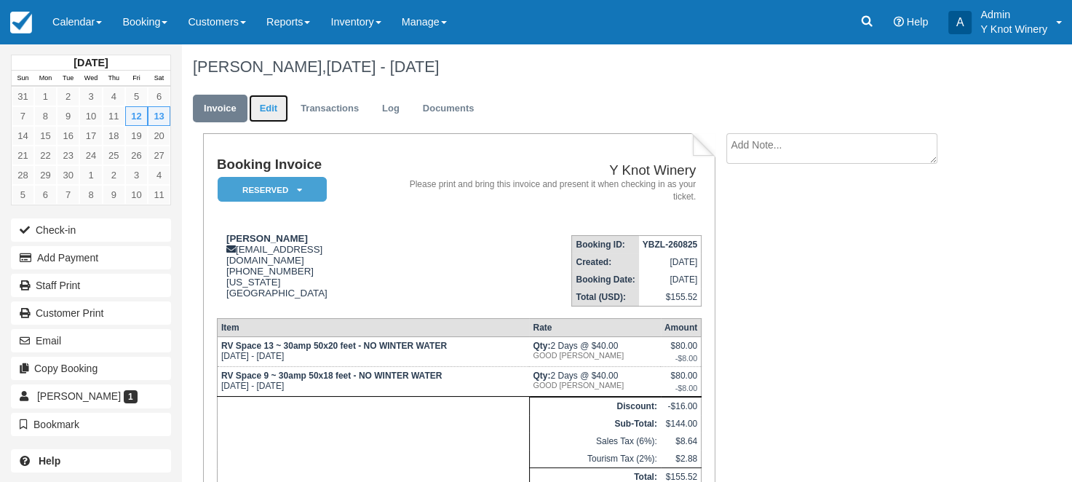
click at [269, 114] on link "Edit" at bounding box center [268, 109] width 39 height 28
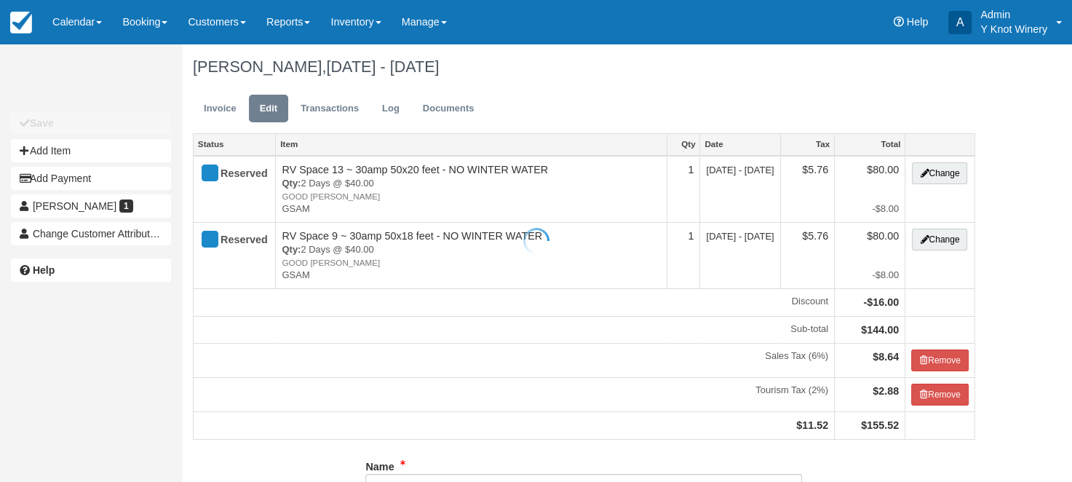
type input "[PHONE_NUMBER]"
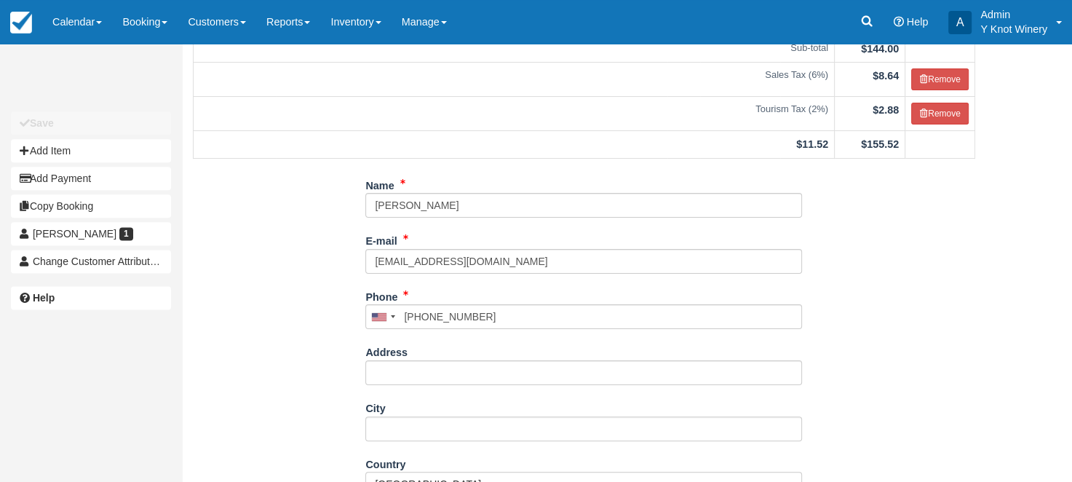
scroll to position [288, 0]
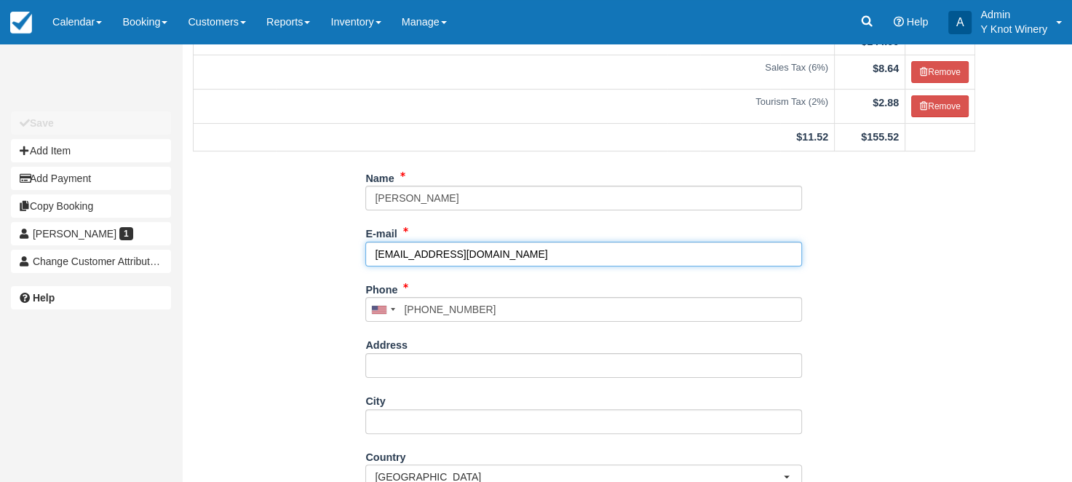
click at [424, 250] on input "boisegram@gmail.com" at bounding box center [583, 254] width 437 height 25
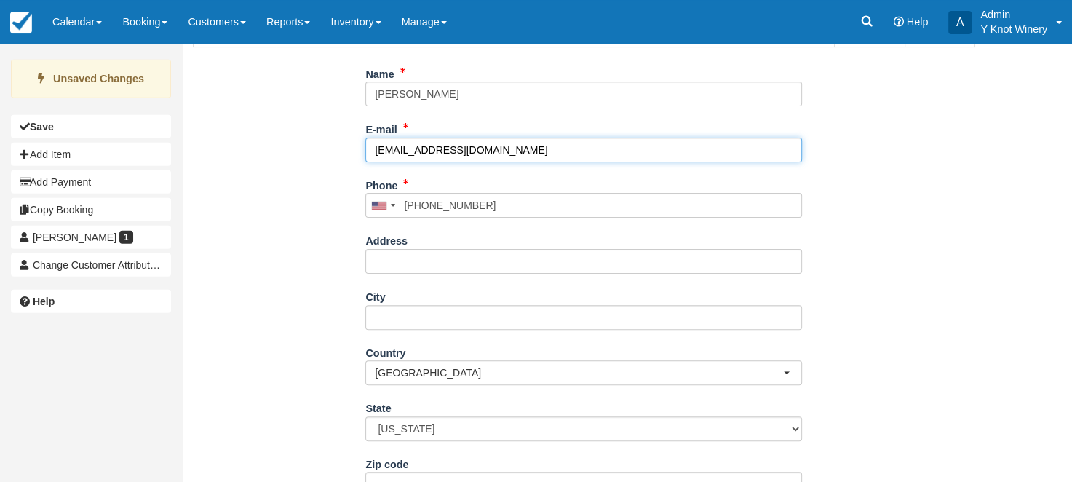
scroll to position [456, 0]
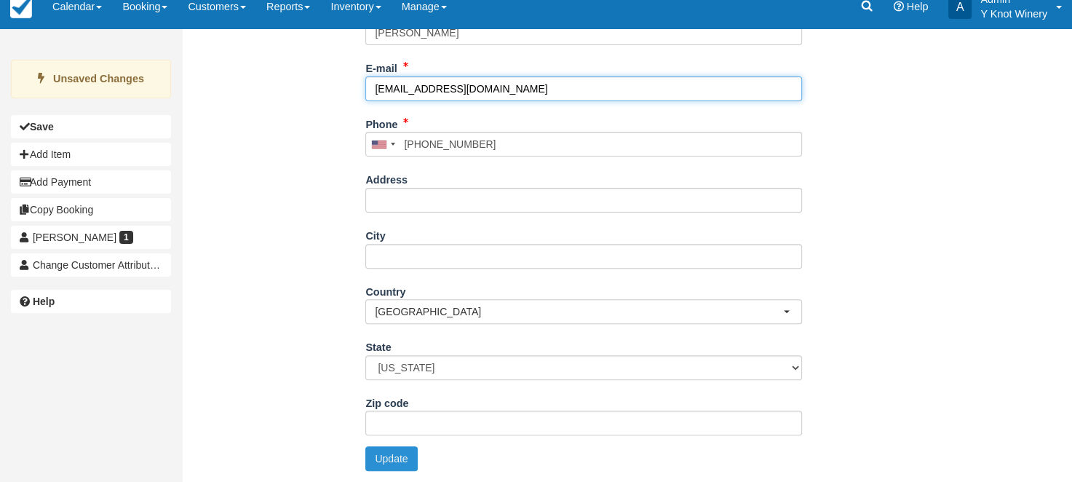
type input "boisegrama@gmail.com"
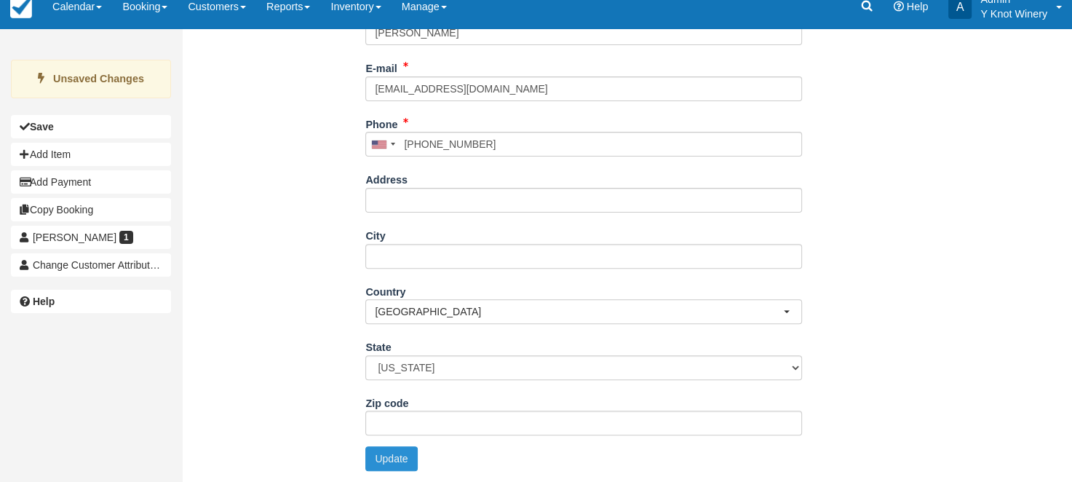
click at [397, 461] on button "Update" at bounding box center [391, 458] width 52 height 25
type input "+12084407031"
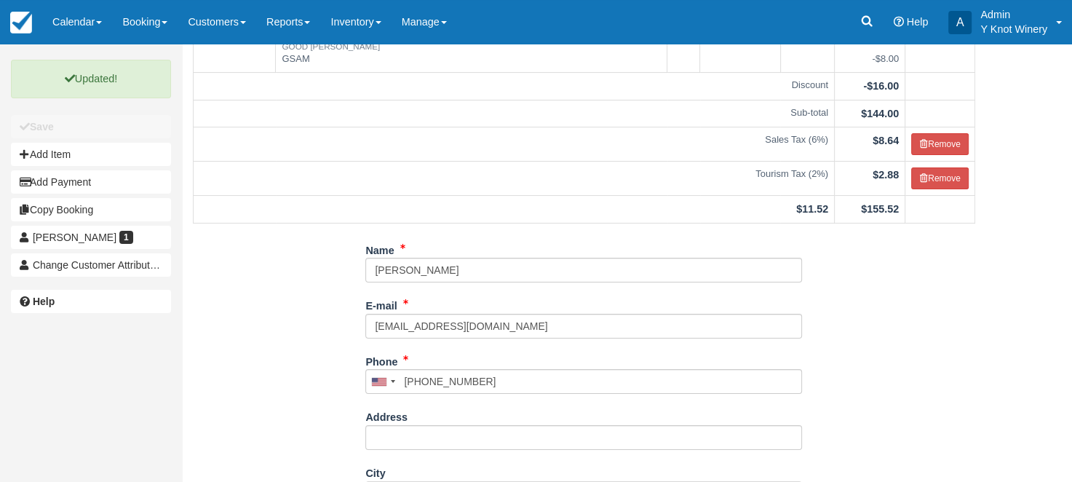
scroll to position [0, 0]
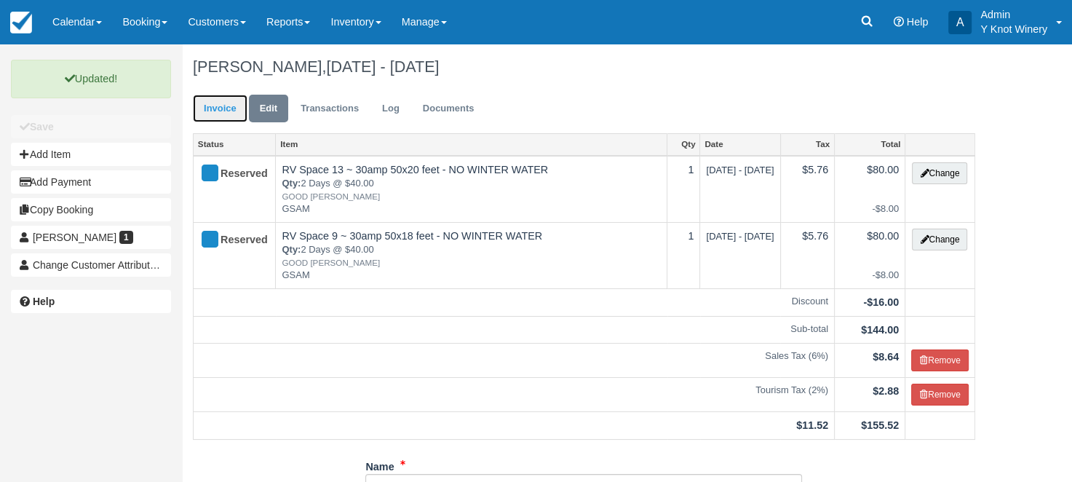
click at [224, 111] on link "Invoice" at bounding box center [220, 109] width 55 height 28
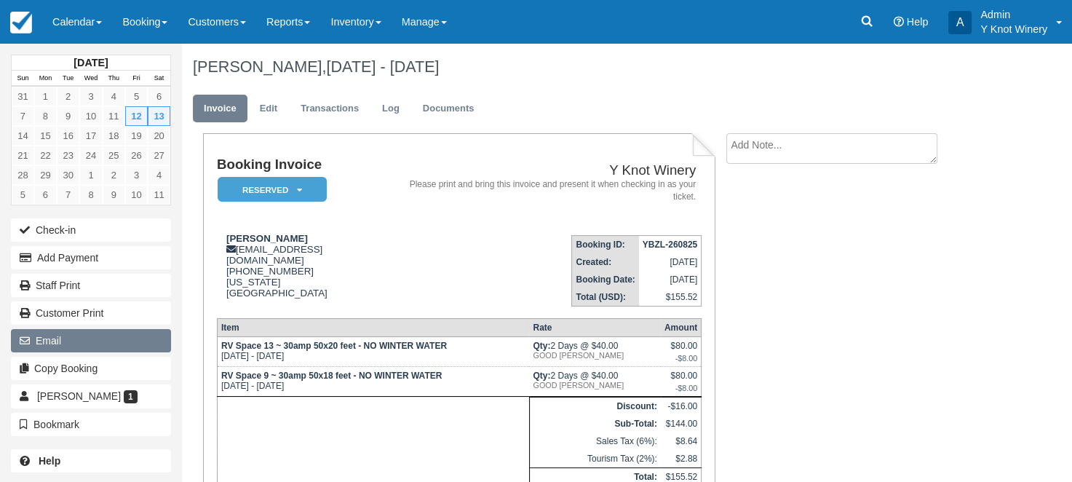
click at [121, 338] on button "Email" at bounding box center [91, 340] width 160 height 23
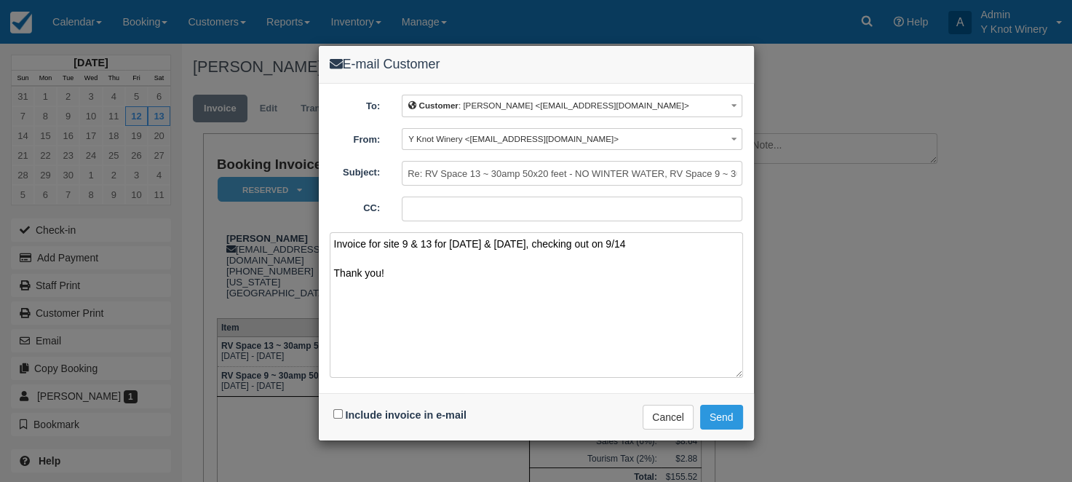
type textarea "Invoice for site 9 & 13 for September 12th & 13th, checking out on 9/14 Thank y…"
click at [338, 410] on input "Include invoice in e-mail" at bounding box center [337, 413] width 9 height 9
checkbox input "true"
click at [728, 414] on button "Send" at bounding box center [721, 417] width 43 height 25
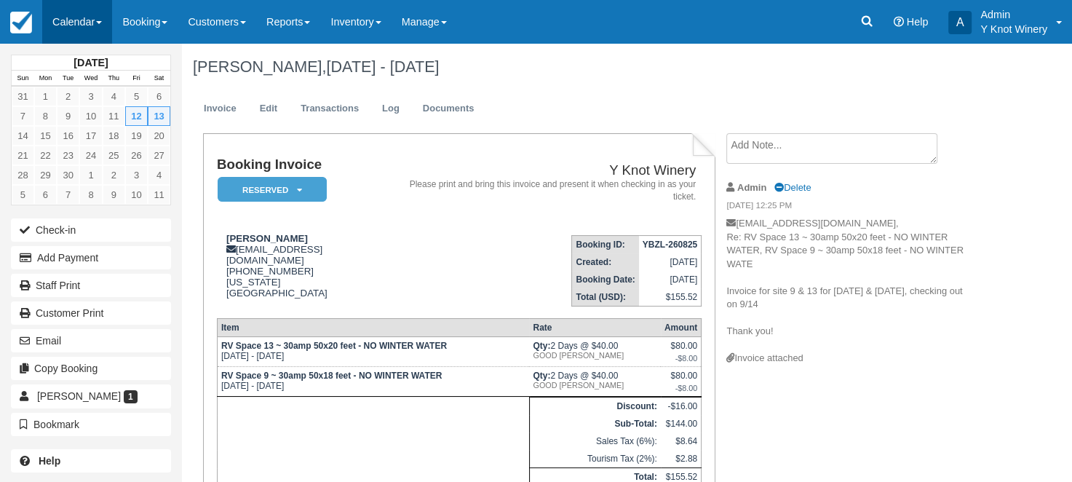
click at [107, 22] on link "Calendar" at bounding box center [77, 22] width 70 height 44
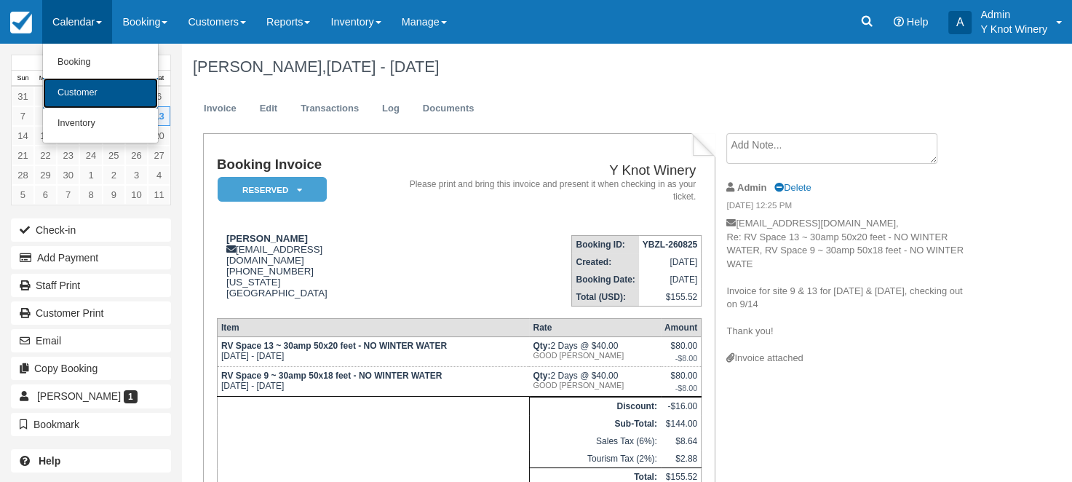
click at [100, 87] on link "Customer" at bounding box center [100, 93] width 115 height 31
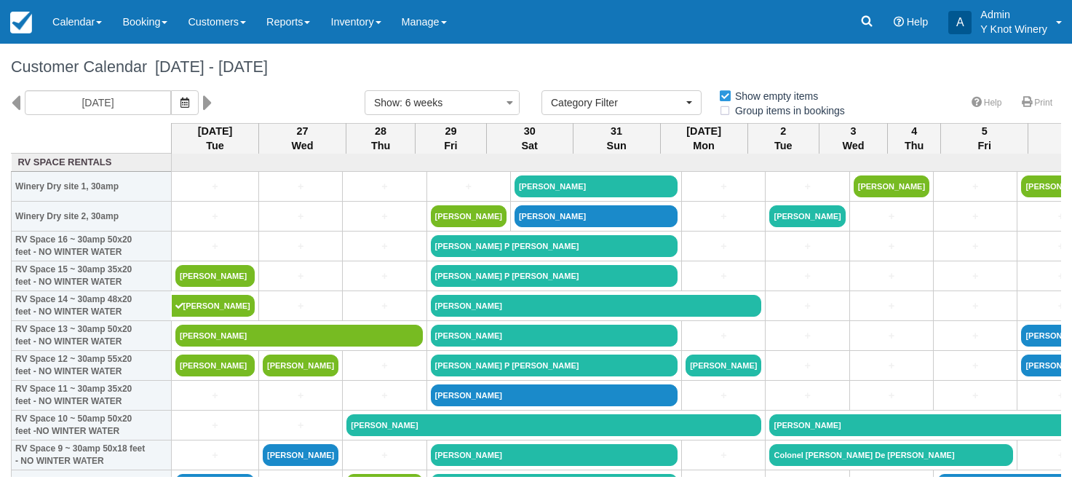
select select
